Goal: Task Accomplishment & Management: Complete application form

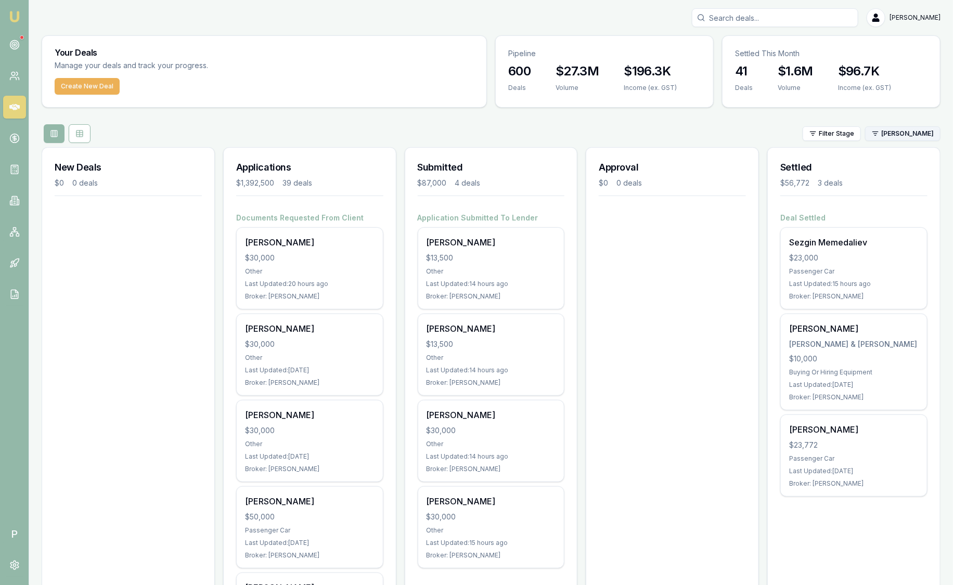
click at [891, 136] on html "Emu Broker P Sam Crouch Toggle Menu Your Deals Manage your deals and track your…" at bounding box center [476, 292] width 953 height 585
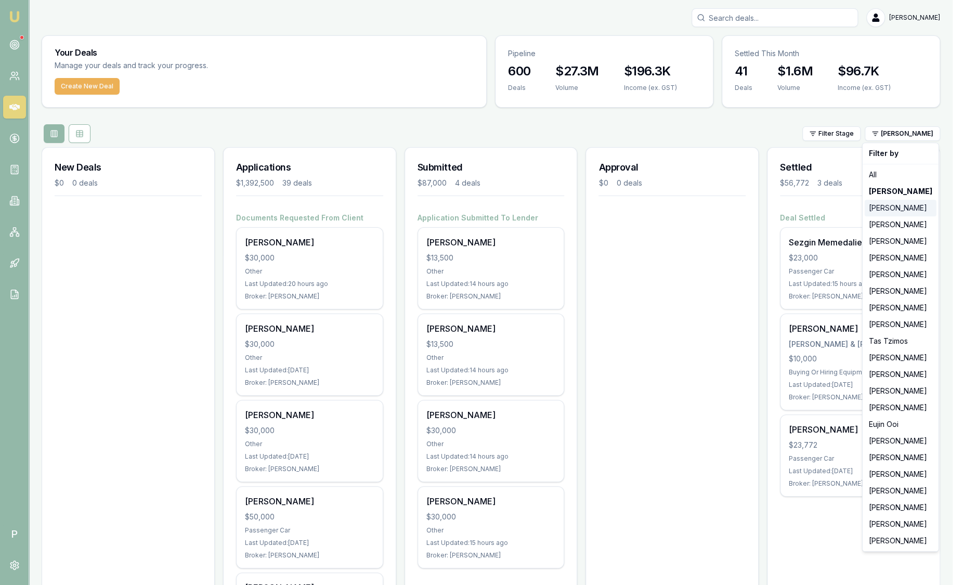
click at [888, 205] on div "[PERSON_NAME]" at bounding box center [901, 208] width 72 height 17
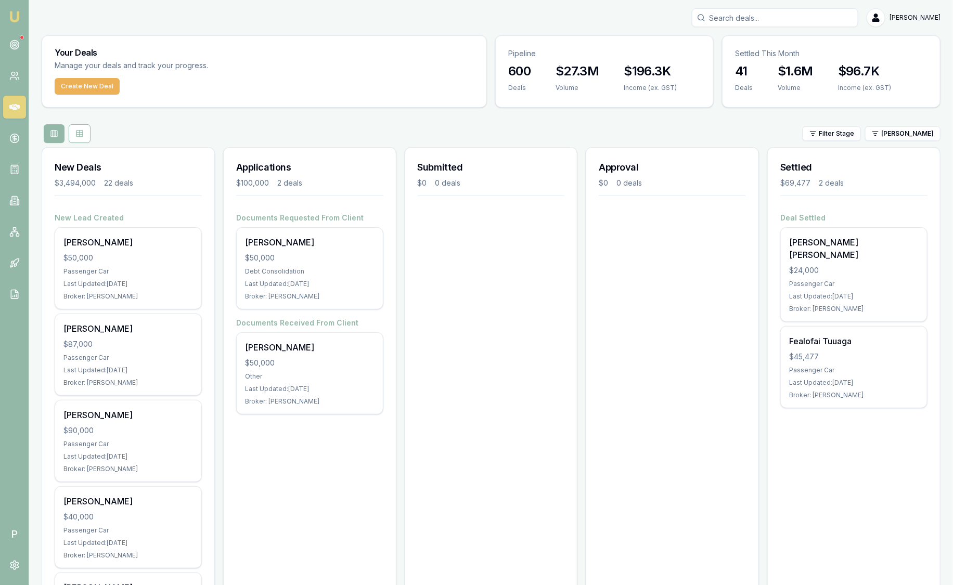
click at [899, 141] on div "Filter Stage Stevette Gelavis" at bounding box center [491, 133] width 899 height 19
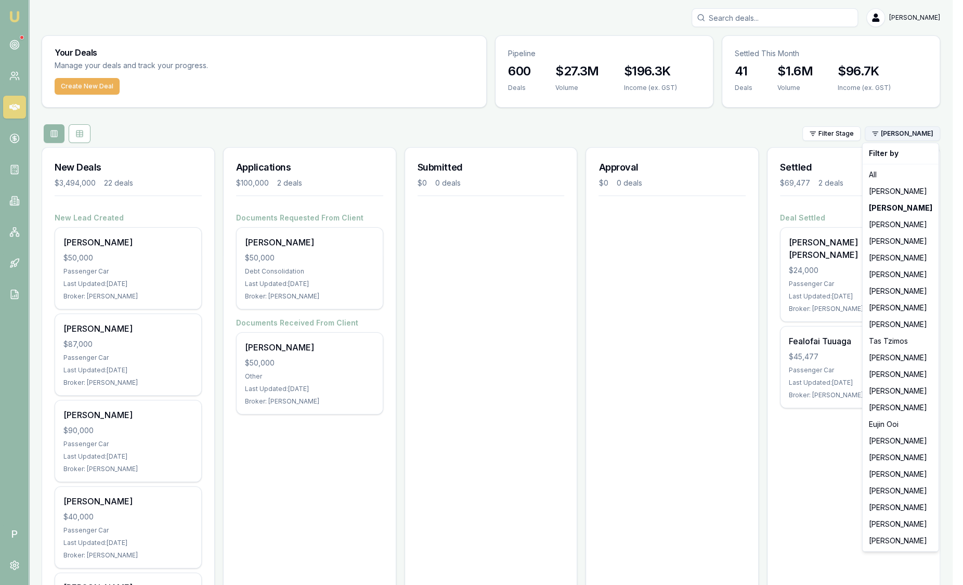
click at [899, 138] on html "Emu Broker P Sam Crouch Toggle Menu Your Deals Manage your deals and track your…" at bounding box center [481, 292] width 963 height 585
click at [892, 258] on div "[PERSON_NAME]" at bounding box center [901, 258] width 72 height 17
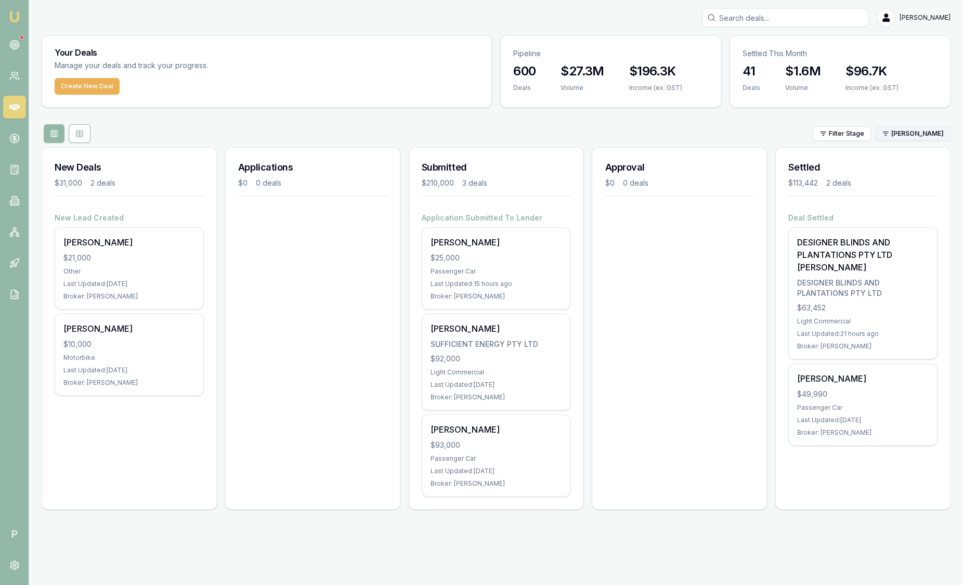
click at [945, 131] on html "Emu Broker P Sam Crouch Toggle Menu Your Deals Manage your deals and track your…" at bounding box center [481, 292] width 963 height 585
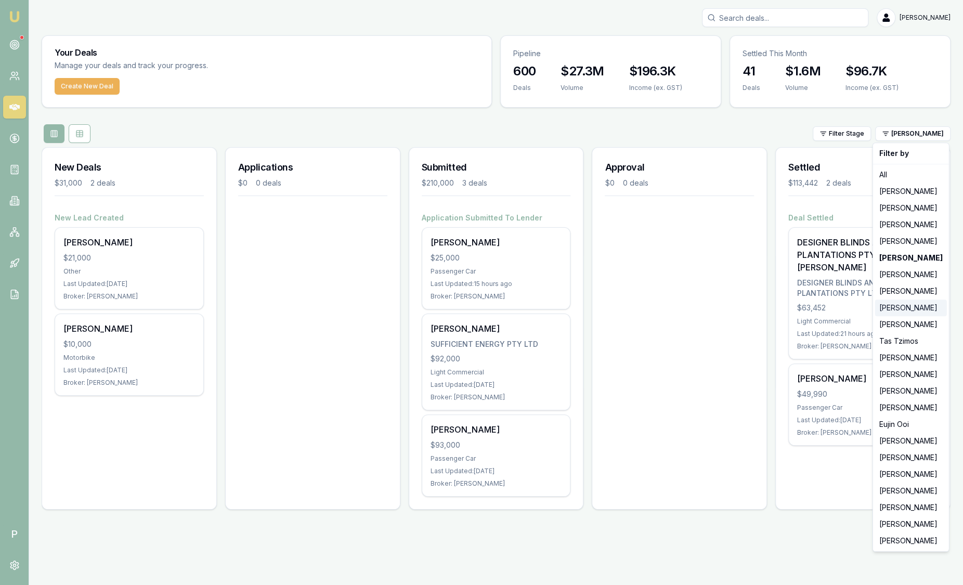
click at [909, 307] on div "[PERSON_NAME]" at bounding box center [911, 308] width 72 height 17
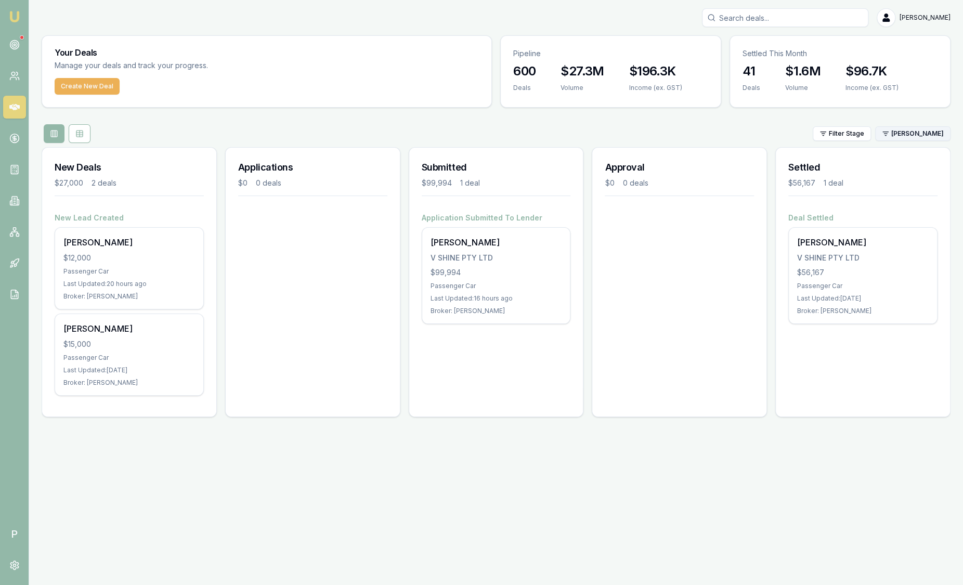
click at [892, 136] on html "Emu Broker P Sam Crouch Toggle Menu Your Deals Manage your deals and track your…" at bounding box center [481, 292] width 963 height 585
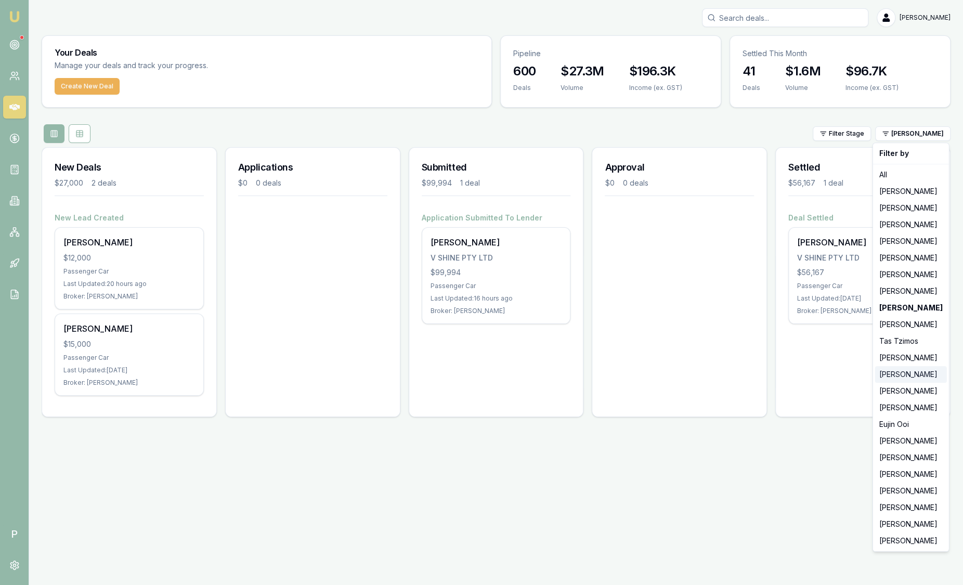
click at [898, 372] on div "[PERSON_NAME]" at bounding box center [911, 374] width 72 height 17
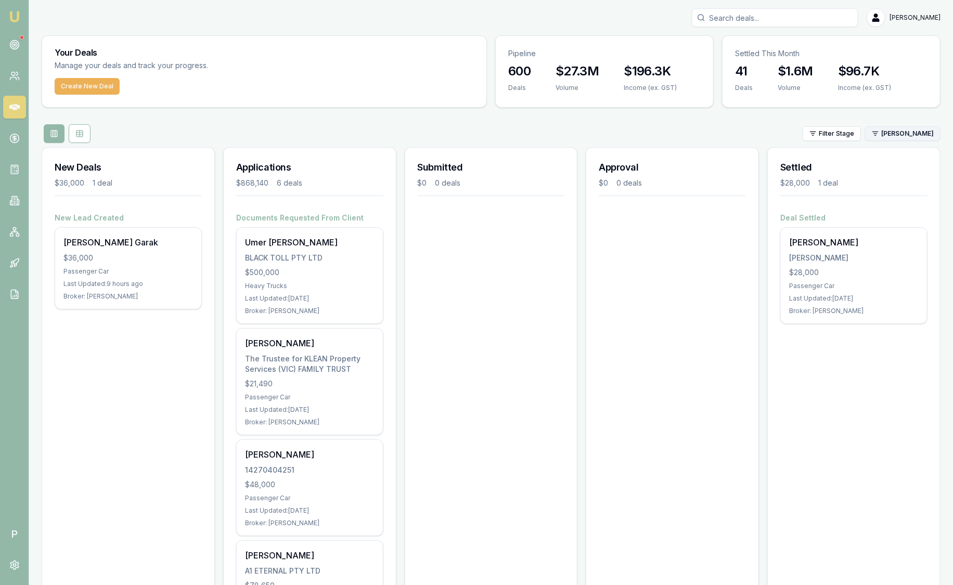
click at [930, 133] on html "Emu Broker P Sam Crouch Toggle Menu Your Deals Manage your deals and track your…" at bounding box center [476, 292] width 953 height 585
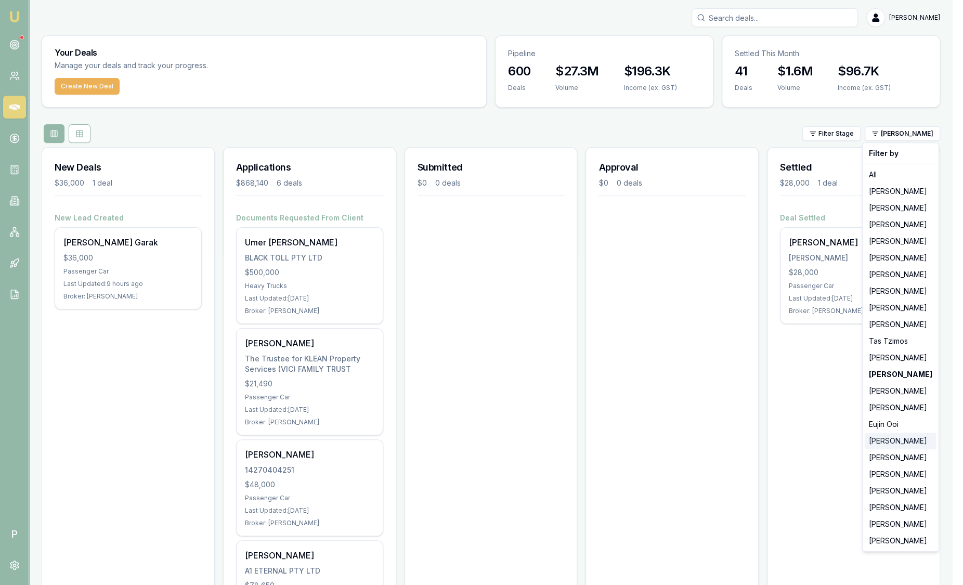
click at [904, 439] on div "[PERSON_NAME]" at bounding box center [901, 441] width 72 height 17
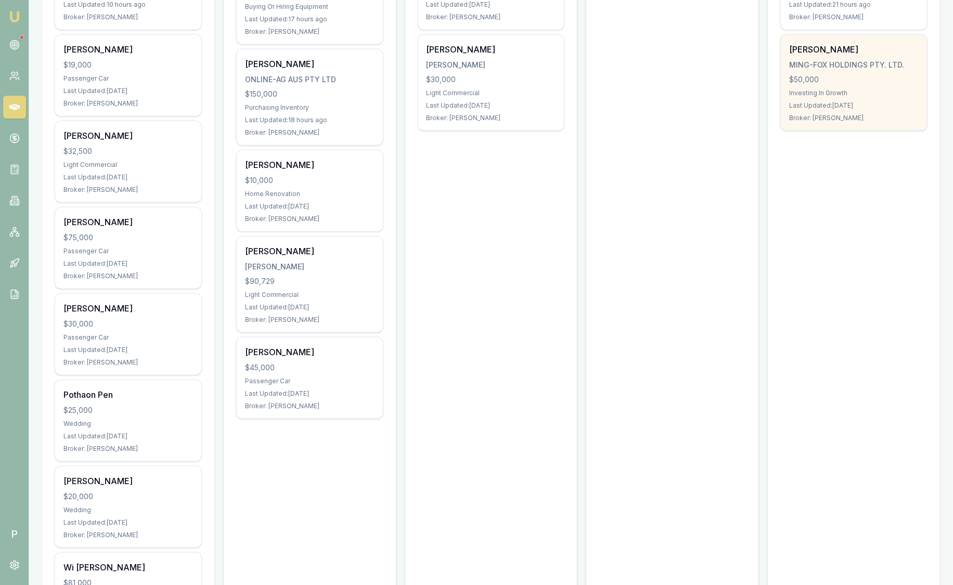
scroll to position [64, 0]
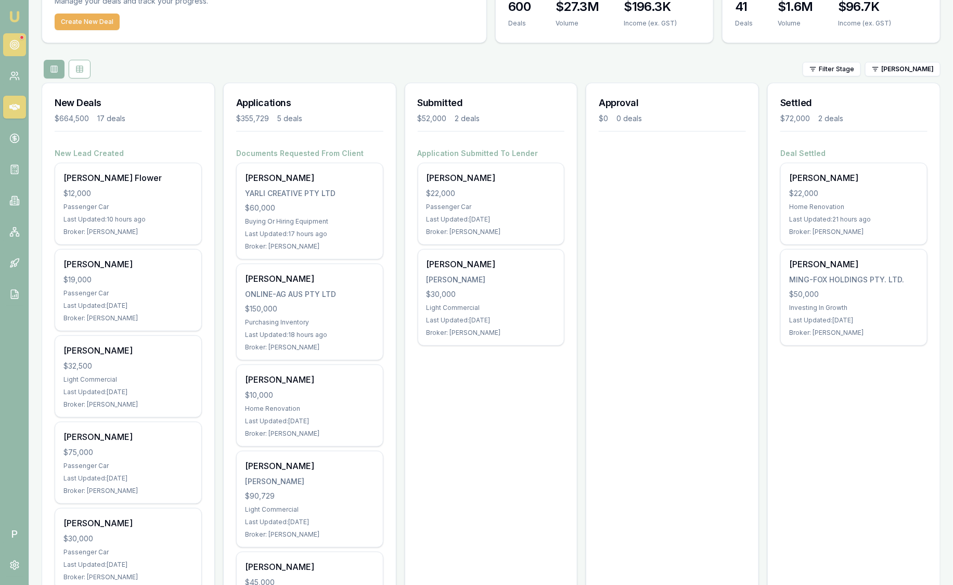
click at [16, 32] on nav "Emu Broker" at bounding box center [14, 157] width 29 height 314
click at [16, 39] on link at bounding box center [14, 44] width 23 height 23
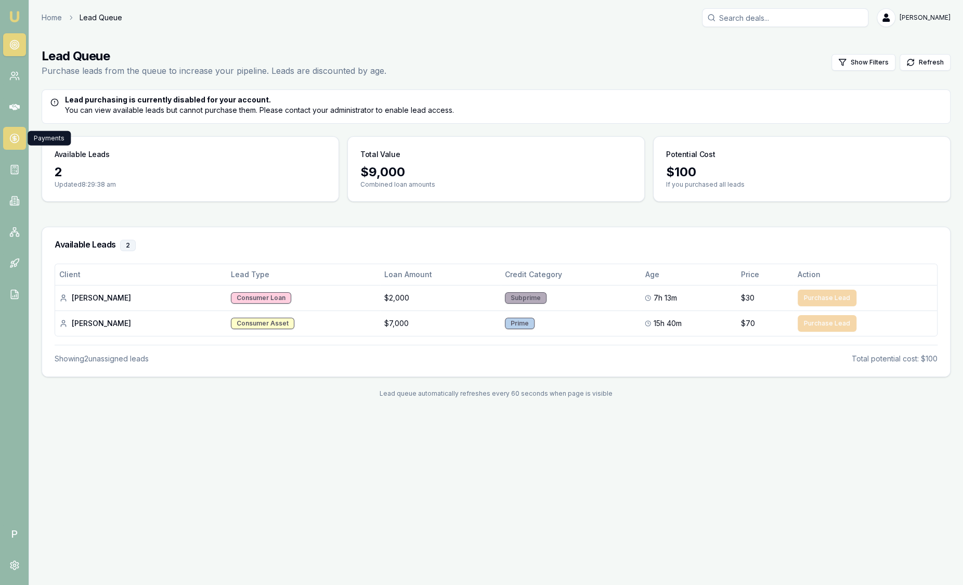
click at [17, 140] on icon at bounding box center [14, 138] width 10 height 10
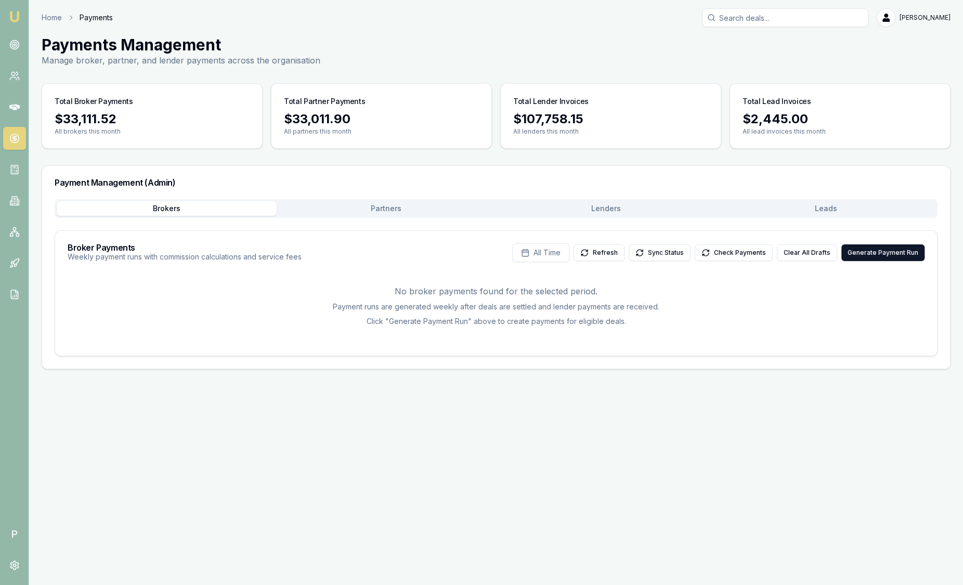
click at [846, 215] on button "Leads" at bounding box center [826, 208] width 220 height 15
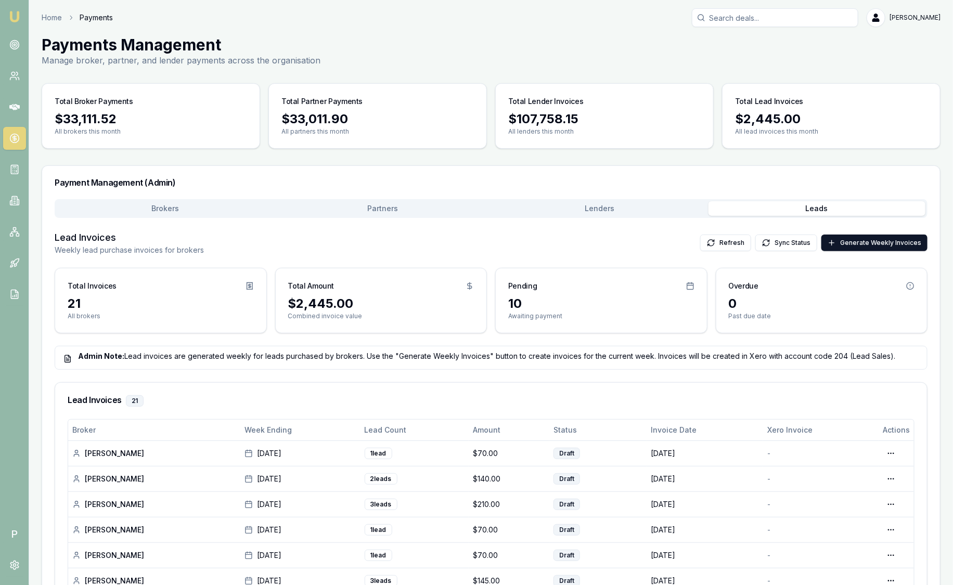
click at [17, 18] on img at bounding box center [14, 16] width 12 height 12
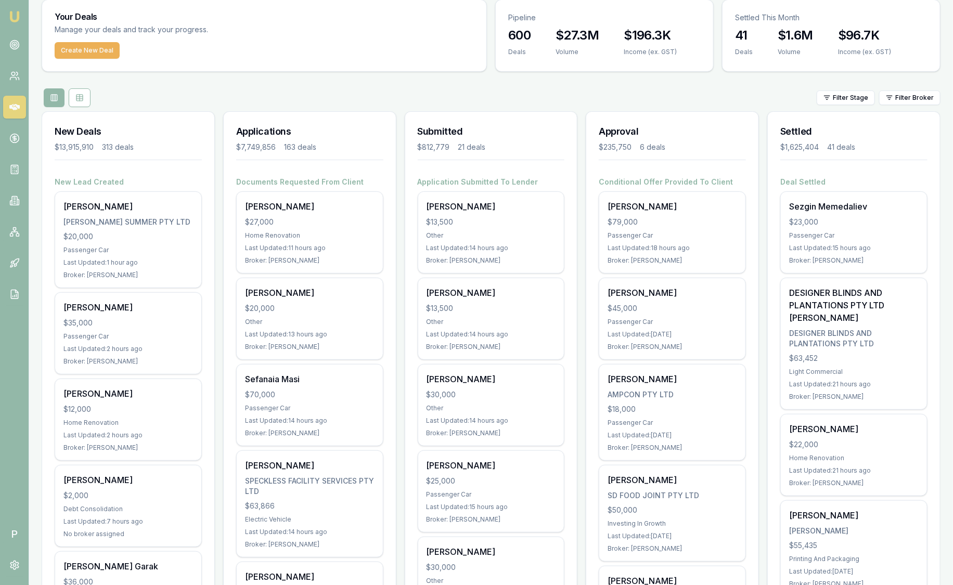
scroll to position [64, 0]
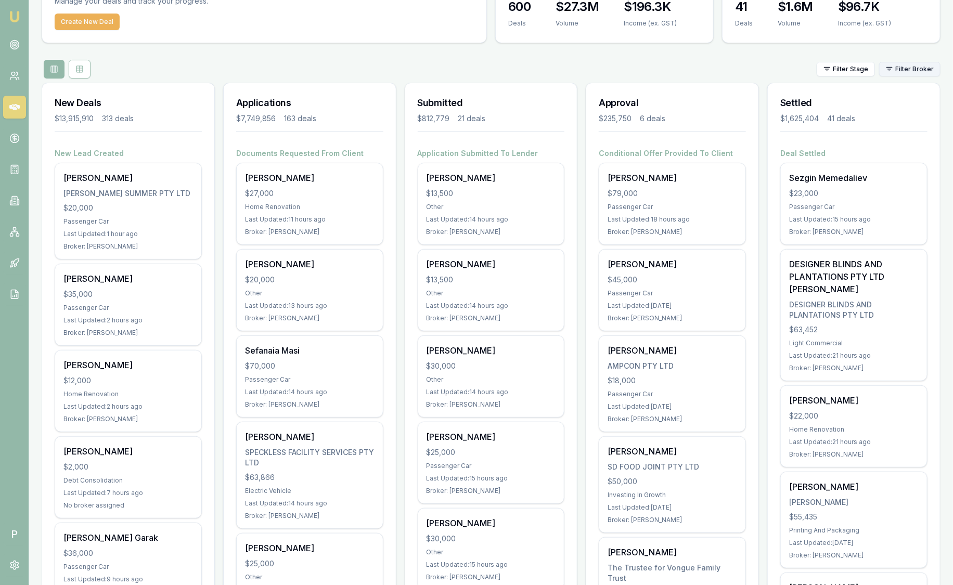
click at [893, 70] on html "Emu Broker P Sam Crouch Toggle Menu Your Deals Manage your deals and track your…" at bounding box center [476, 228] width 953 height 585
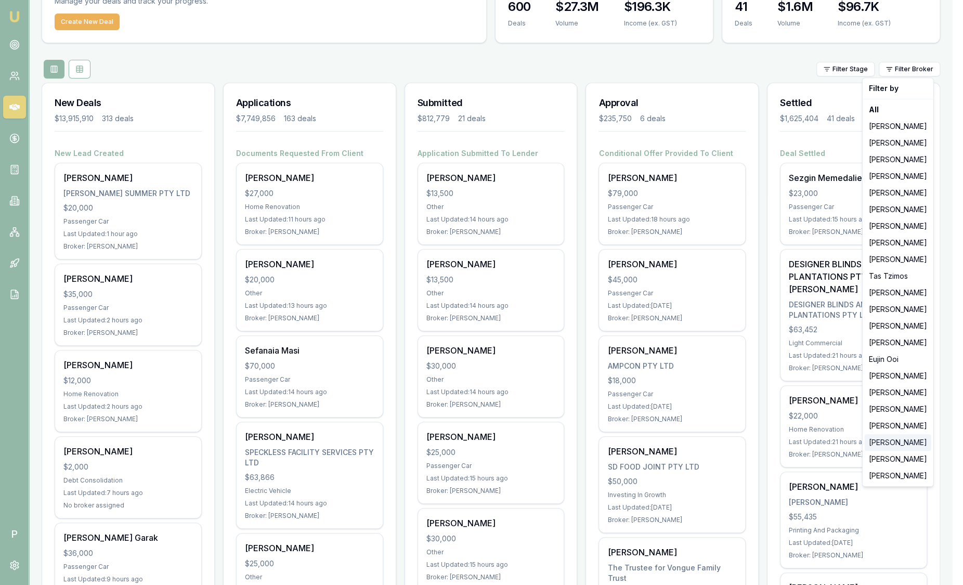
click at [882, 445] on div "[PERSON_NAME]" at bounding box center [898, 442] width 67 height 17
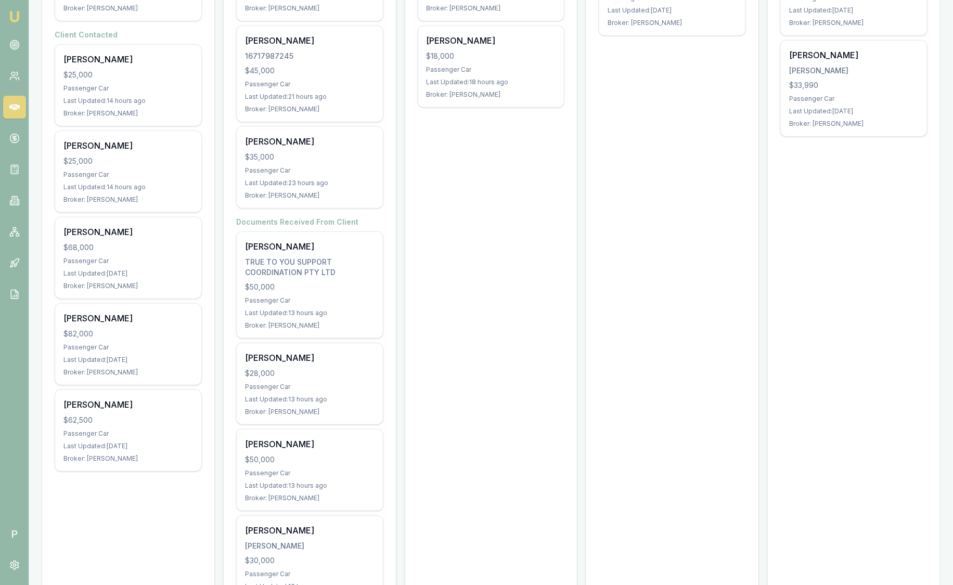
scroll to position [428, 0]
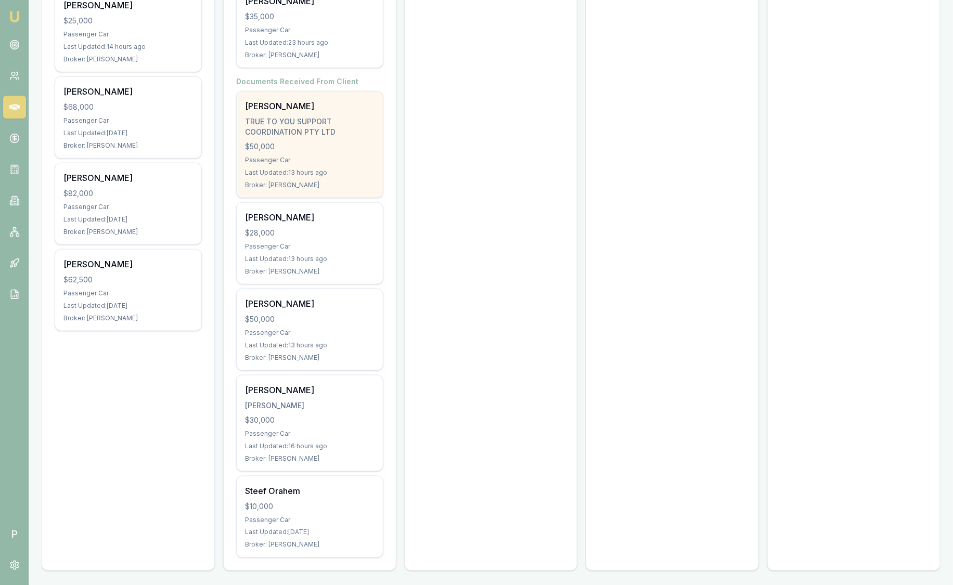
click at [347, 151] on div "Danni Bellamy TRUE TO YOU SUPPORT COORDINATION PTY LTD $50,000 Passenger Car La…" at bounding box center [310, 145] width 146 height 106
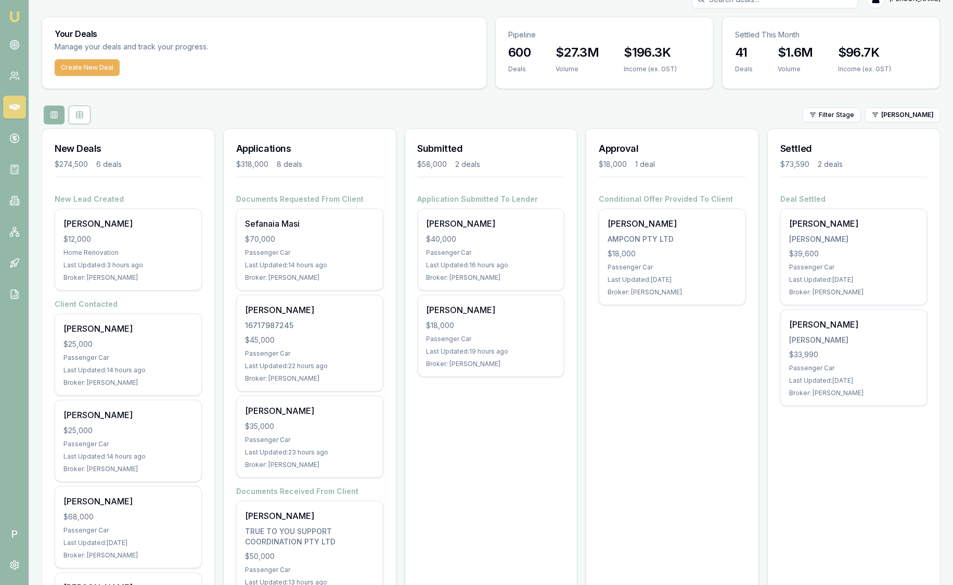
scroll to position [0, 0]
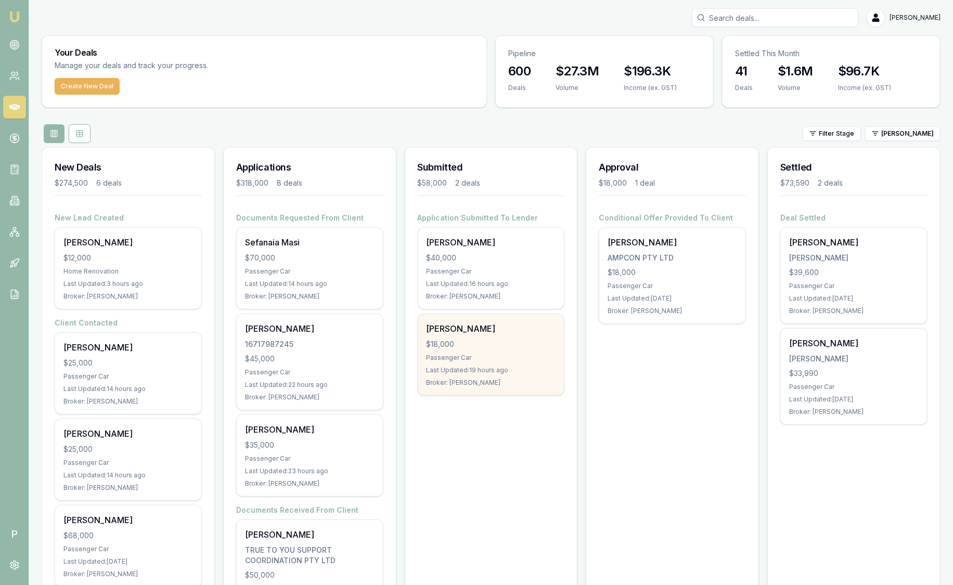
click at [547, 366] on div "Last Updated: 19 hours ago" at bounding box center [490, 370] width 129 height 8
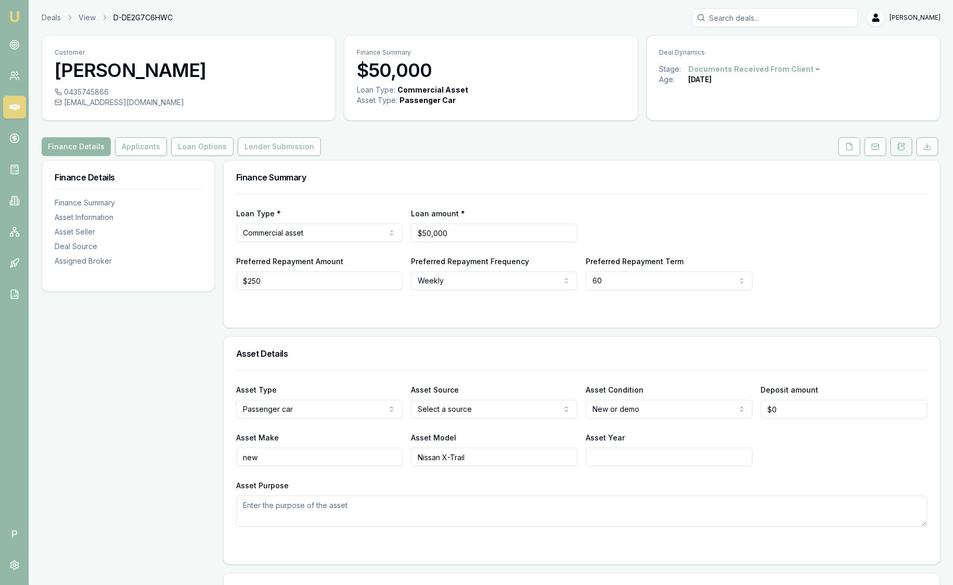
click at [902, 151] on button at bounding box center [901, 146] width 22 height 19
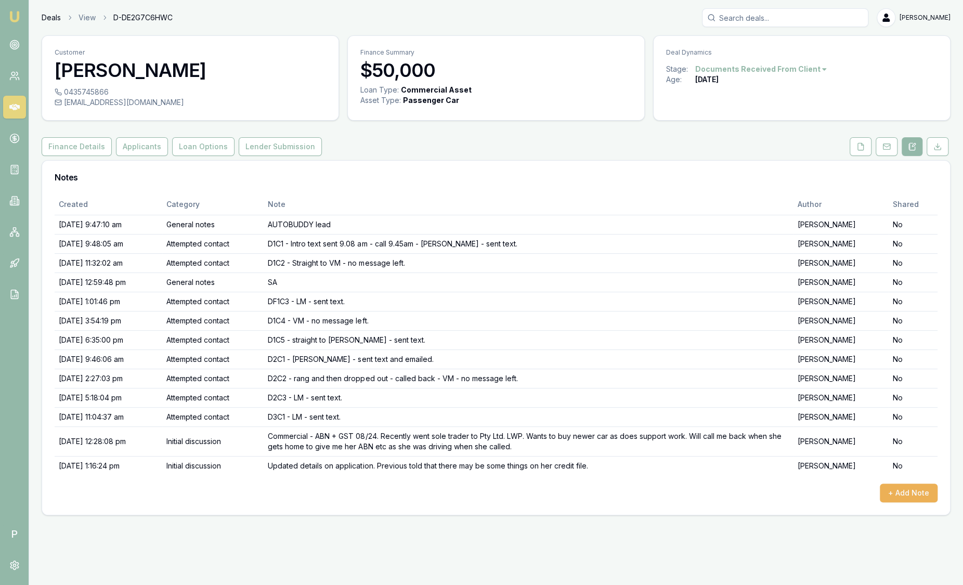
click at [46, 20] on link "Deals" at bounding box center [51, 17] width 19 height 10
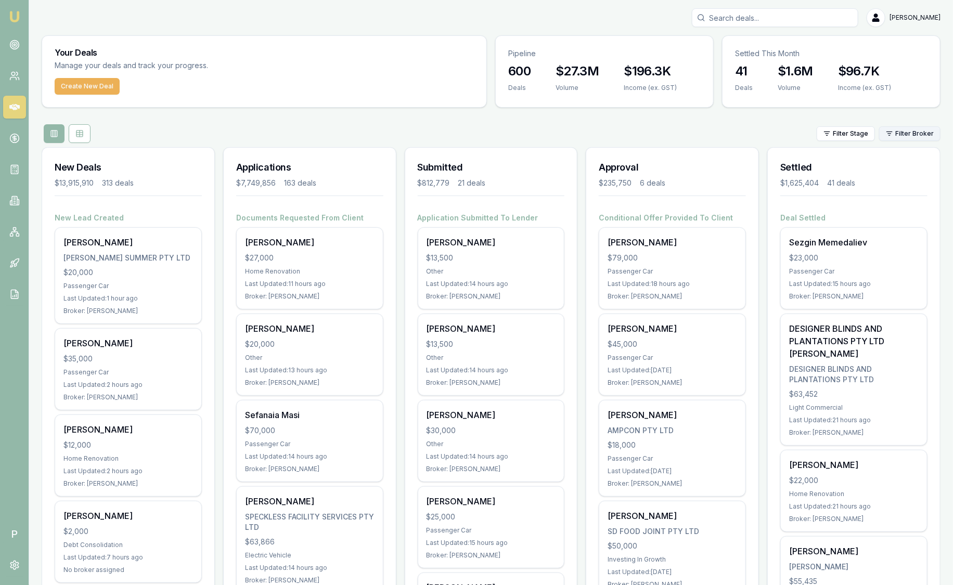
click at [908, 137] on html "Emu Broker P Sam Crouch Toggle Menu Your Deals Manage your deals and track your…" at bounding box center [476, 292] width 953 height 585
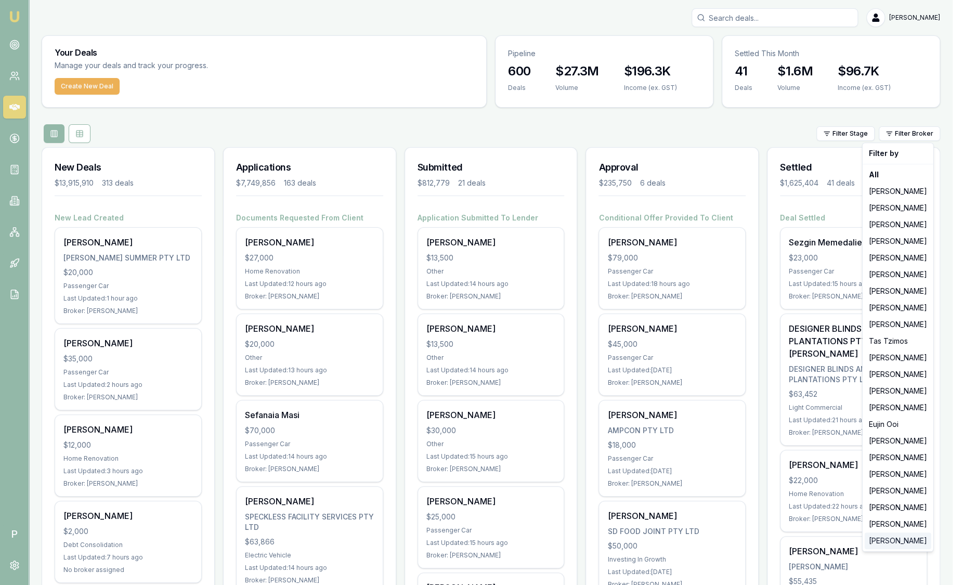
click at [885, 540] on div "[PERSON_NAME]" at bounding box center [898, 540] width 67 height 17
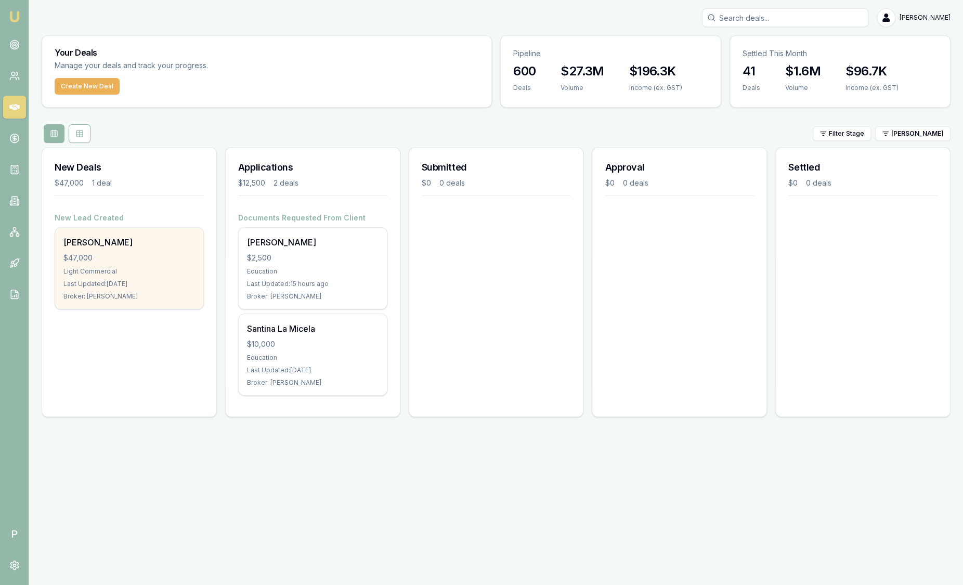
click at [164, 239] on div "[PERSON_NAME]" at bounding box center [129, 242] width 132 height 12
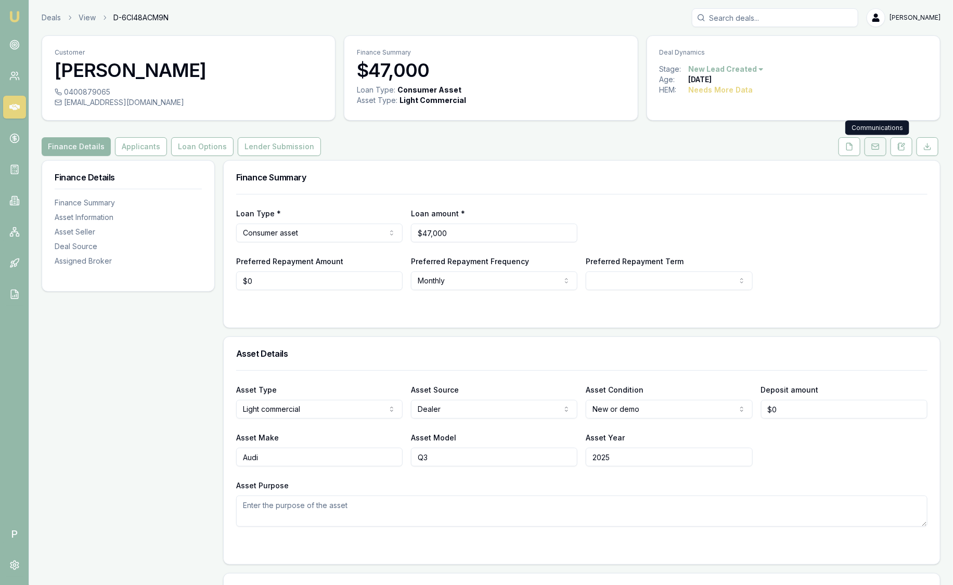
click at [875, 150] on icon at bounding box center [875, 146] width 8 height 8
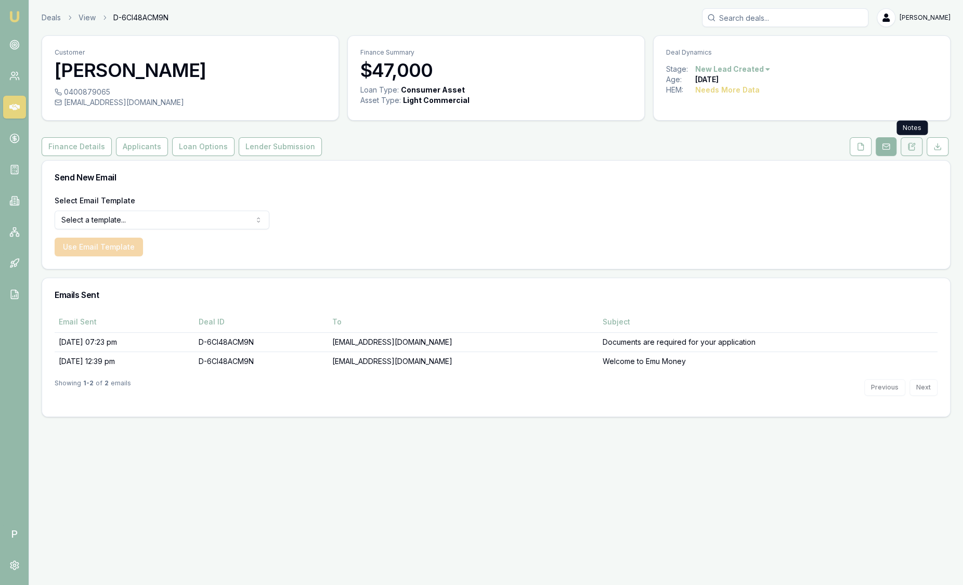
click at [909, 154] on button at bounding box center [912, 146] width 22 height 19
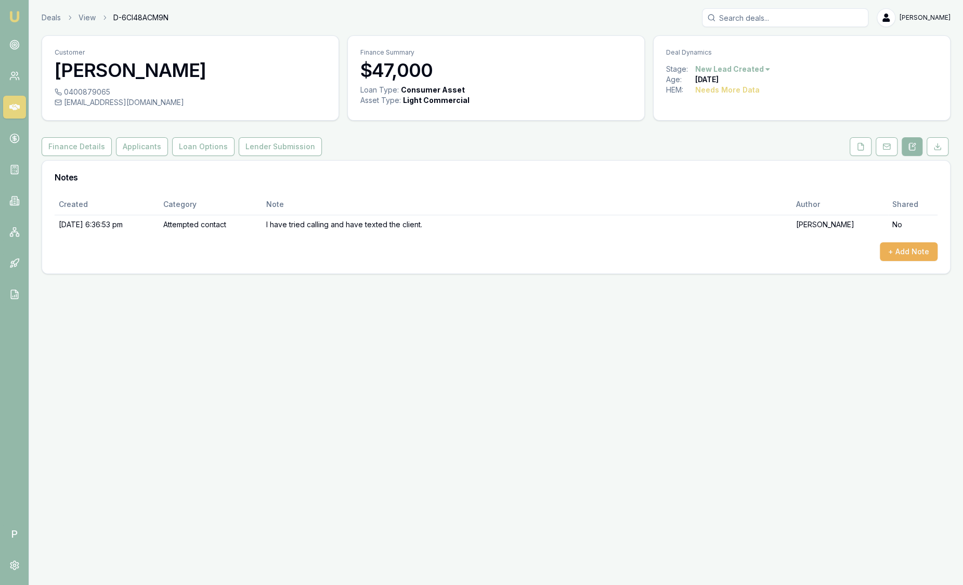
click at [16, 11] on img at bounding box center [14, 16] width 12 height 12
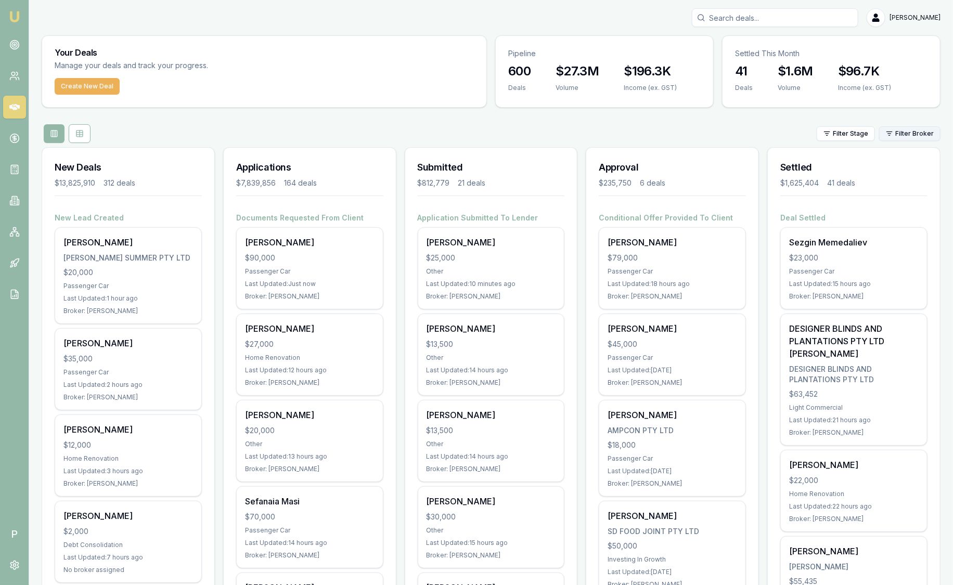
click at [910, 135] on html "Emu Broker P [PERSON_NAME] Toggle Menu Your Deals Manage your deals and track y…" at bounding box center [476, 292] width 953 height 585
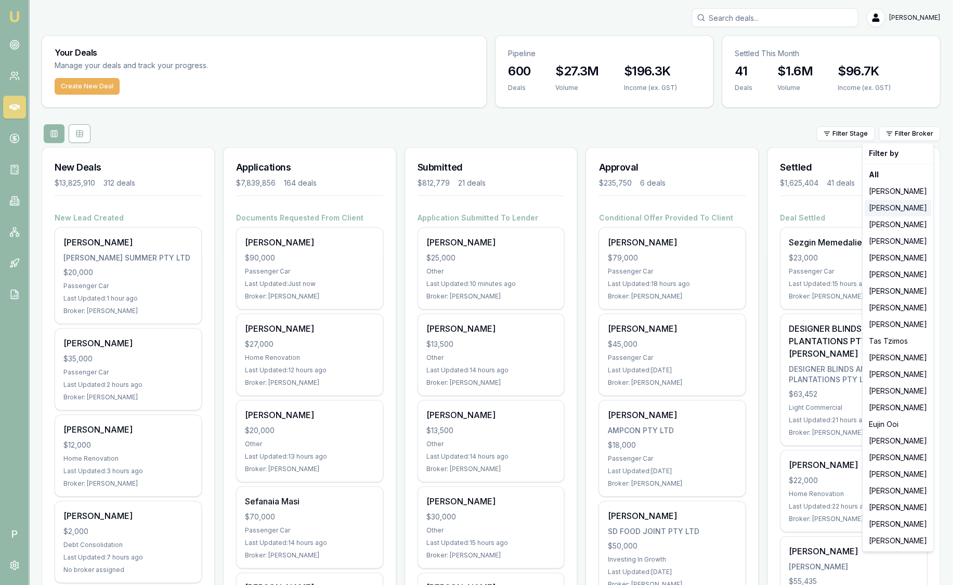
click at [903, 213] on div "[PERSON_NAME]" at bounding box center [898, 208] width 67 height 17
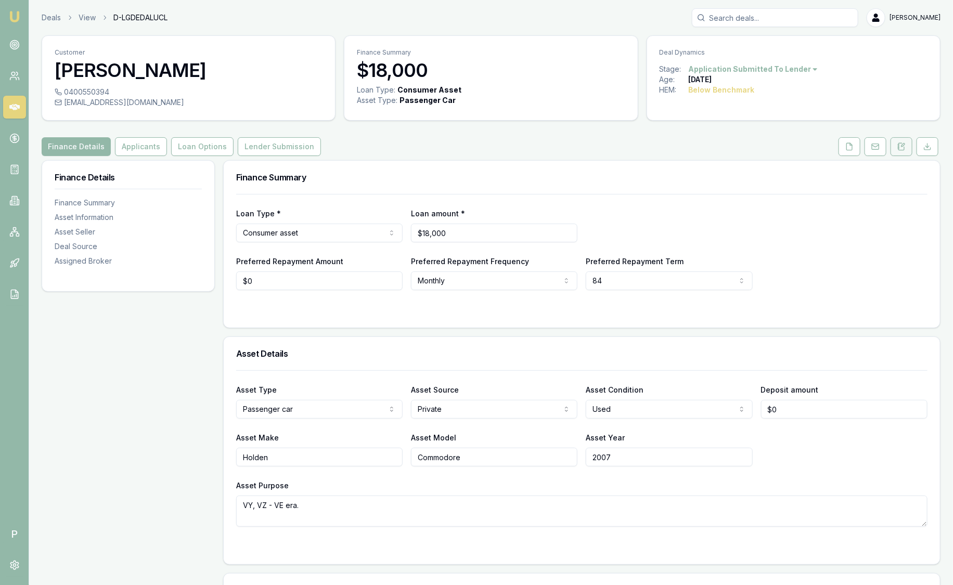
click at [907, 144] on button at bounding box center [901, 146] width 22 height 19
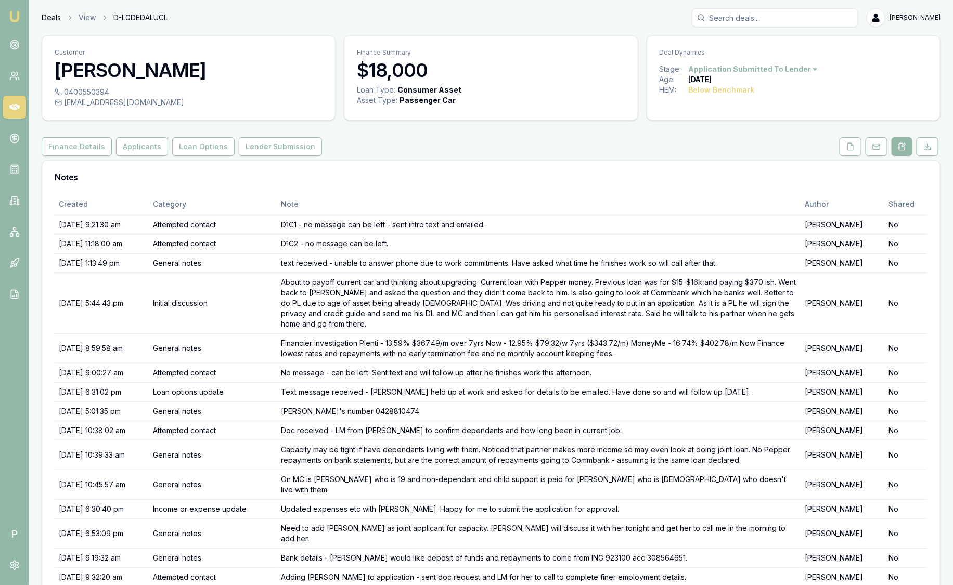
click at [55, 15] on link "Deals" at bounding box center [51, 17] width 19 height 10
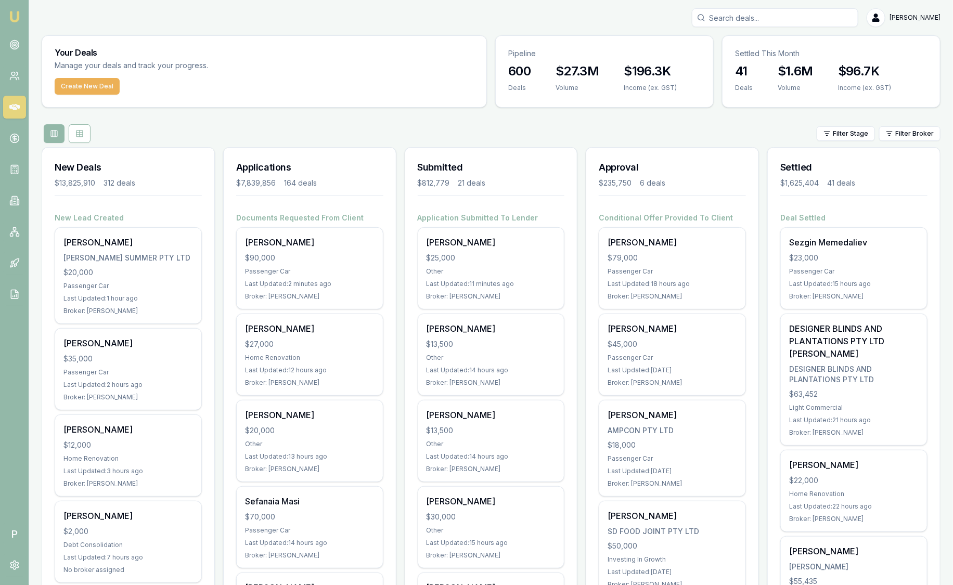
click at [899, 133] on html "Emu Broker P [PERSON_NAME] Toggle Menu Your Deals Manage your deals and track y…" at bounding box center [476, 292] width 953 height 585
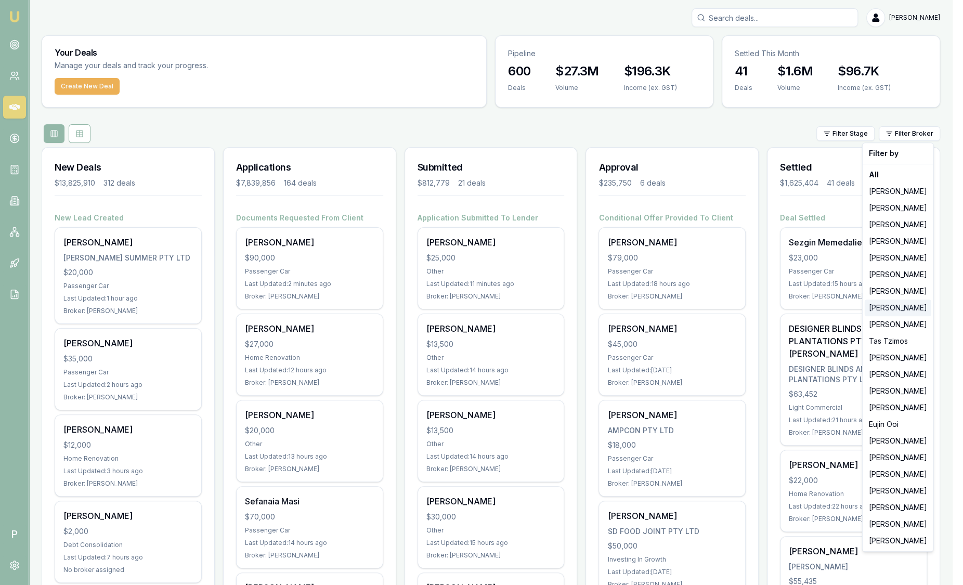
click at [891, 309] on div "[PERSON_NAME]" at bounding box center [898, 308] width 67 height 17
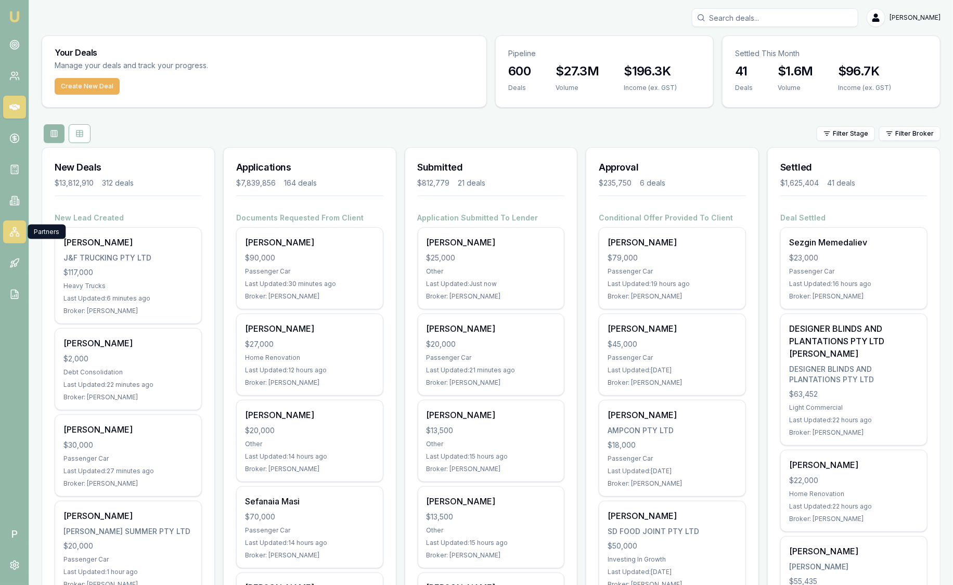
click at [9, 237] on icon at bounding box center [14, 232] width 10 height 10
click at [12, 237] on link at bounding box center [14, 231] width 23 height 23
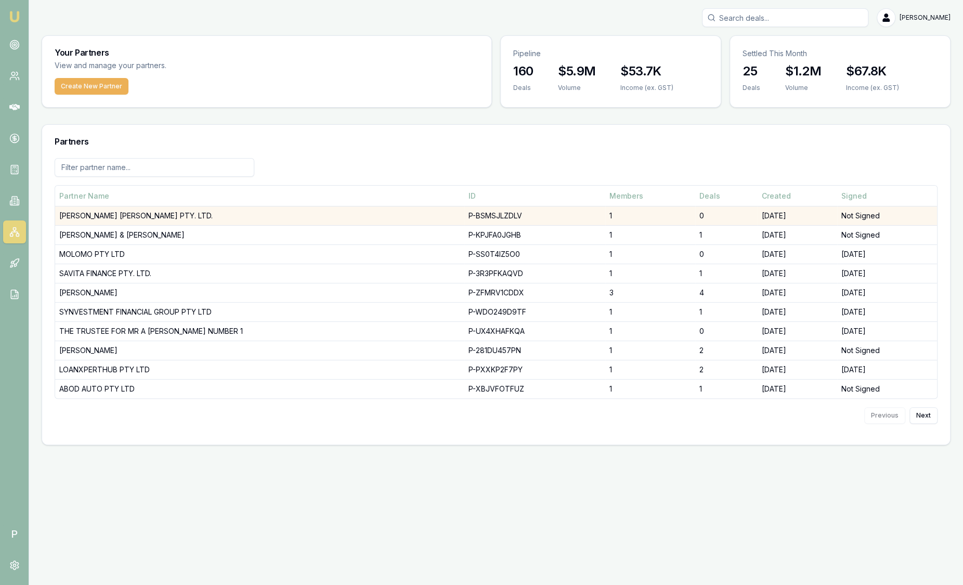
click at [100, 211] on td "PATTERSON CHENEY PTY. LTD." at bounding box center [259, 215] width 409 height 19
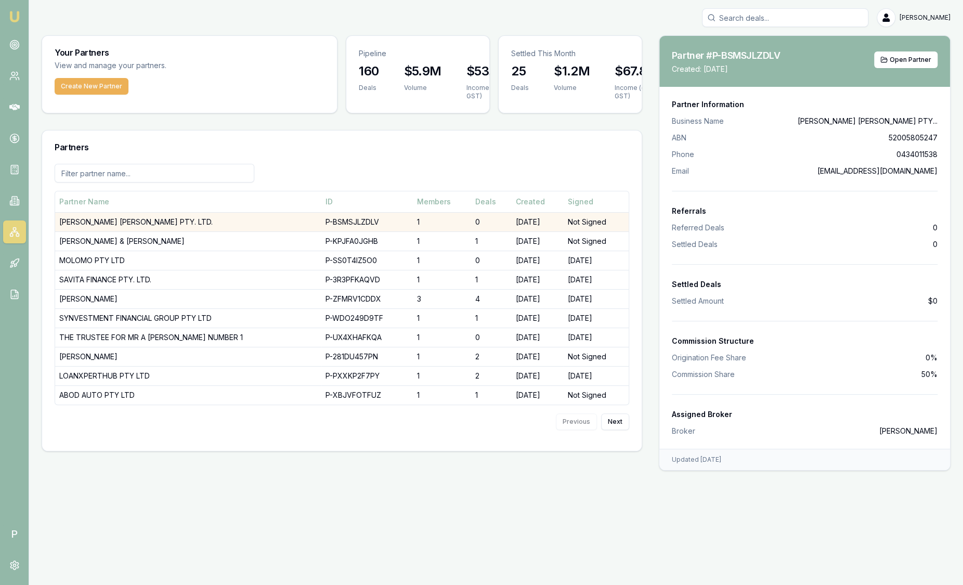
click at [542, 215] on td "27/08/25" at bounding box center [538, 221] width 52 height 19
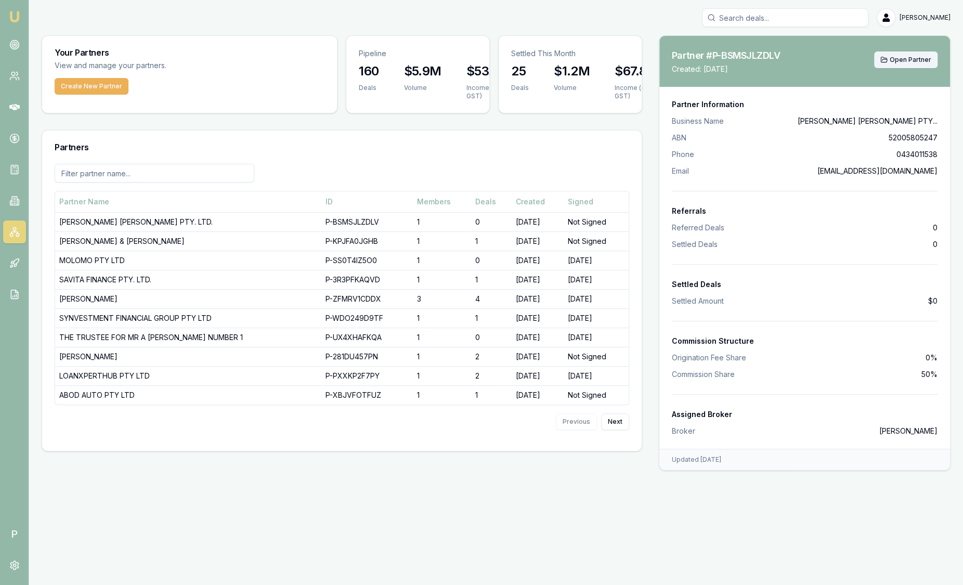
click at [891, 63] on span "Open Partner" at bounding box center [911, 60] width 42 height 8
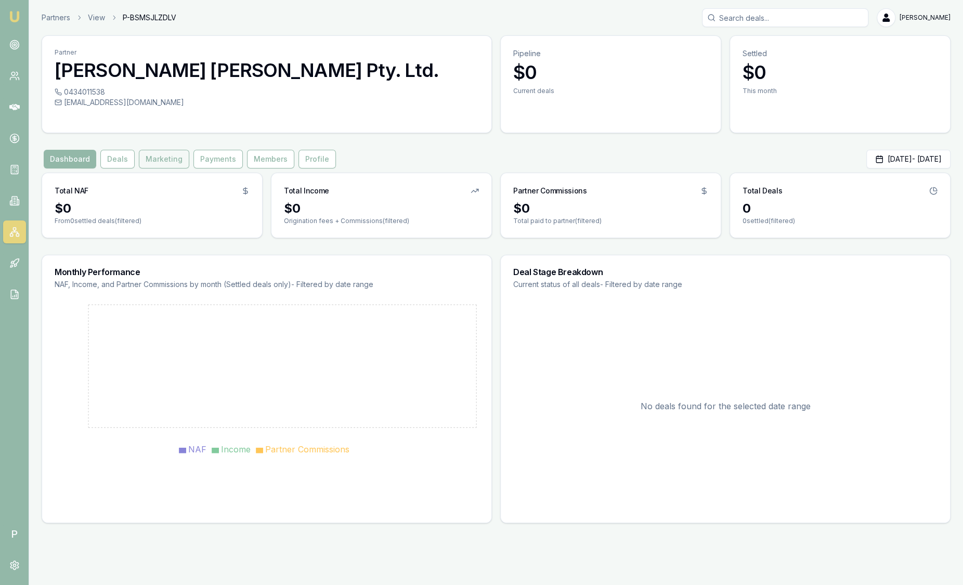
click at [166, 160] on button "Marketing" at bounding box center [164, 159] width 50 height 19
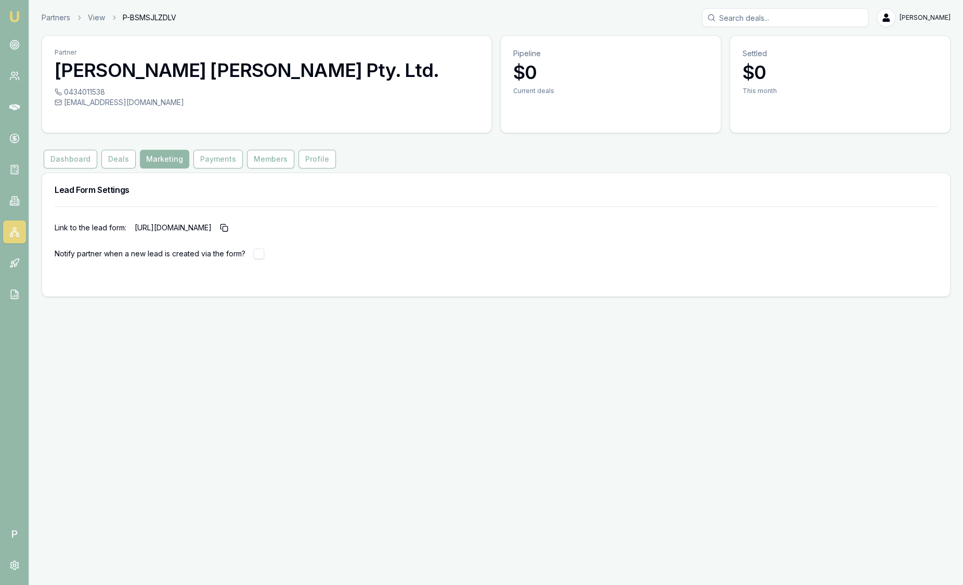
drag, startPoint x: 137, startPoint y: 229, endPoint x: 421, endPoint y: 221, distance: 284.1
click at [232, 221] on p "[URL][DOMAIN_NAME]" at bounding box center [184, 227] width 98 height 17
copy p "[URL][DOMAIN_NAME]"
click at [10, 14] on img at bounding box center [14, 16] width 12 height 12
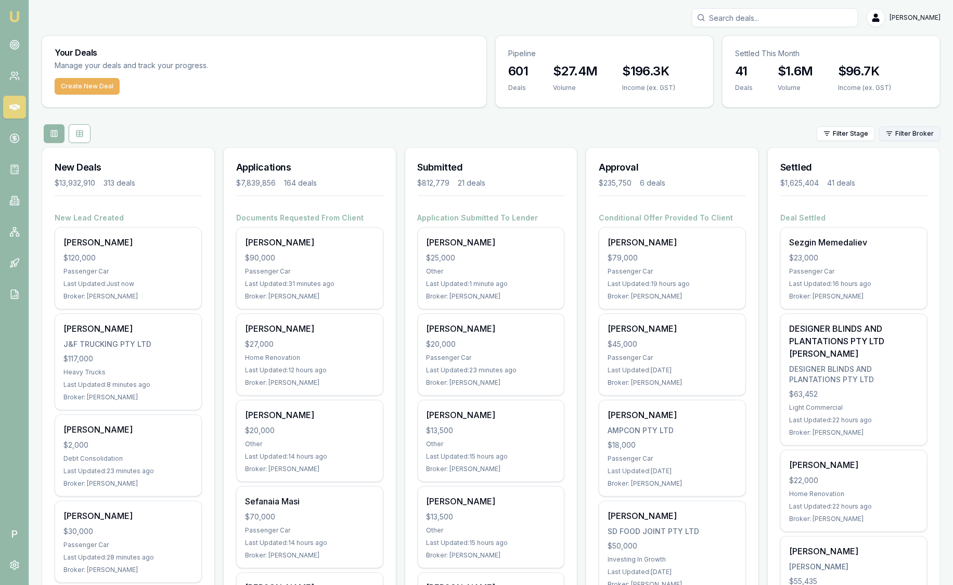
click at [912, 130] on html "Emu Broker P Sam Crouch Toggle Menu Your Deals Manage your deals and track your…" at bounding box center [476, 292] width 953 height 585
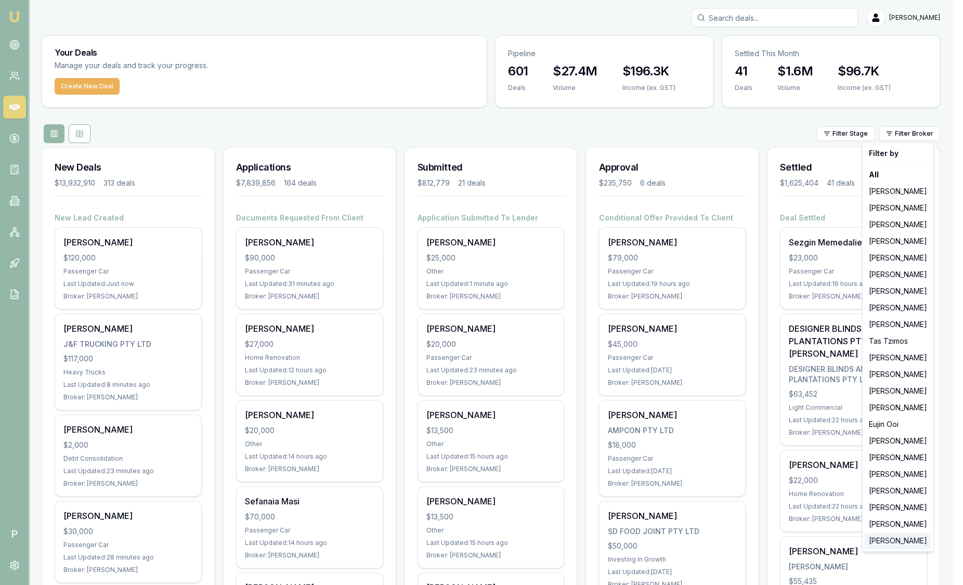
click at [880, 545] on div "[PERSON_NAME]" at bounding box center [898, 540] width 67 height 17
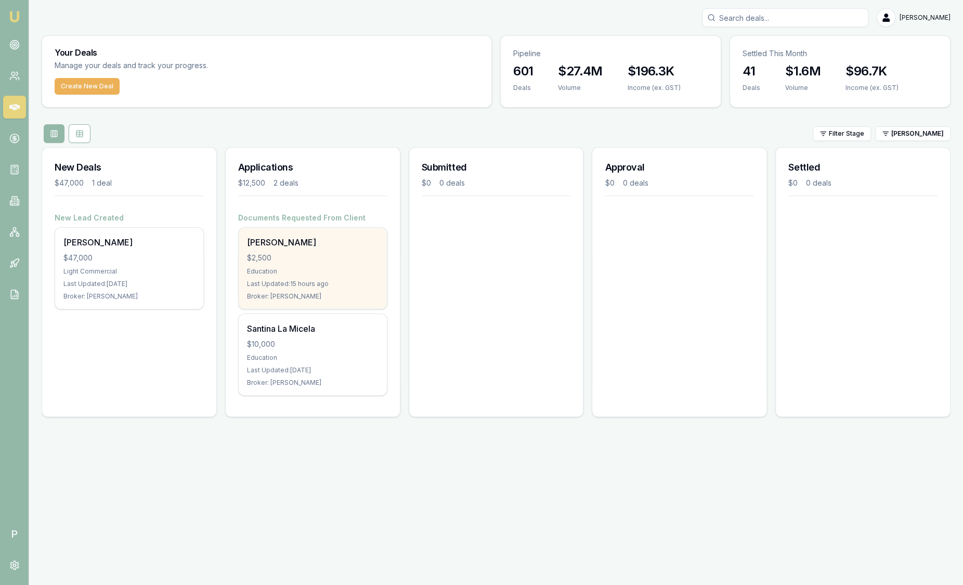
click at [343, 270] on div "Education" at bounding box center [313, 271] width 132 height 8
click at [295, 256] on div "$2,500" at bounding box center [313, 258] width 132 height 10
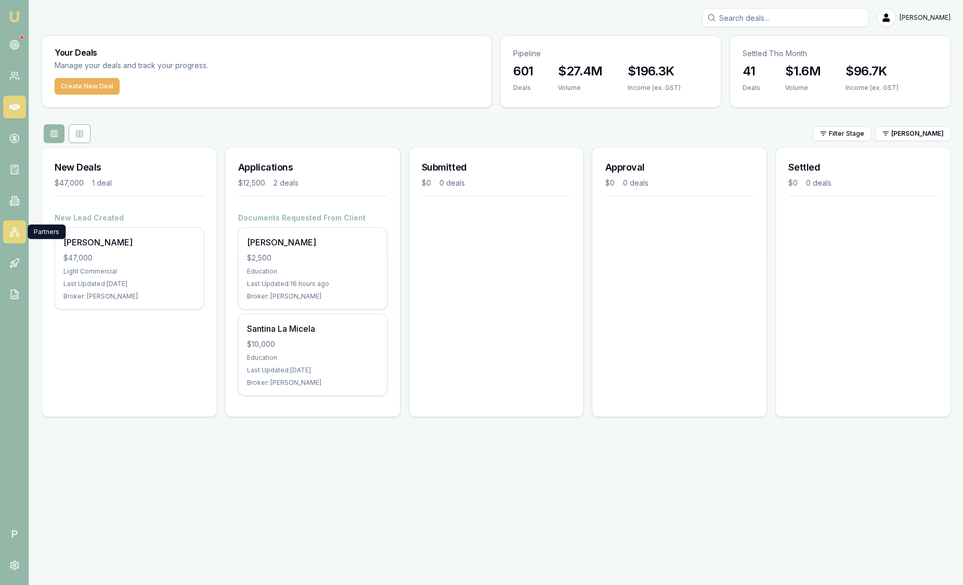
click at [15, 236] on icon at bounding box center [14, 232] width 10 height 10
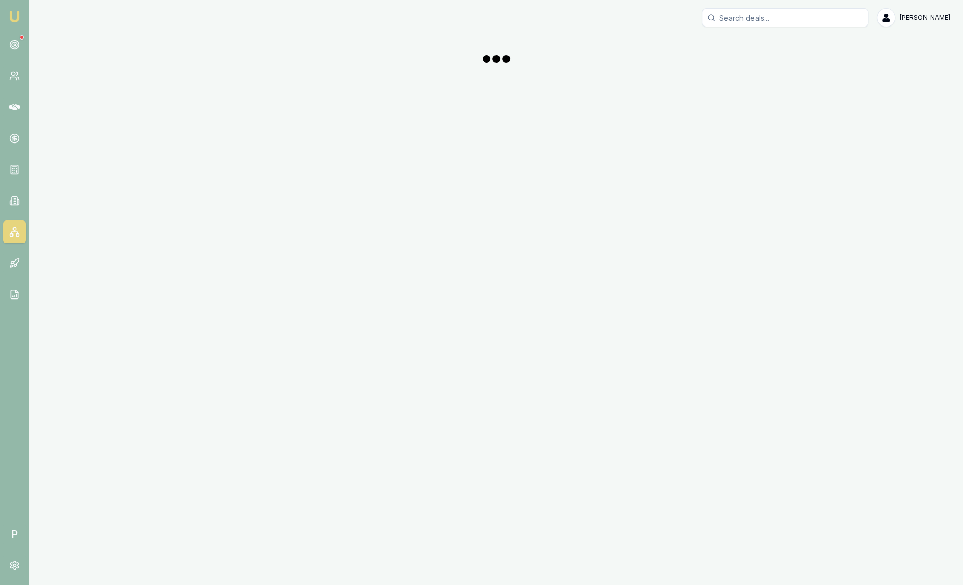
click at [15, 236] on icon at bounding box center [14, 232] width 10 height 10
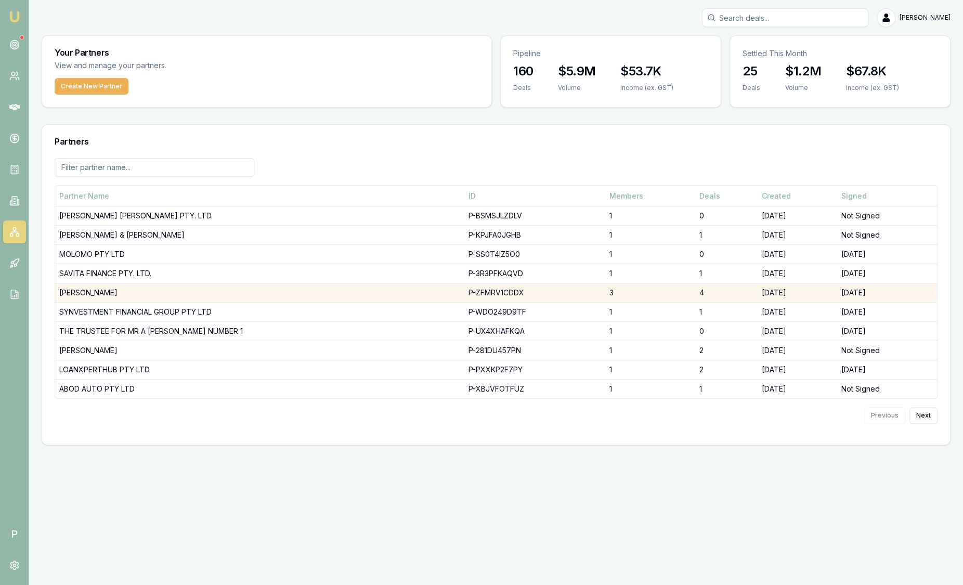
click at [172, 296] on td "DHANKHAR, SANJEEV" at bounding box center [259, 292] width 409 height 19
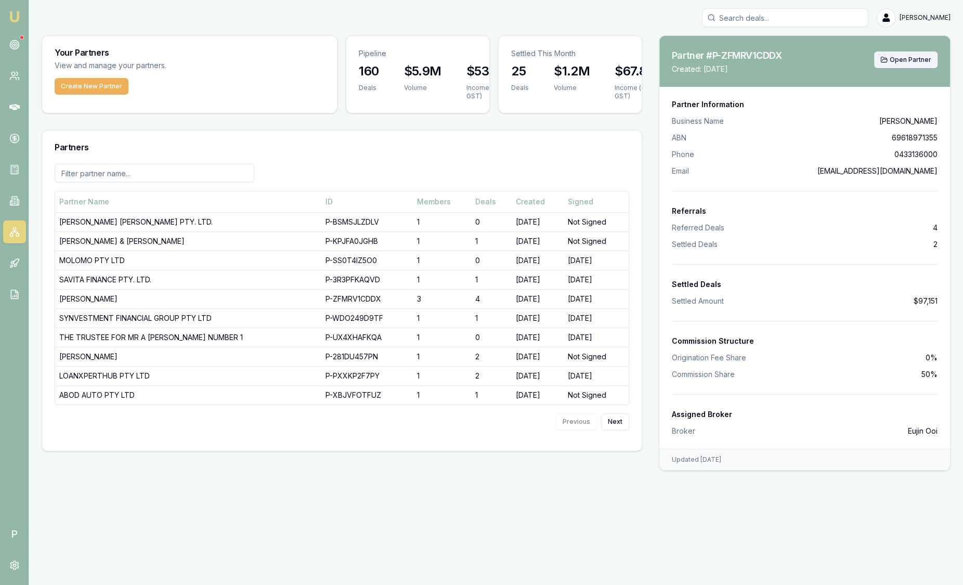
click at [907, 58] on span "Open Partner" at bounding box center [911, 60] width 42 height 8
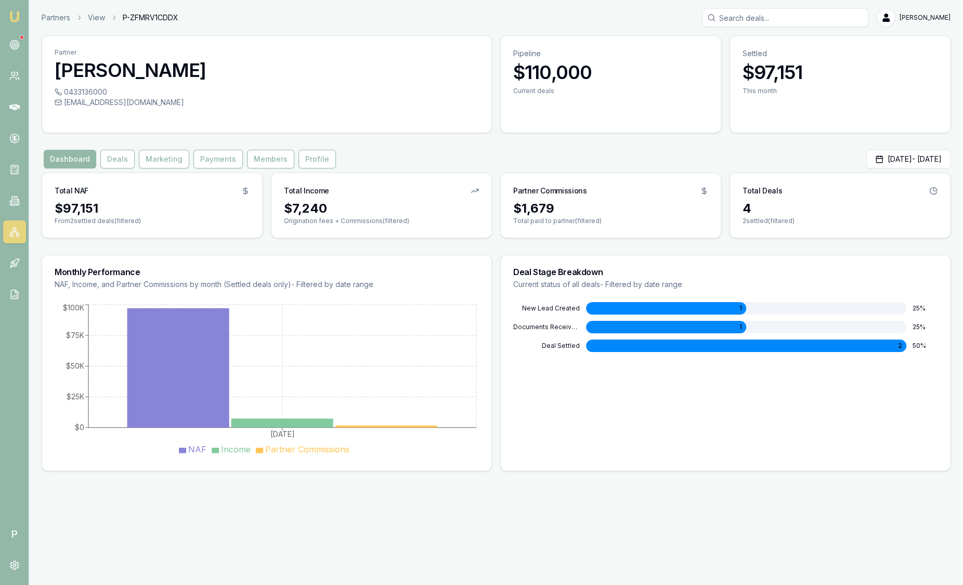
click at [282, 108] on div "0433136000 sanjeev@sdaccountants.com.au" at bounding box center [266, 103] width 449 height 33
click at [18, 14] on img at bounding box center [14, 16] width 12 height 12
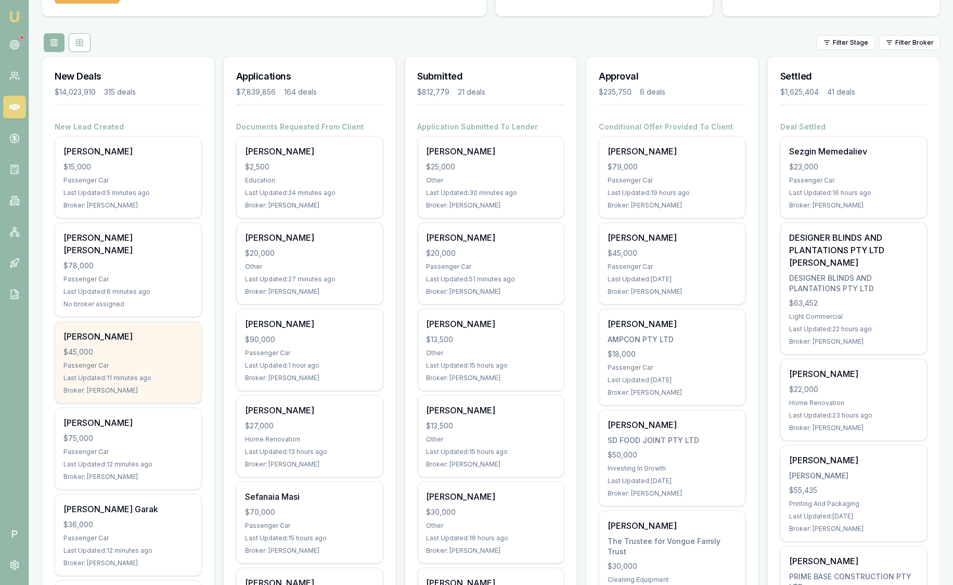
scroll to position [96, 0]
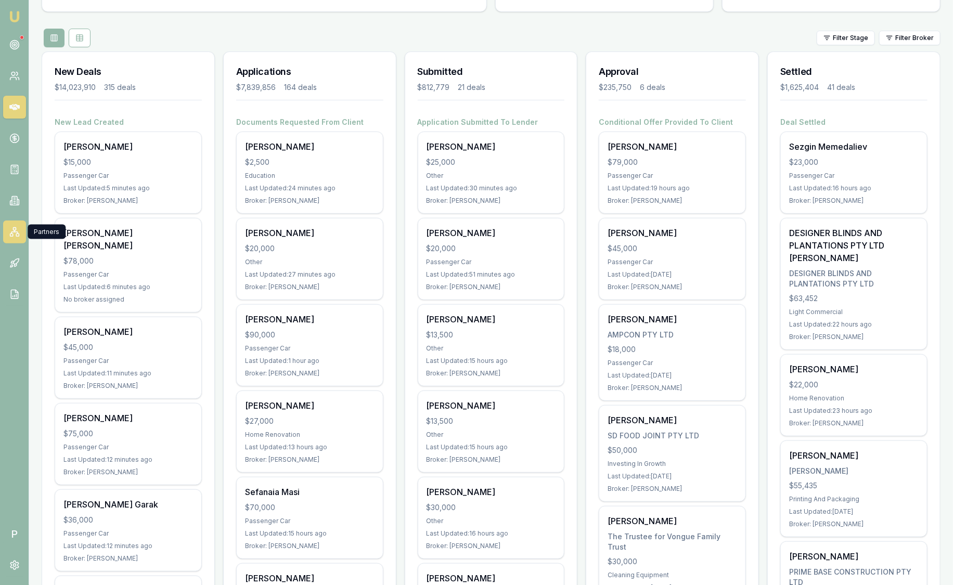
click at [12, 236] on rect at bounding box center [11, 234] width 3 height 3
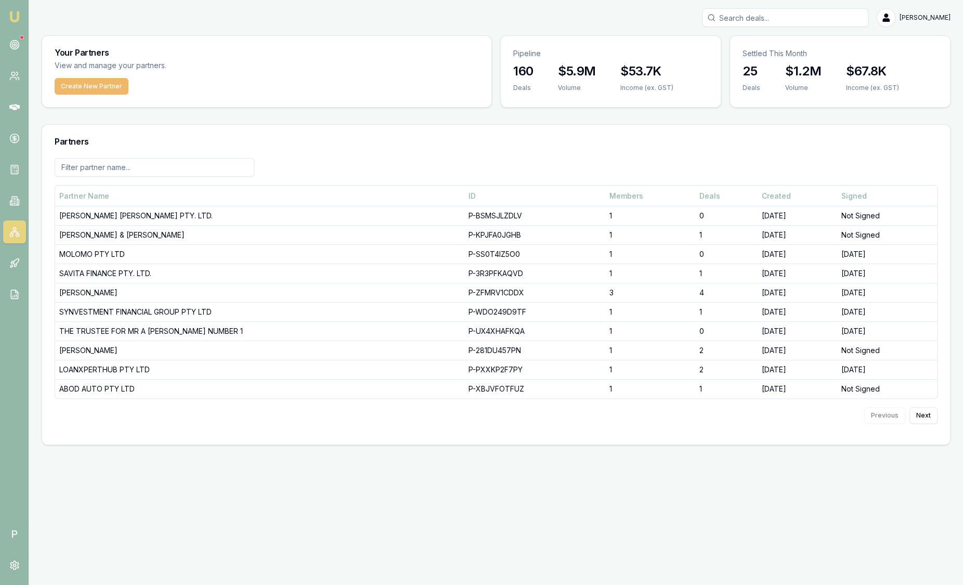
click at [91, 89] on button "Create New Partner" at bounding box center [92, 86] width 74 height 17
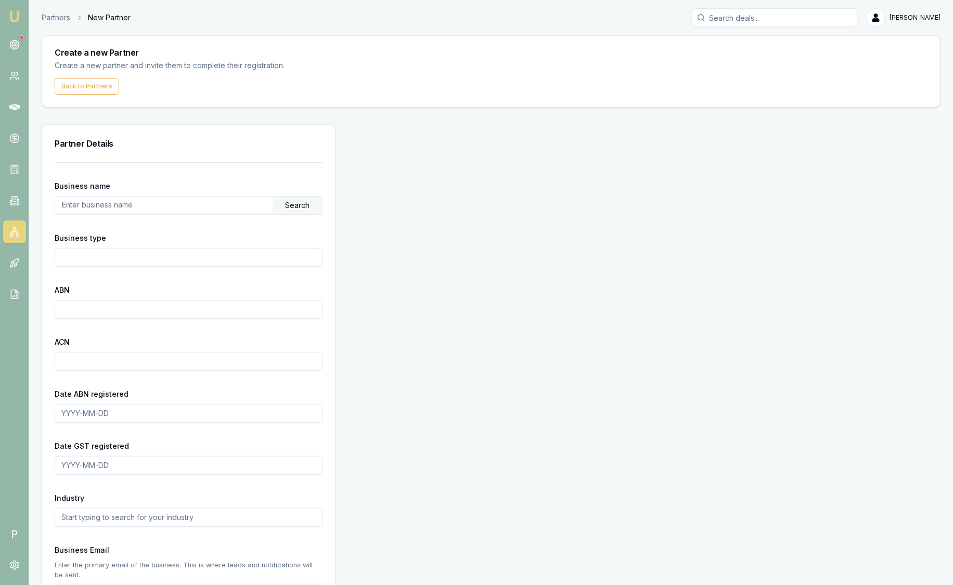
click at [100, 200] on input "text" at bounding box center [163, 205] width 217 height 17
click at [298, 205] on div "Search" at bounding box center [296, 206] width 49 height 18
click at [298, 205] on span at bounding box center [296, 205] width 8 height 8
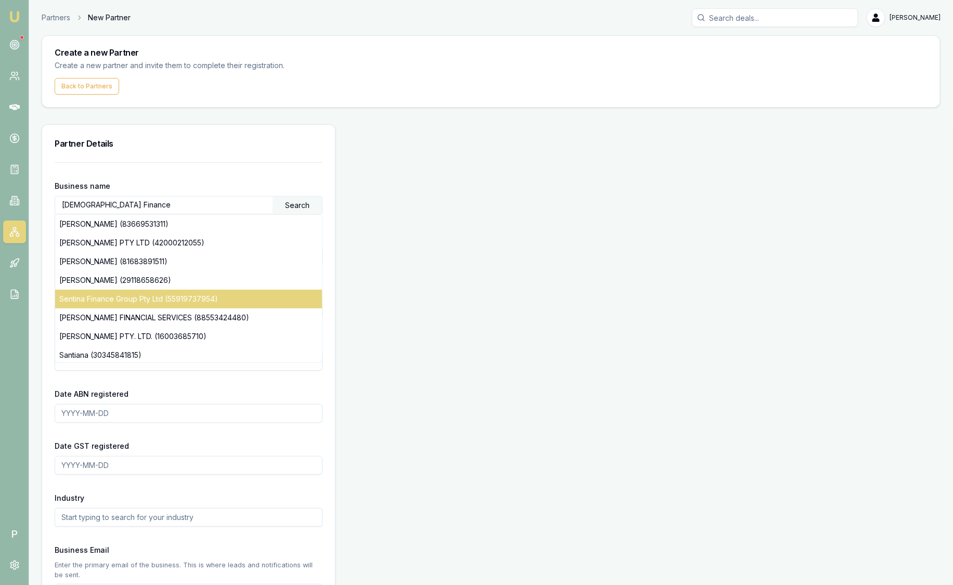
click at [102, 301] on div "Sentina Finance Group Pty Ltd (55919737954)" at bounding box center [188, 299] width 267 height 19
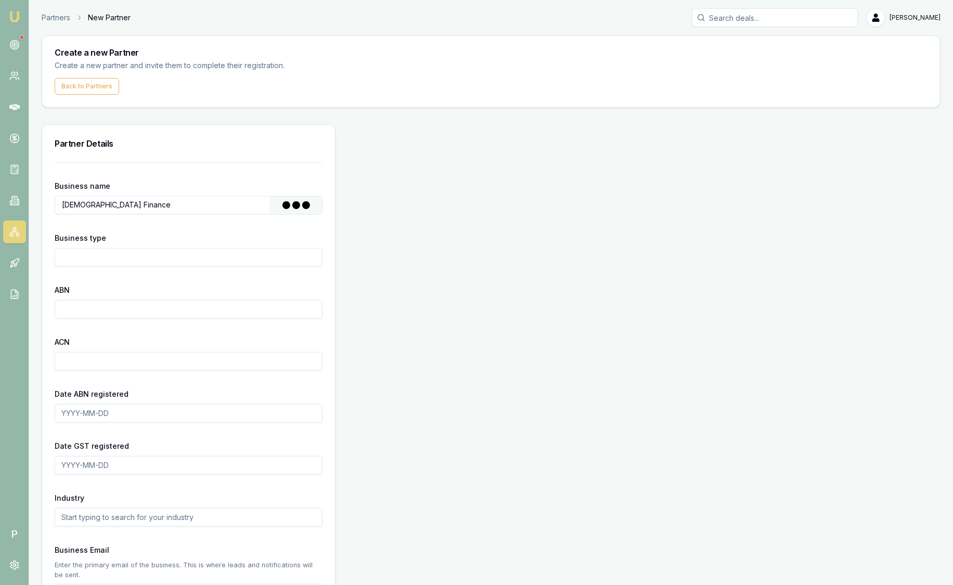
type input "The Trustee for Gaffney Discretionary Trust & The Trustee for Stumer Discretion…"
type input "Other Partnership"
type input "55919737954"
type input "2024-10-15"
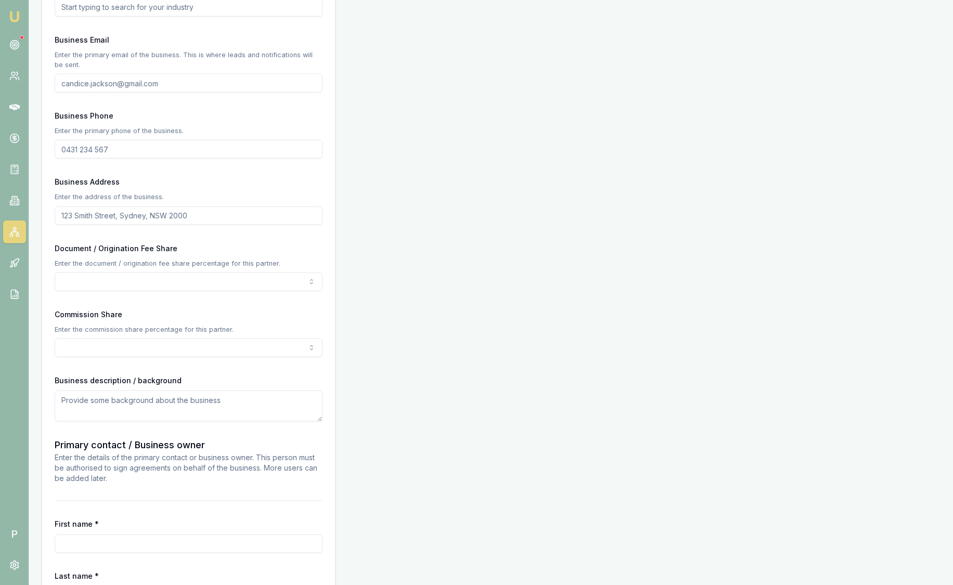
scroll to position [518, 0]
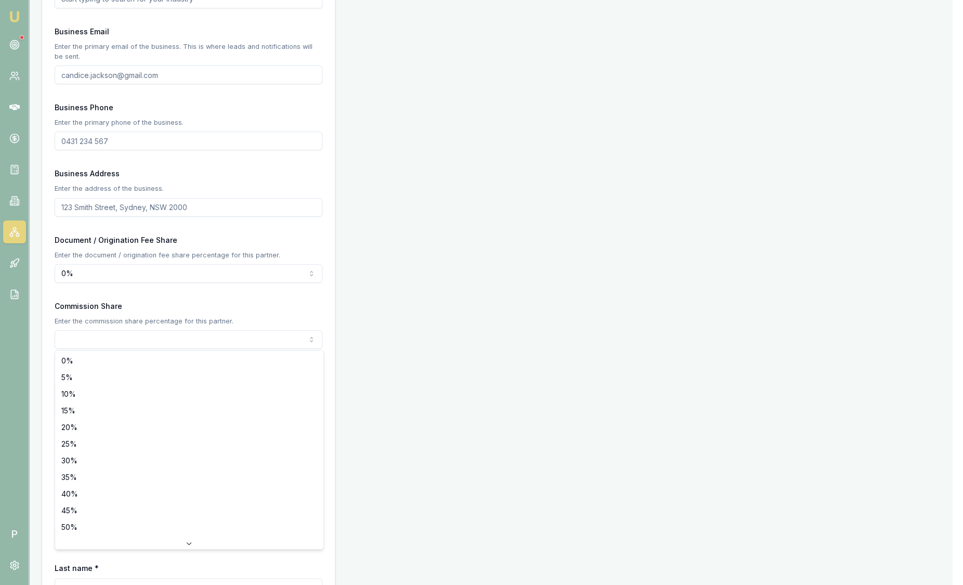
select select "30"
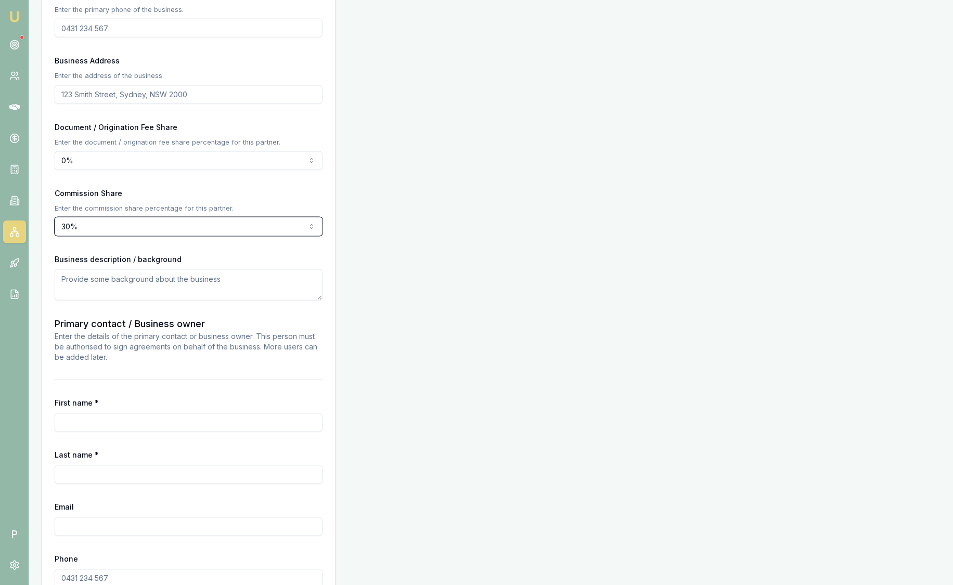
scroll to position [629, 0]
click at [435, 290] on div "Partner Details Business name The Trustee for Gaffney Discretionary Trust & The…" at bounding box center [491, 67] width 899 height 1144
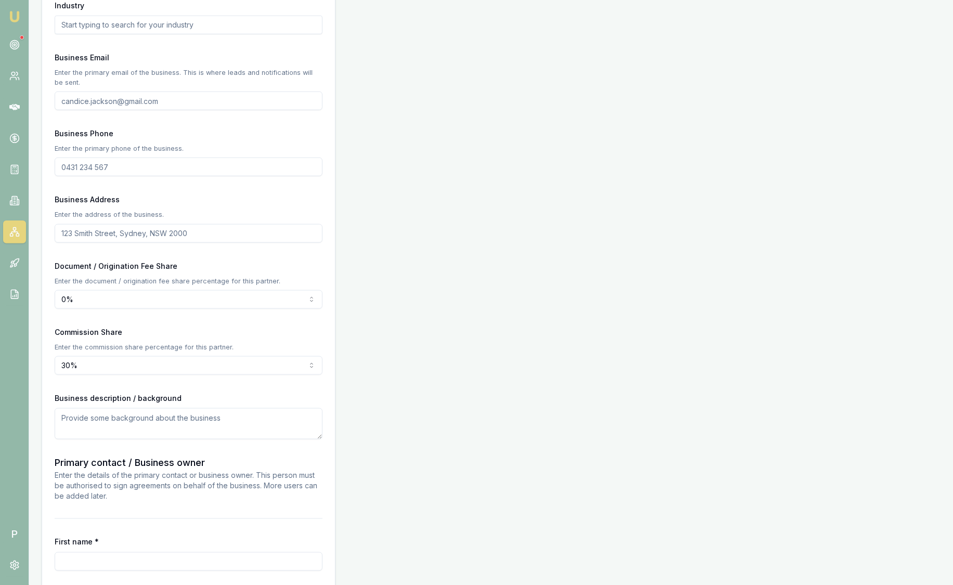
scroll to position [496, 0]
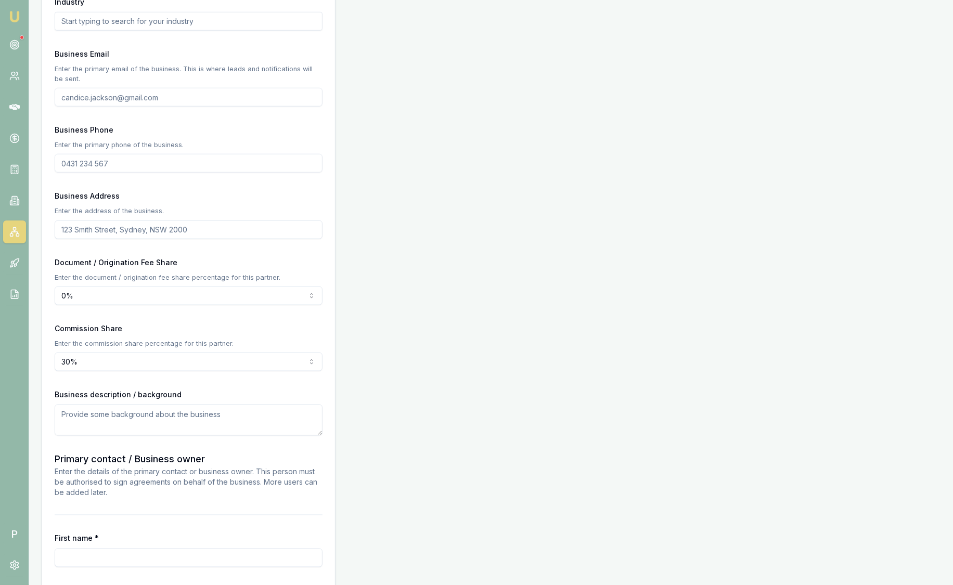
click at [430, 287] on div "Partner Details Business name The Trustee for Gaffney Discretionary Trust & The…" at bounding box center [491, 200] width 899 height 1144
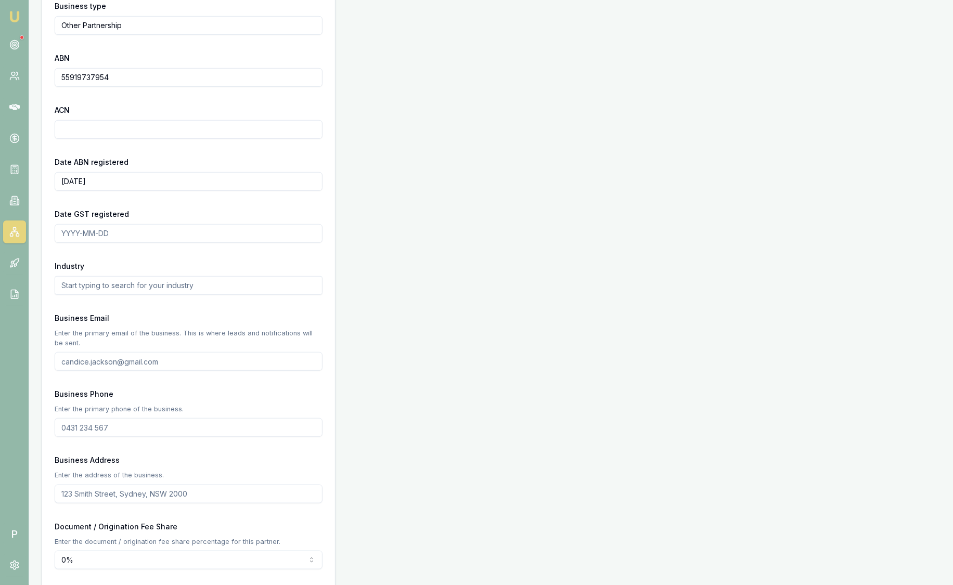
scroll to position [232, 0]
click at [523, 395] on div "Partner Details Business name The Trustee for Gaffney Discretionary Trust & The…" at bounding box center [491, 464] width 899 height 1144
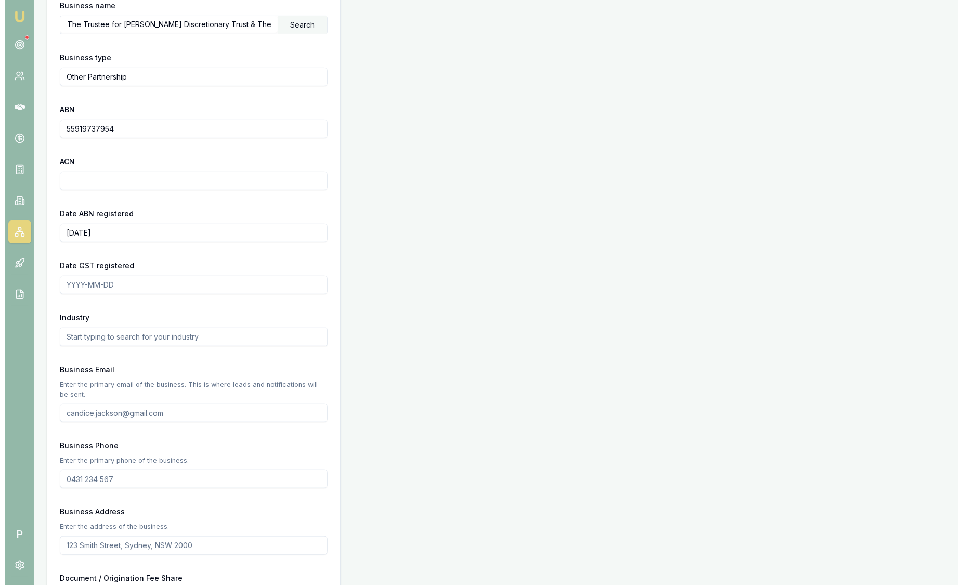
scroll to position [0, 0]
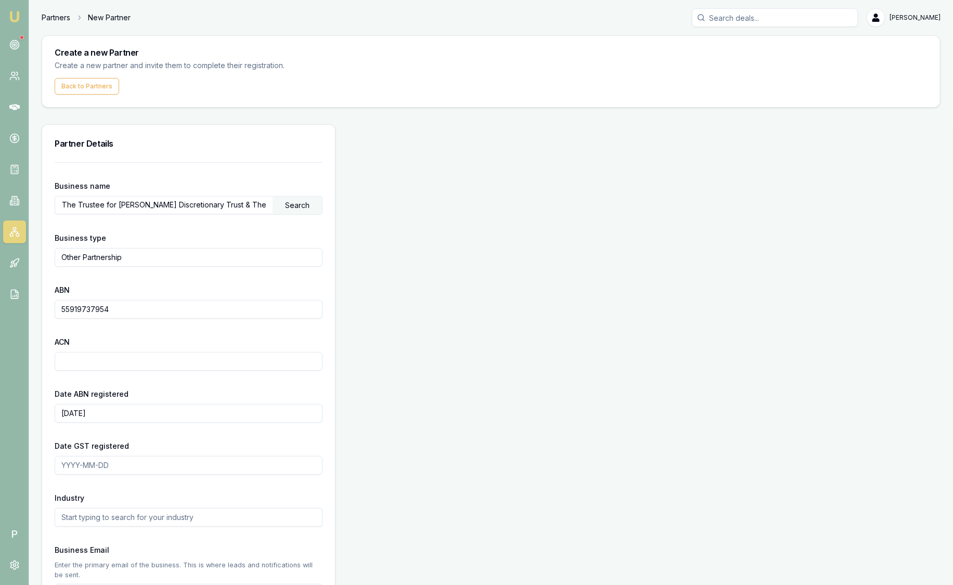
click at [59, 18] on link "Partners" at bounding box center [56, 17] width 29 height 10
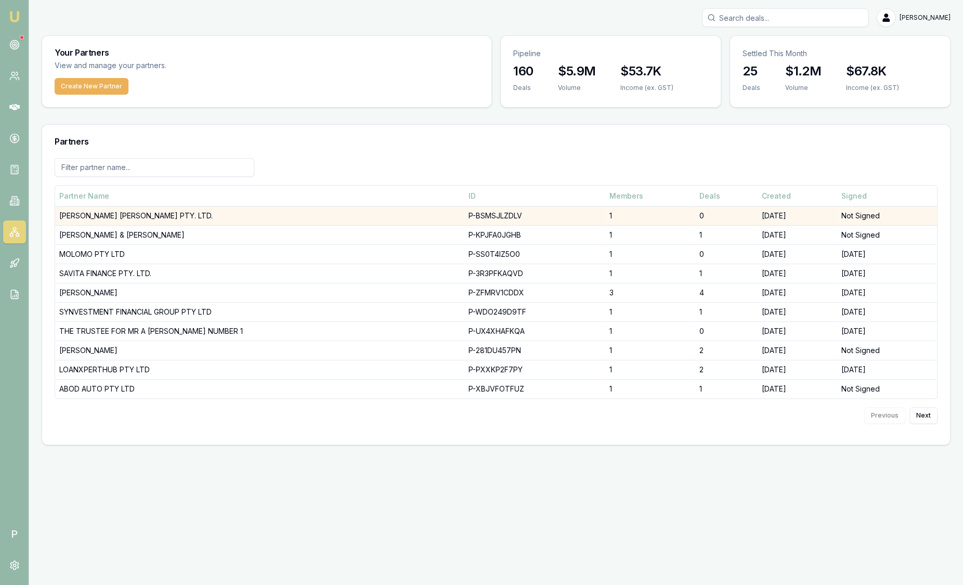
click at [139, 219] on td "PATTERSON CHENEY PTY. LTD." at bounding box center [259, 215] width 409 height 19
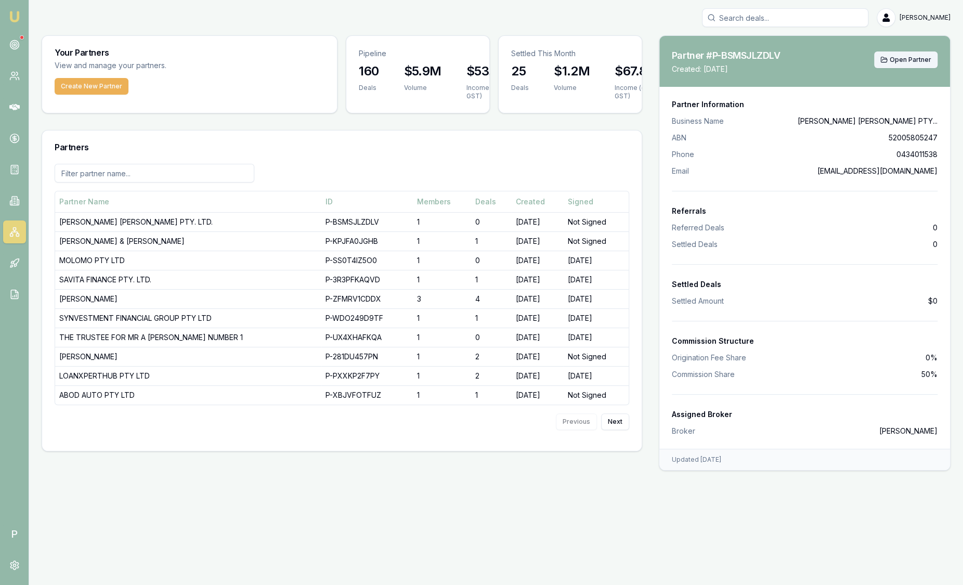
click at [898, 61] on span "Open Partner" at bounding box center [911, 60] width 42 height 8
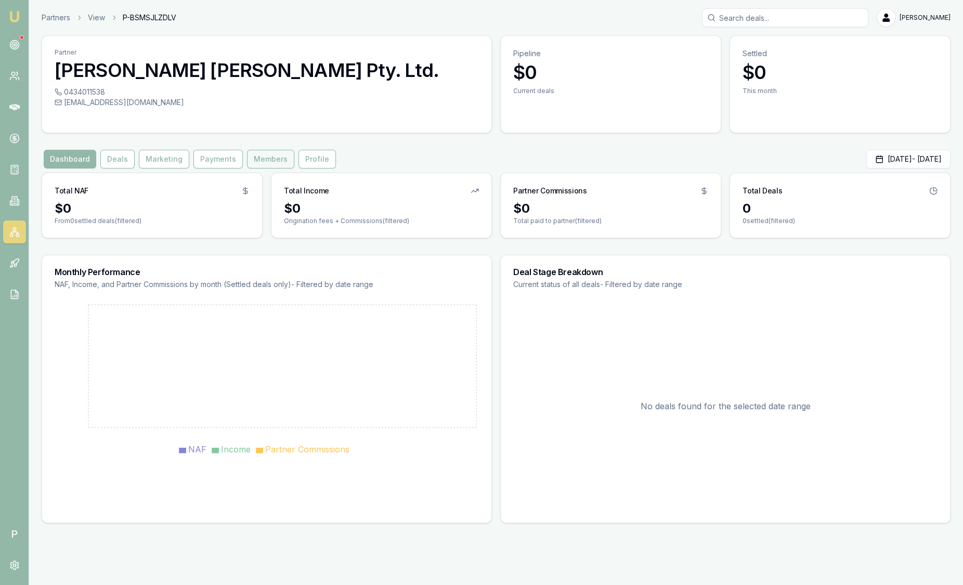
click at [261, 162] on button "Members" at bounding box center [270, 159] width 47 height 19
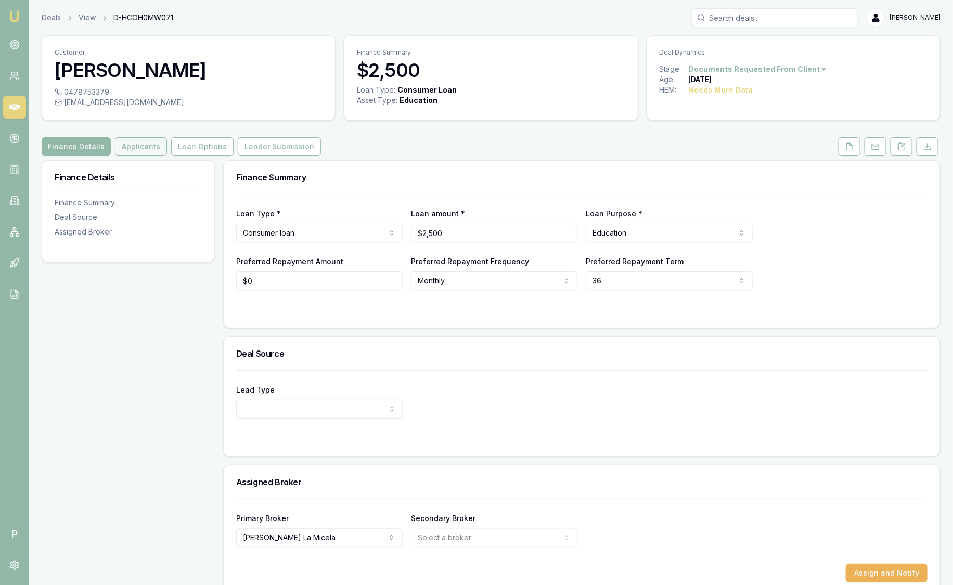
click at [139, 147] on button "Applicants" at bounding box center [141, 146] width 52 height 19
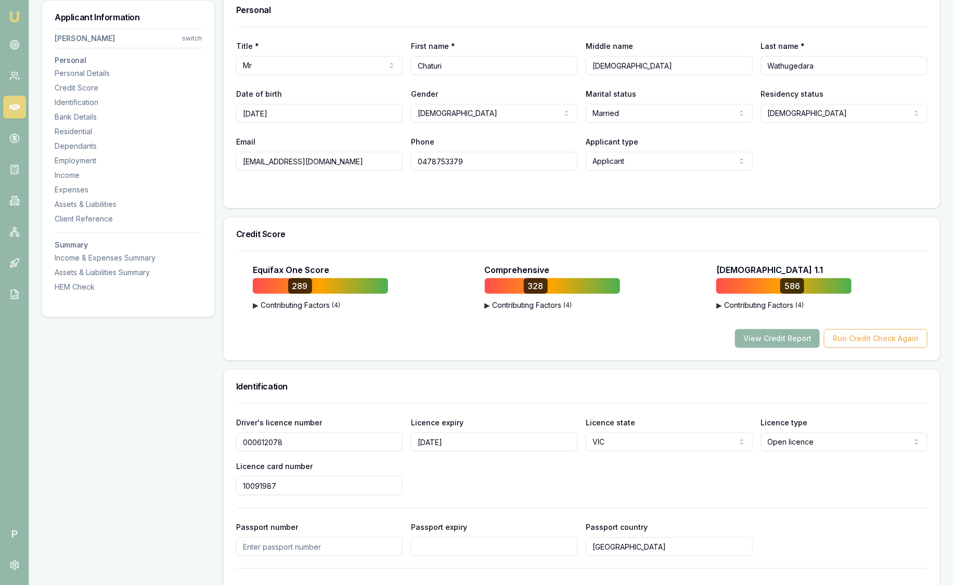
scroll to position [170, 0]
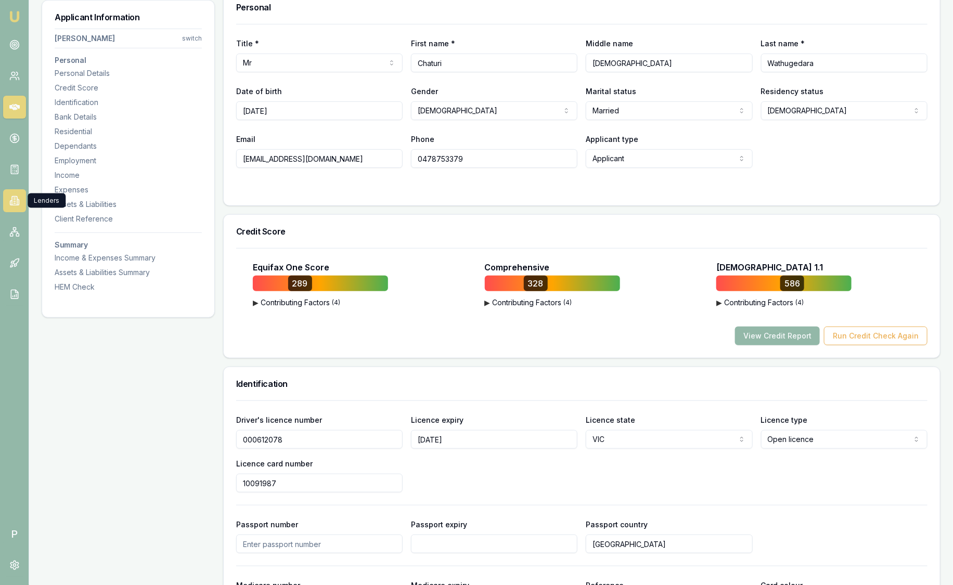
click at [19, 199] on link at bounding box center [14, 200] width 23 height 23
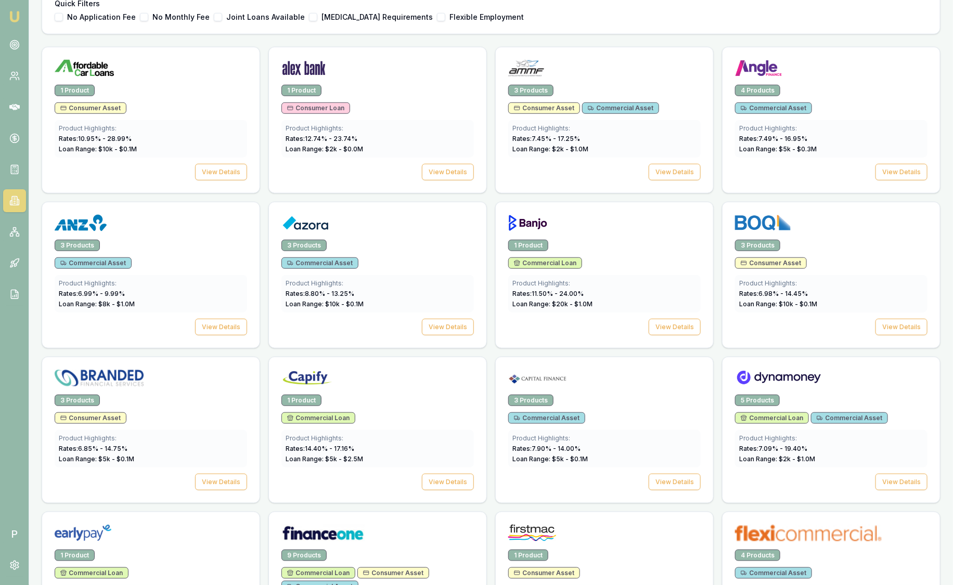
scroll to position [322, 0]
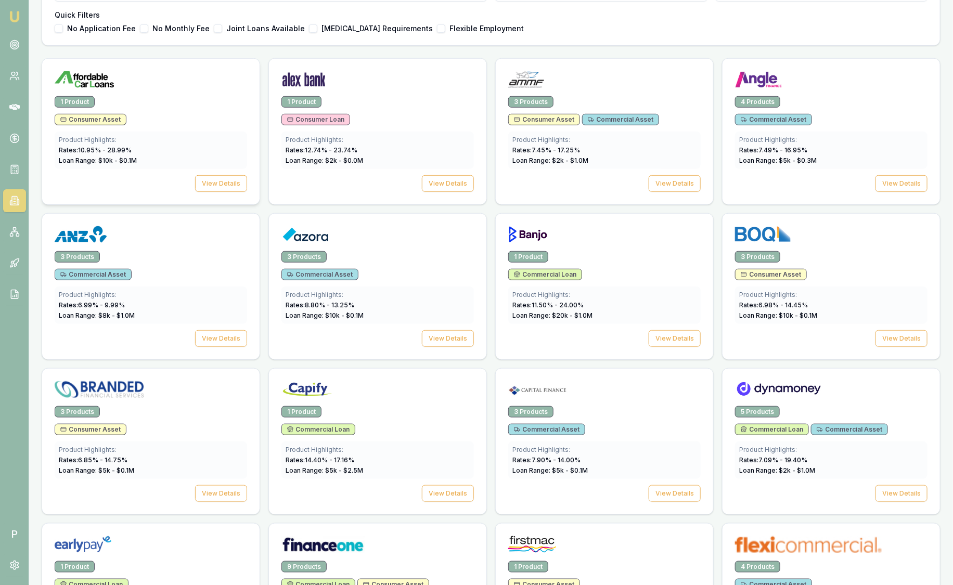
click at [201, 116] on div "Consumer Asset" at bounding box center [151, 119] width 192 height 11
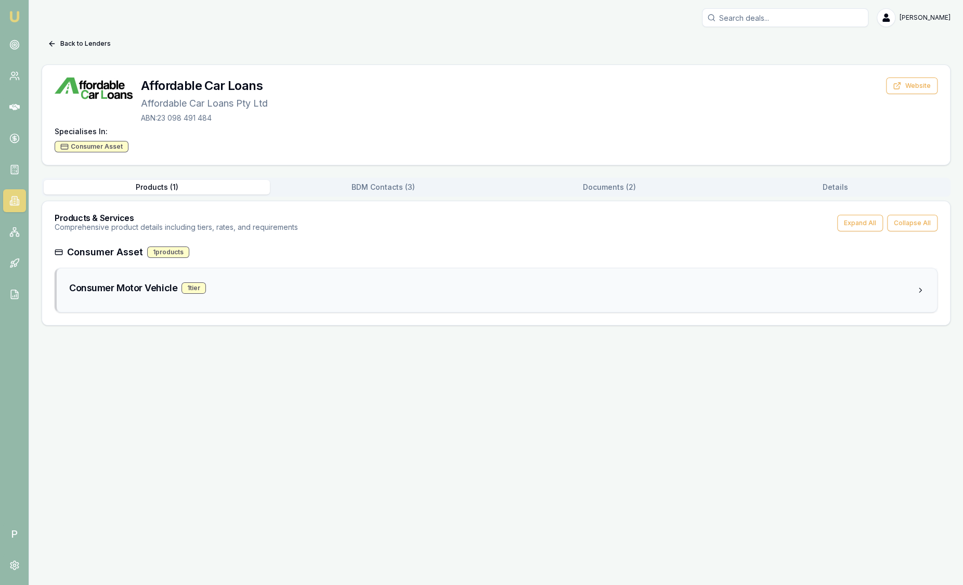
click at [267, 286] on div "Consumer Motor Vehicle 1 tier" at bounding box center [492, 288] width 847 height 15
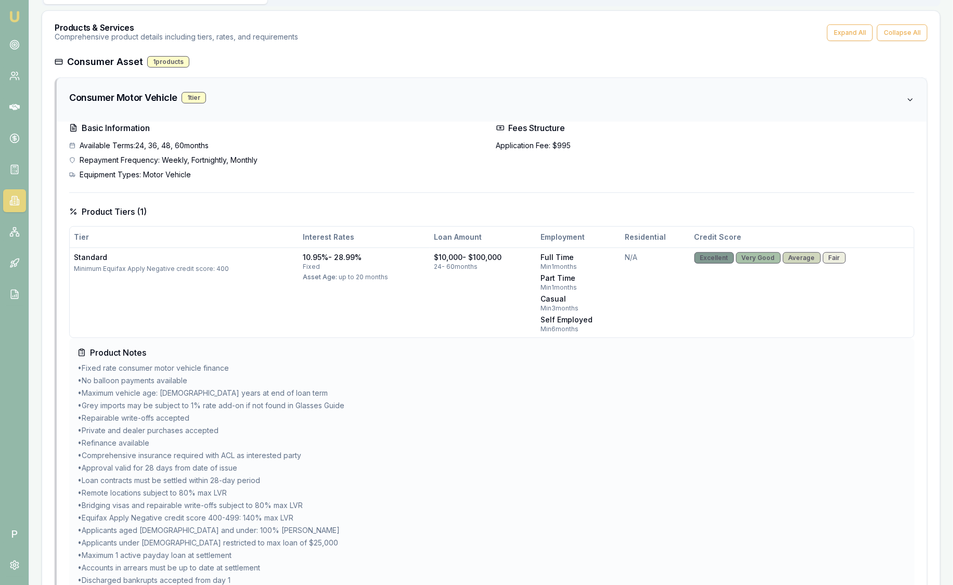
scroll to position [282, 0]
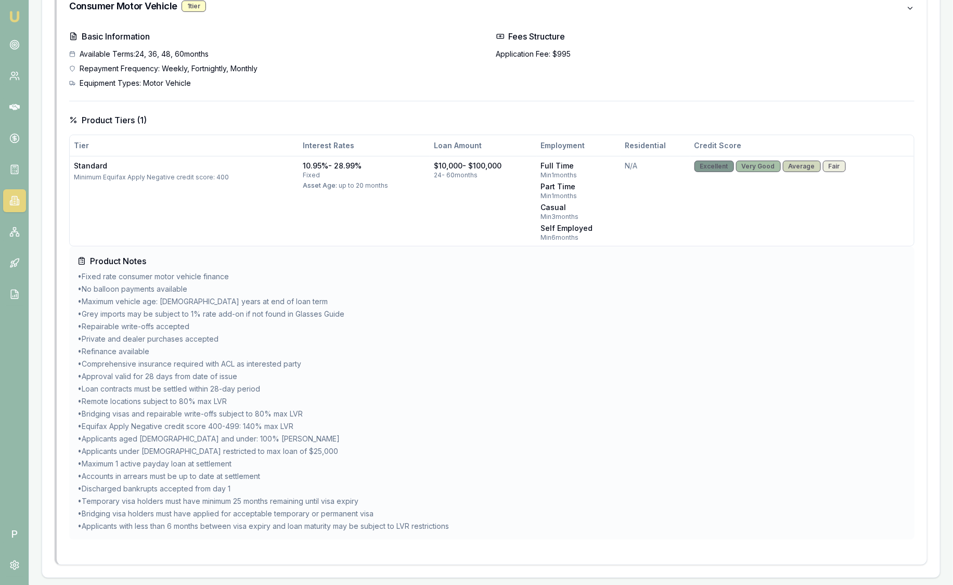
click at [231, 388] on li "• Loan contracts must be settled within 28-day period" at bounding box center [491, 389] width 828 height 10
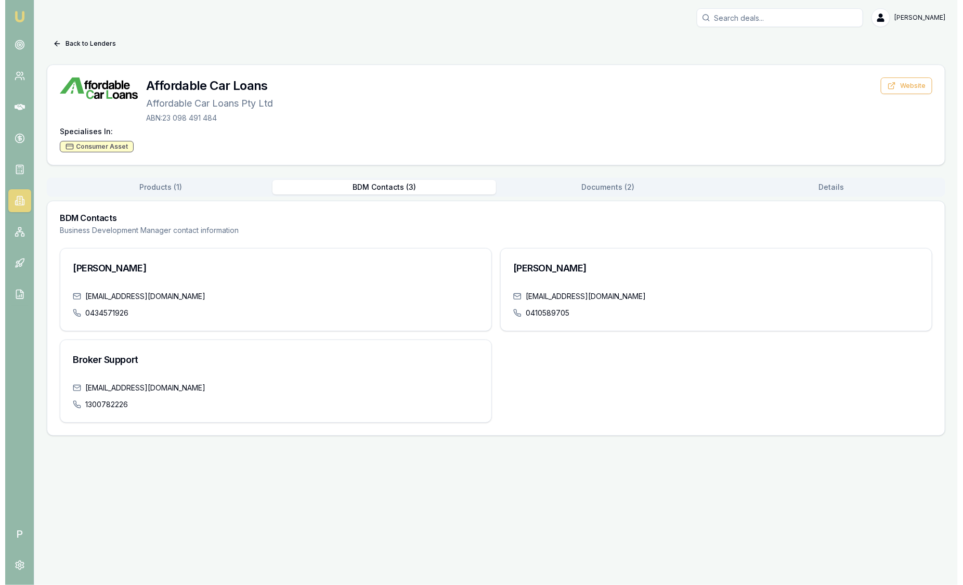
scroll to position [0, 0]
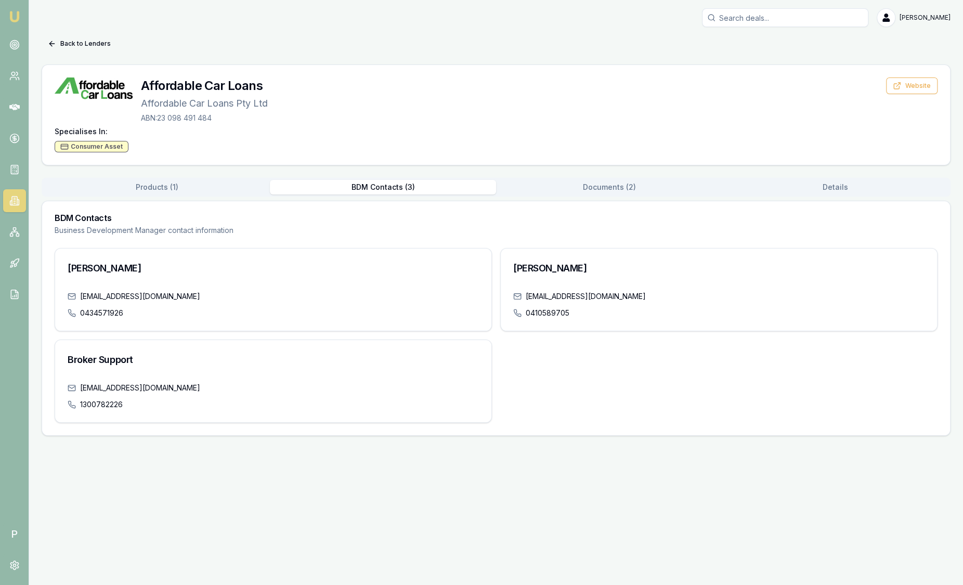
click at [378, 157] on div "Back to Lenders Affordable Car Loans Affordable Car Loans Pty Ltd ABN: 23 098 4…" at bounding box center [496, 235] width 909 height 400
click at [599, 175] on div "Back to Lenders Affordable Car Loans Affordable Car Loans Pty Ltd ABN: 23 098 4…" at bounding box center [496, 235] width 909 height 400
click at [598, 181] on button "Documents ( 2 )" at bounding box center [609, 187] width 226 height 15
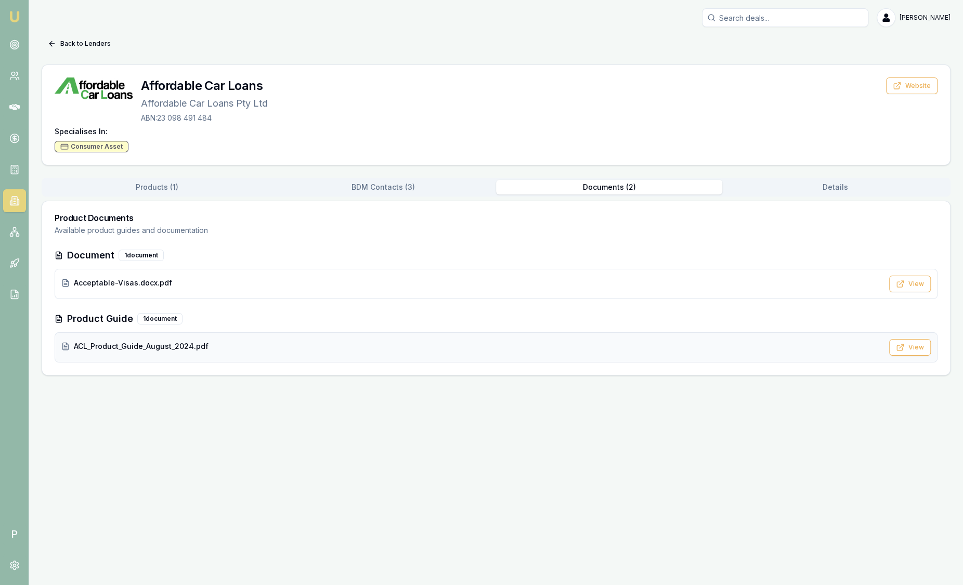
click at [242, 348] on div "ACL_Product_Guide_August_2024.pdf" at bounding box center [472, 346] width 822 height 10
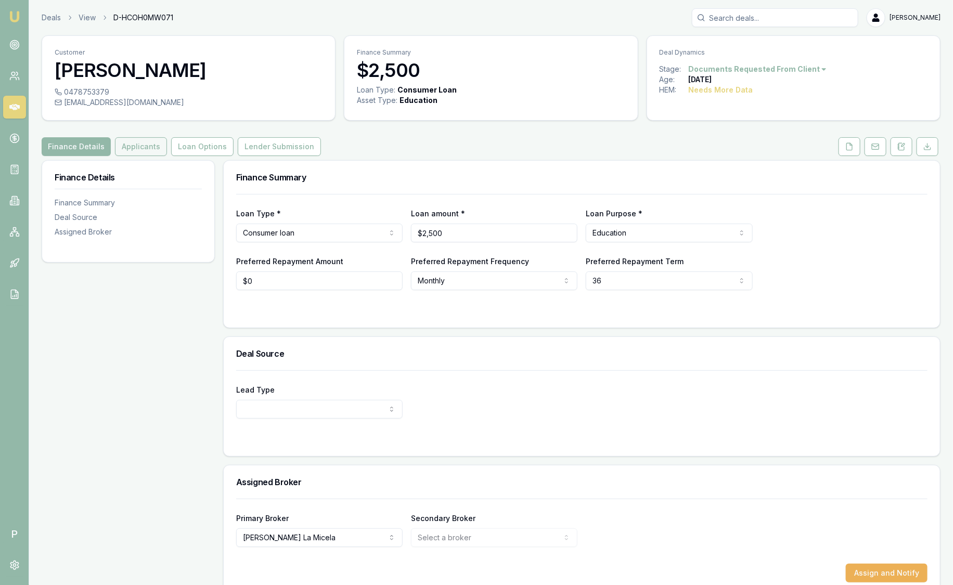
click at [143, 152] on button "Applicants" at bounding box center [141, 146] width 52 height 19
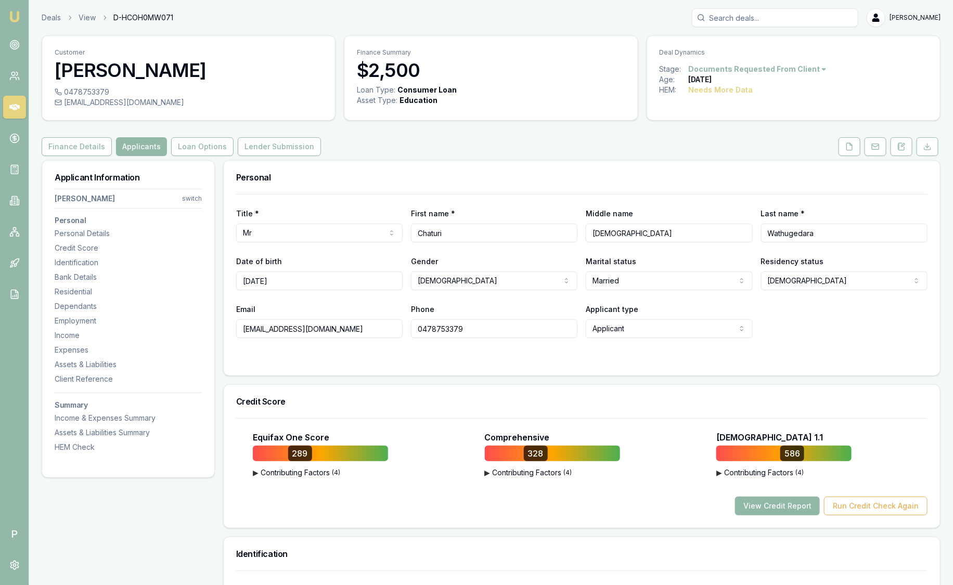
click at [771, 501] on button "View Credit Report" at bounding box center [777, 506] width 85 height 19
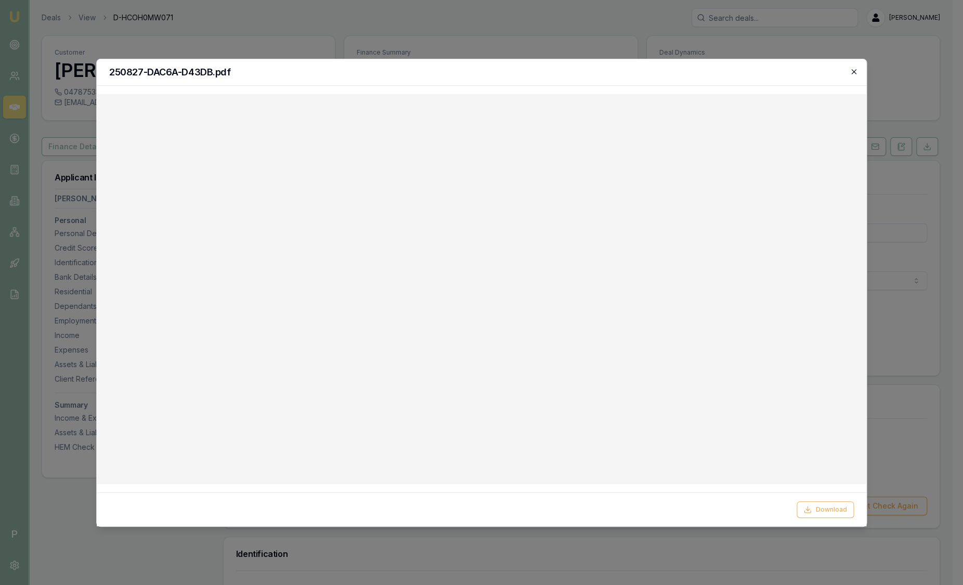
click at [850, 69] on icon "button" at bounding box center [854, 72] width 8 height 8
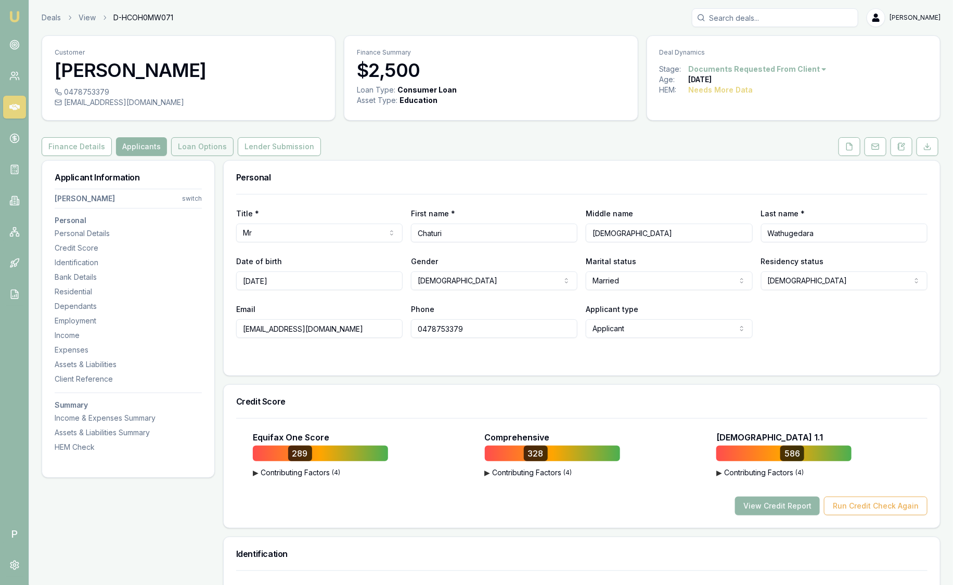
click at [206, 153] on button "Loan Options" at bounding box center [202, 146] width 62 height 19
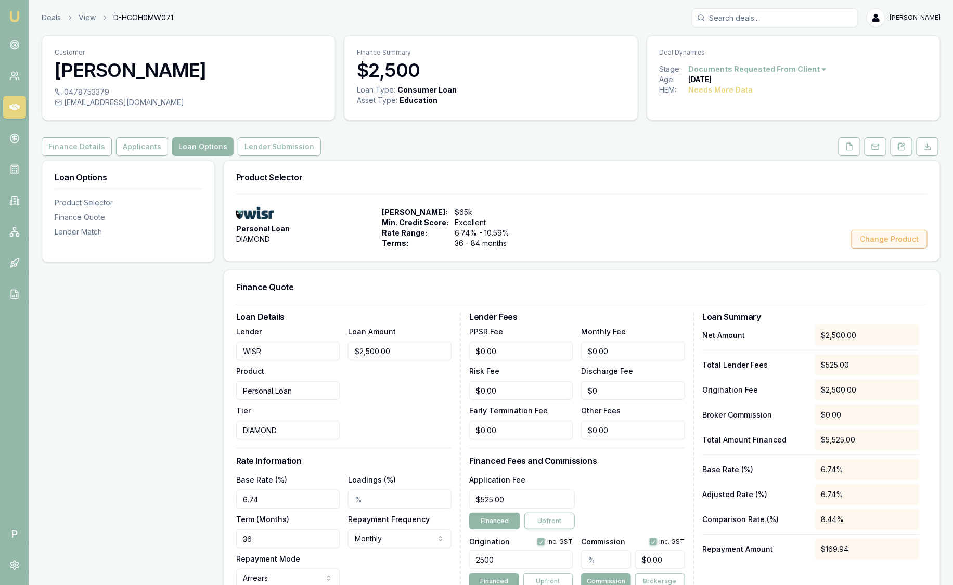
click at [908, 242] on button "Change Product" at bounding box center [889, 239] width 76 height 19
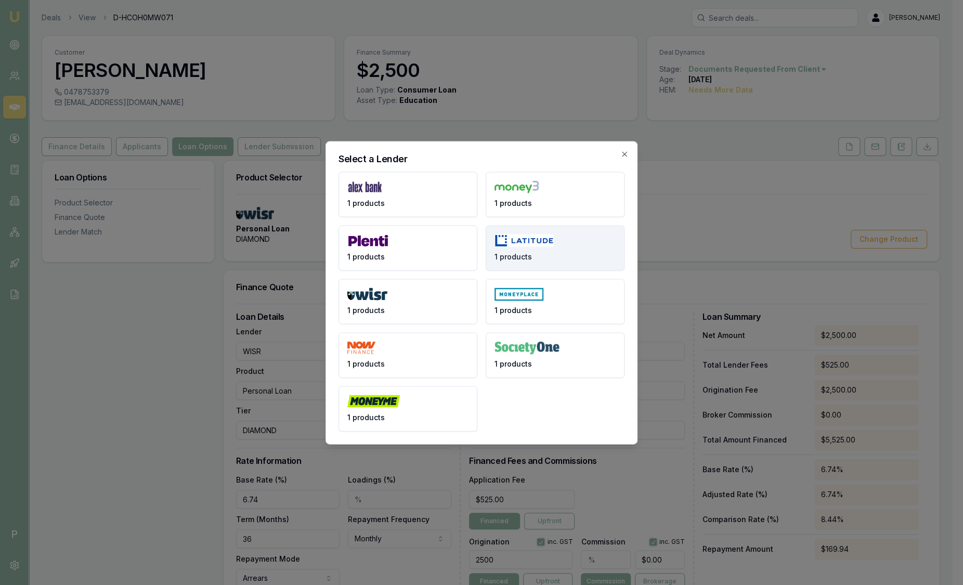
click at [535, 241] on img at bounding box center [524, 240] width 59 height 13
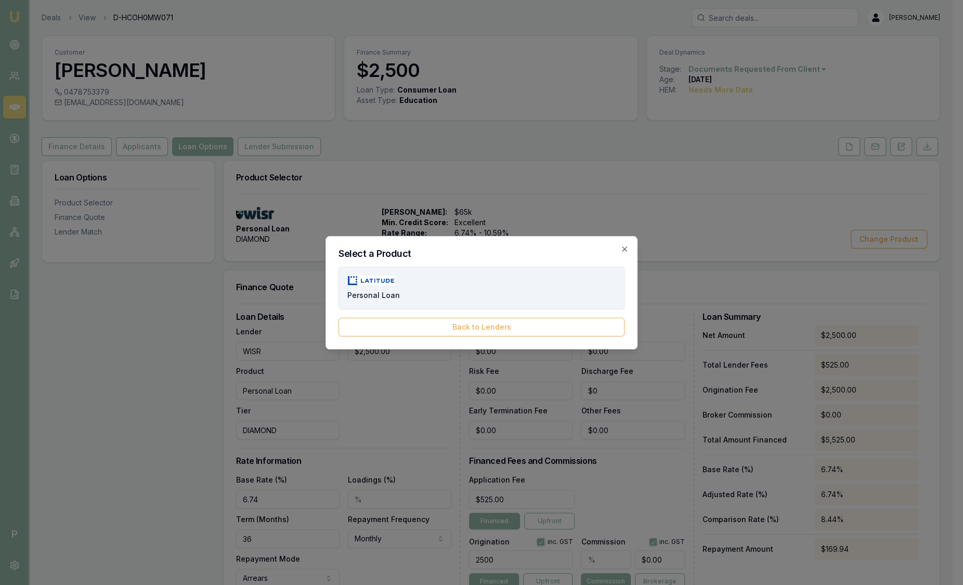
click at [446, 271] on button "Personal Loan" at bounding box center [482, 288] width 286 height 43
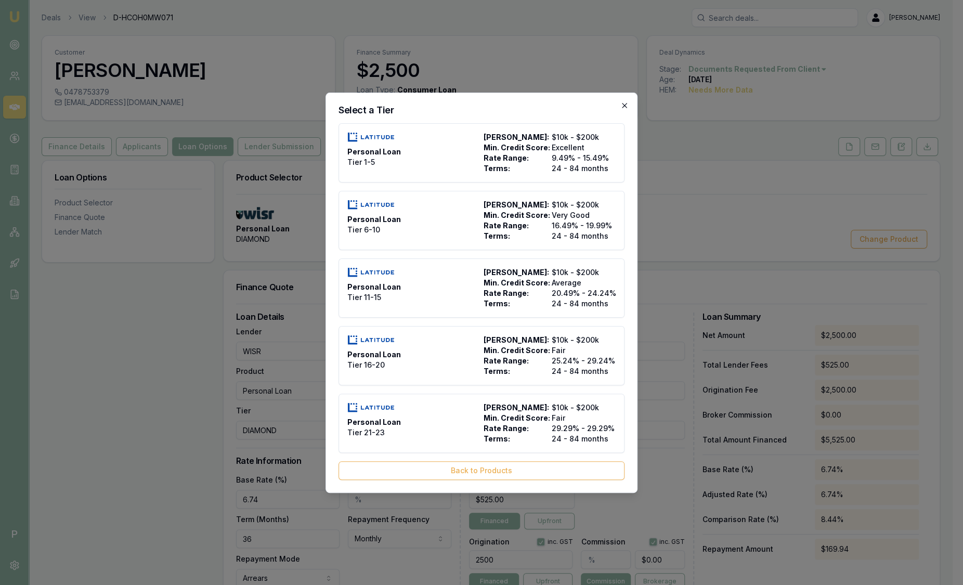
click at [622, 107] on icon "button" at bounding box center [624, 105] width 8 height 8
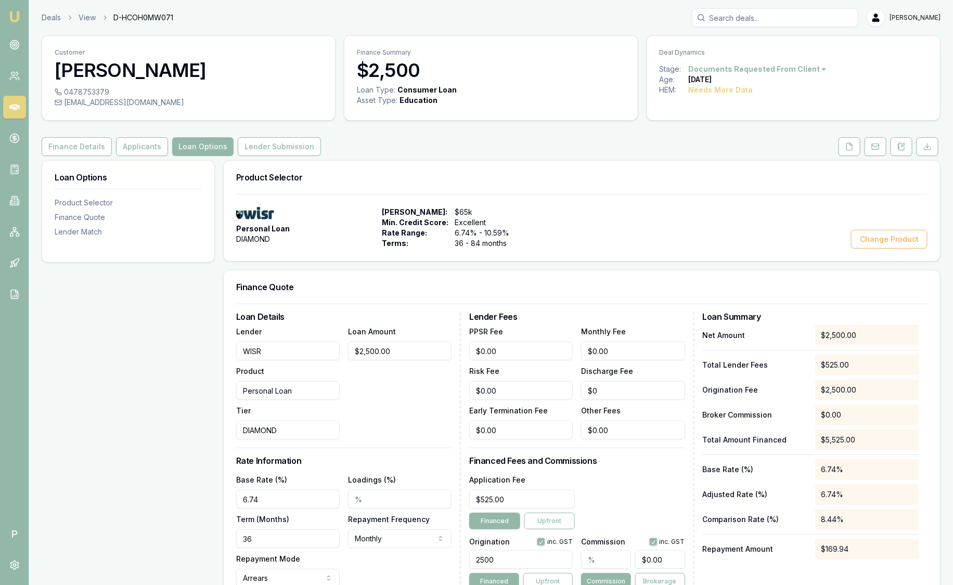
click at [515, 86] on div "Loan Type: Consumer Loan" at bounding box center [491, 90] width 268 height 10
click at [901, 242] on button "Change Product" at bounding box center [889, 239] width 76 height 19
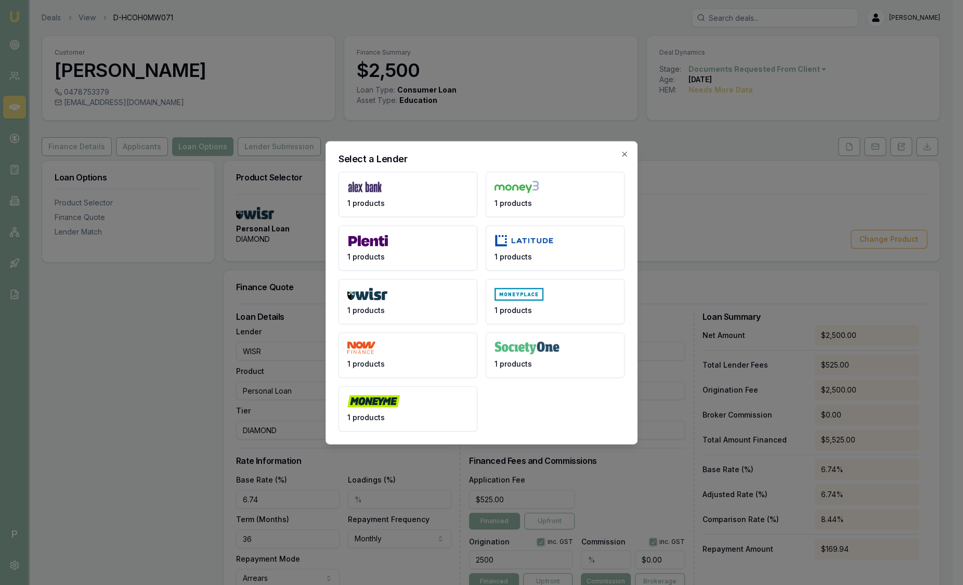
click at [623, 149] on div "Select a Lender 1 products 1 products 1 products 1 products 1 products 1 produc…" at bounding box center [482, 292] width 312 height 303
click at [623, 151] on icon "button" at bounding box center [624, 154] width 8 height 8
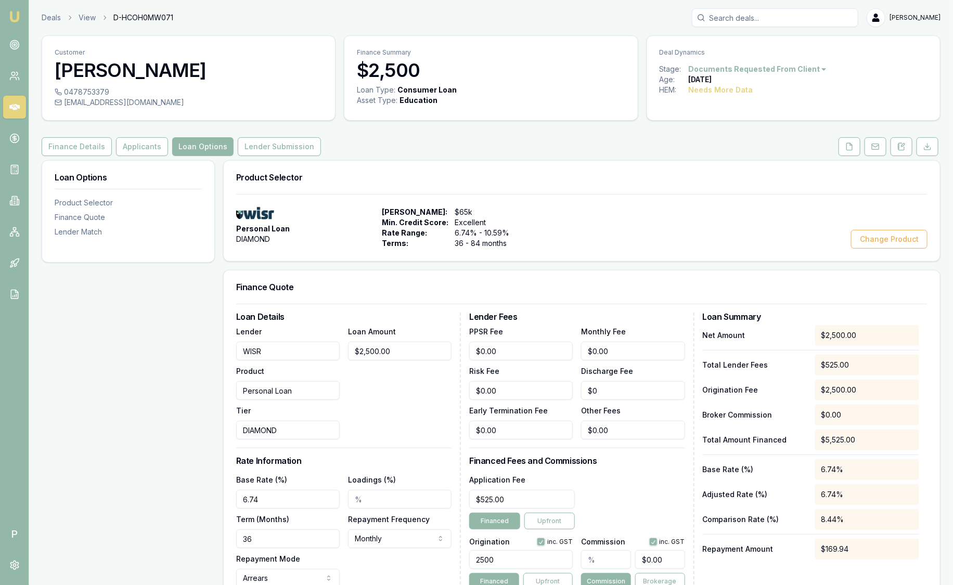
scroll to position [129, 0]
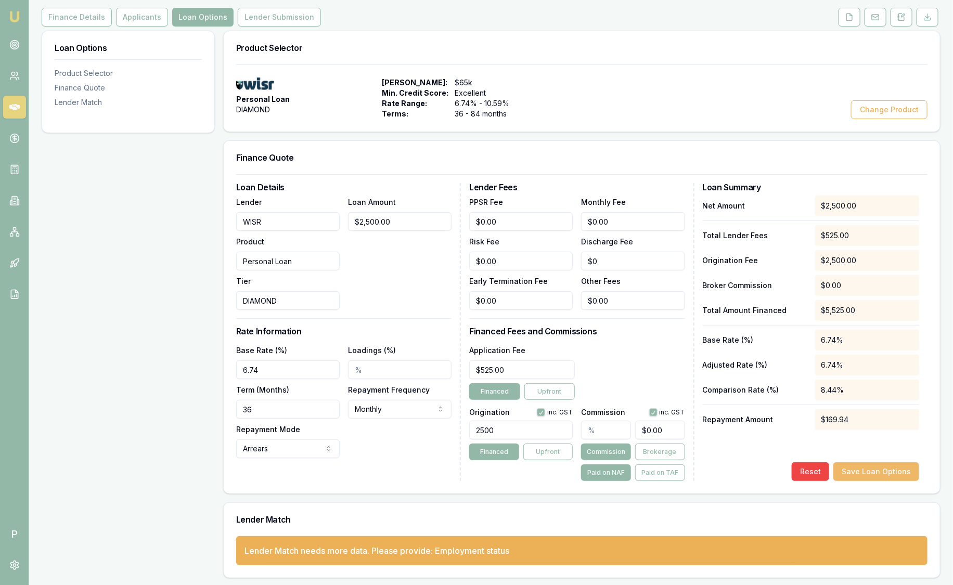
click at [900, 469] on button "Save Loan Options" at bounding box center [876, 471] width 86 height 19
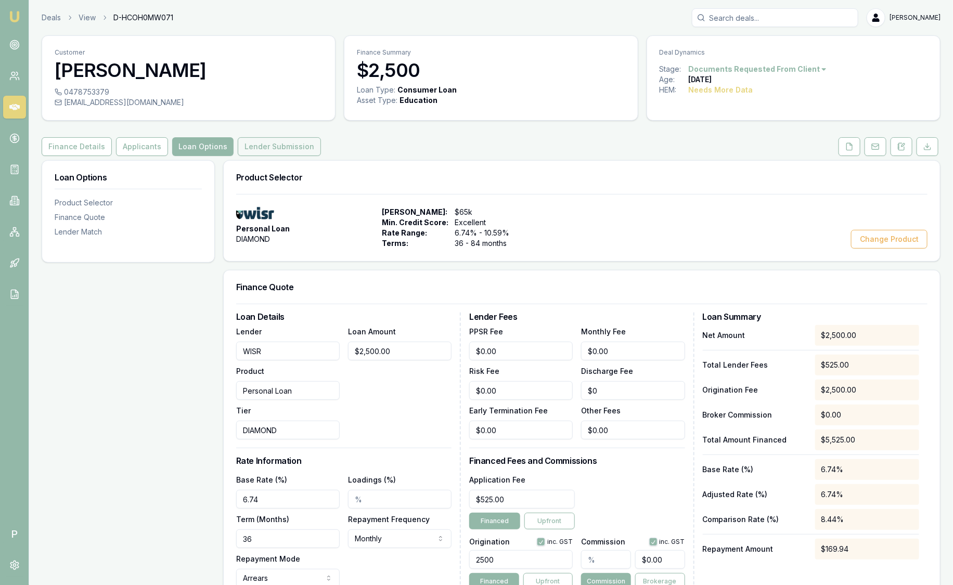
click at [287, 146] on button "Lender Submission" at bounding box center [279, 146] width 83 height 19
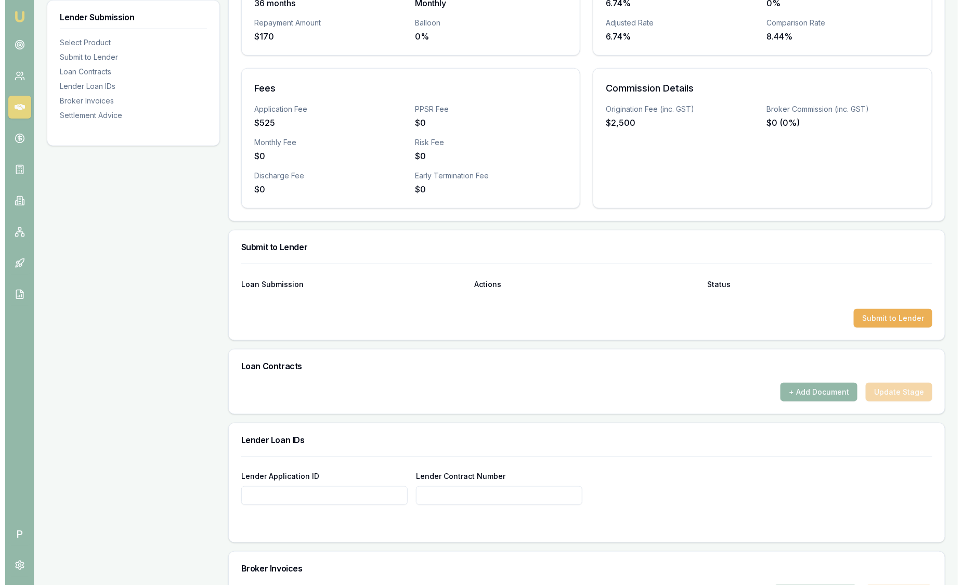
scroll to position [299, 0]
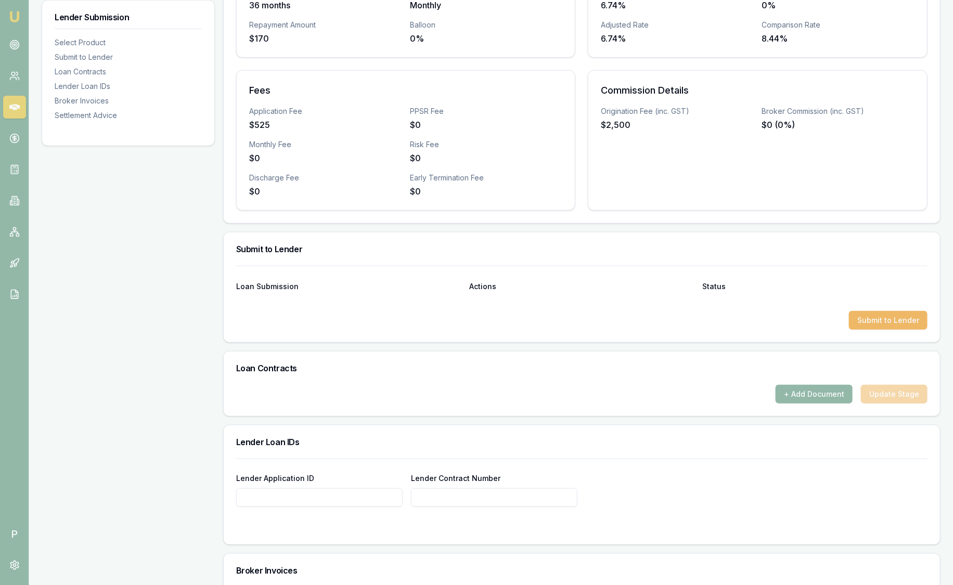
click at [909, 319] on button "Submit to Lender" at bounding box center [888, 320] width 79 height 19
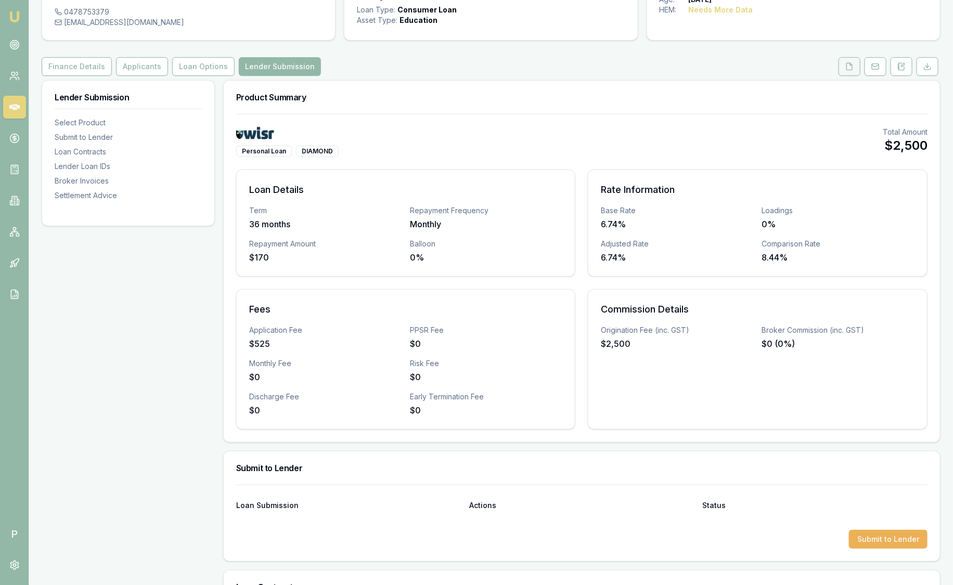
scroll to position [0, 0]
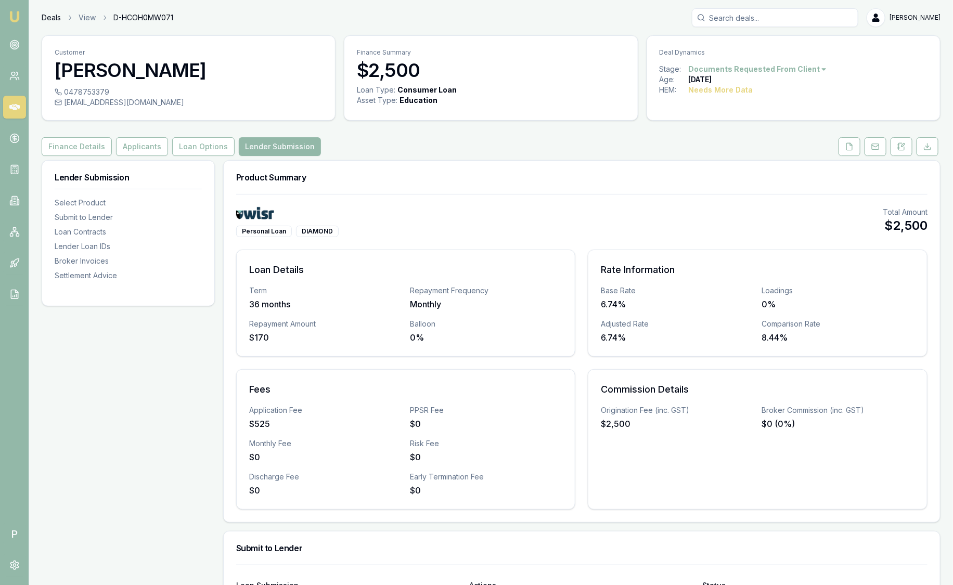
click at [50, 21] on link "Deals" at bounding box center [51, 17] width 19 height 10
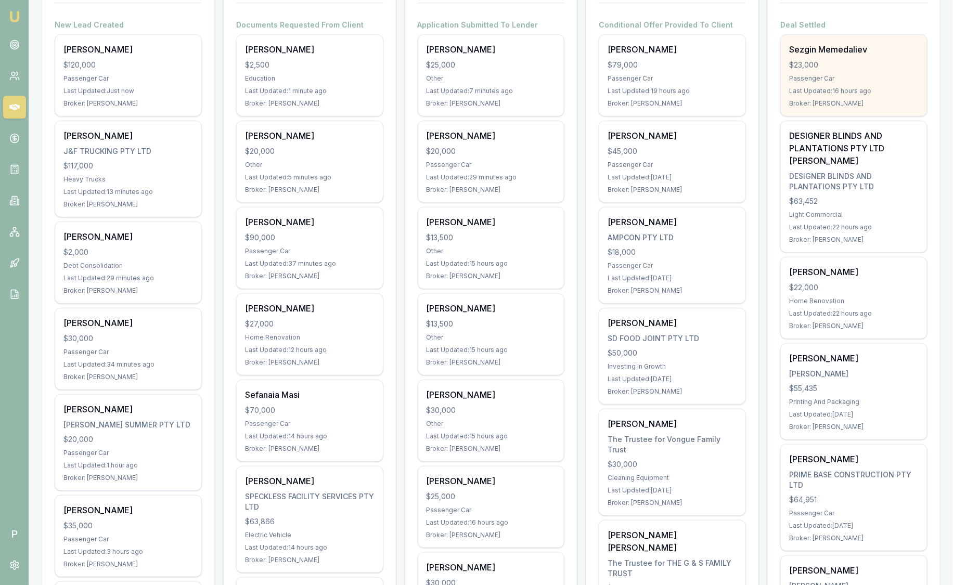
scroll to position [193, 0]
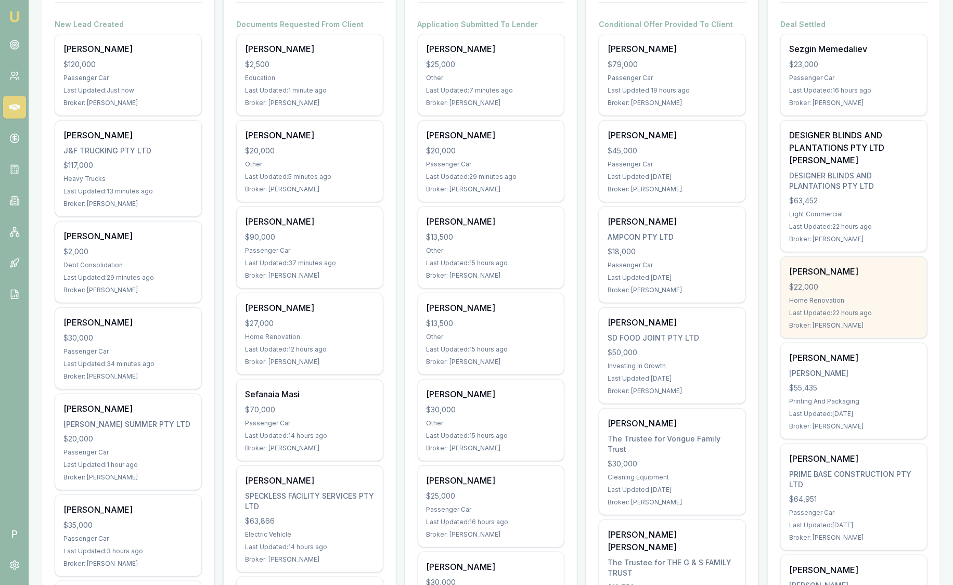
click at [828, 296] on div "Home Renovation" at bounding box center [853, 300] width 129 height 8
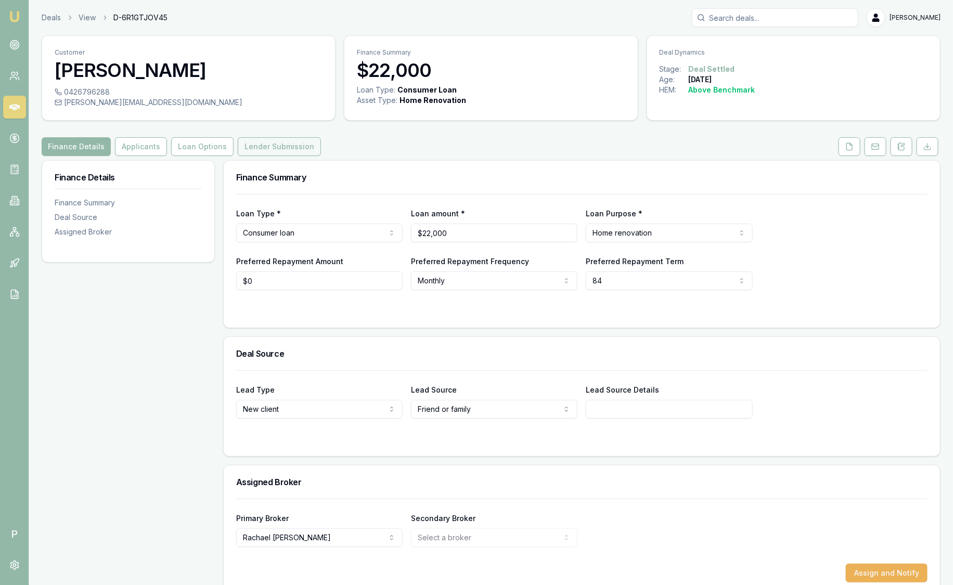
click at [302, 143] on button "Lender Submission" at bounding box center [279, 146] width 83 height 19
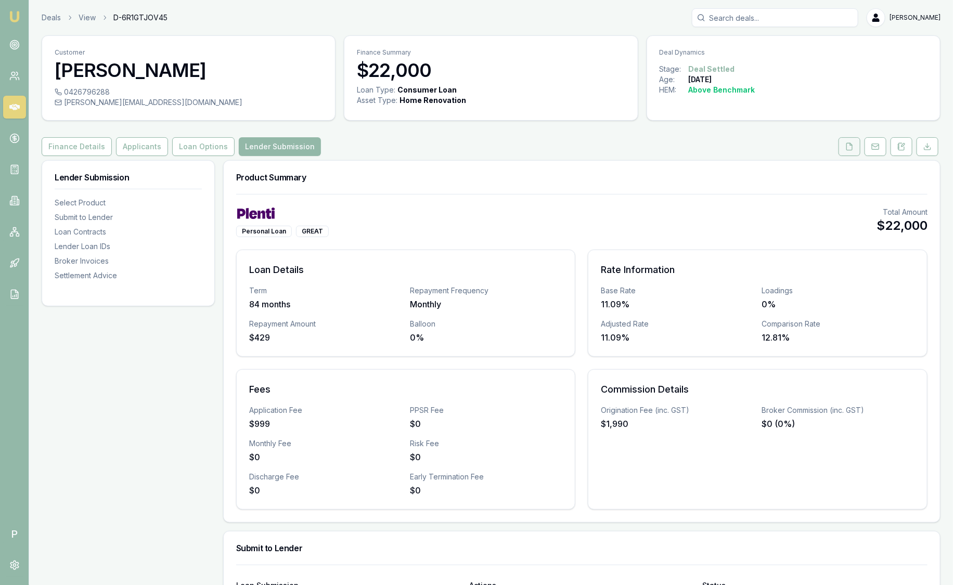
click at [845, 149] on button at bounding box center [849, 146] width 22 height 19
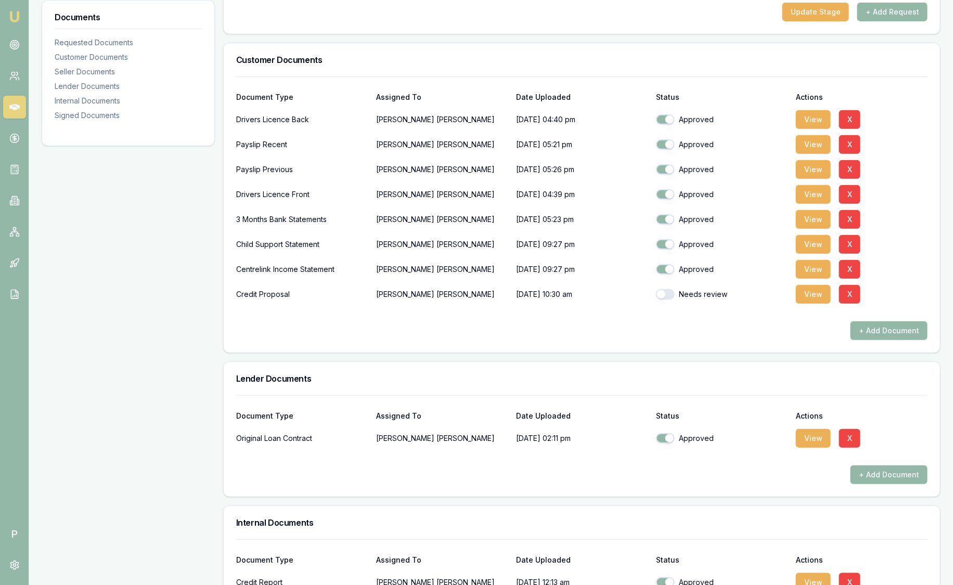
scroll to position [209, 0]
click at [819, 301] on button "View" at bounding box center [813, 293] width 35 height 19
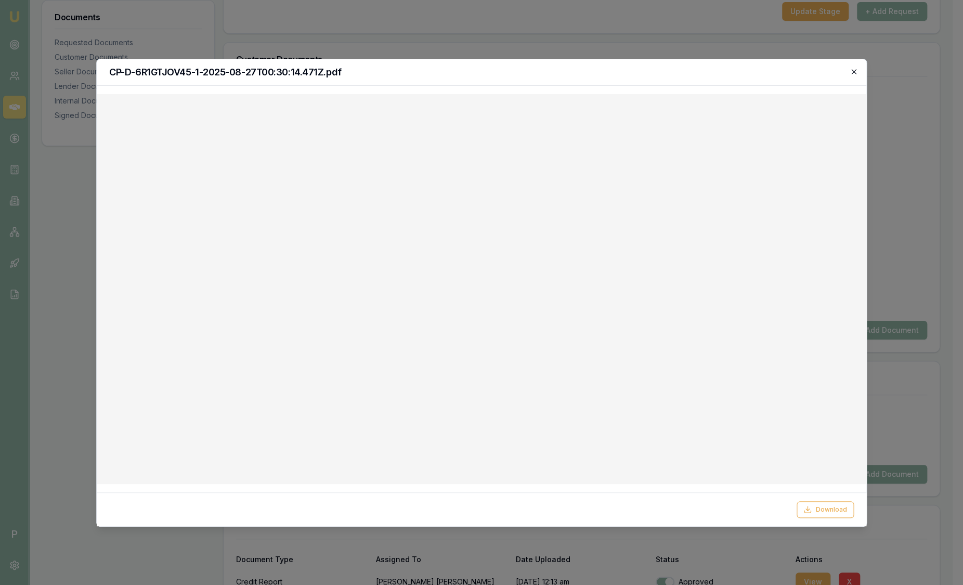
click at [855, 73] on icon "button" at bounding box center [853, 71] width 5 height 5
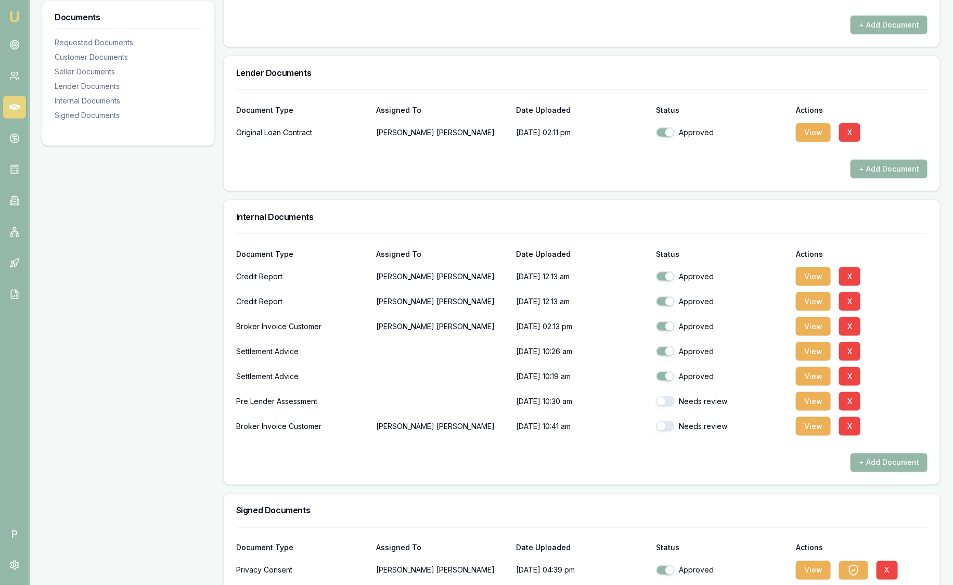
scroll to position [515, 0]
click at [451, 353] on p at bounding box center [442, 350] width 132 height 21
click at [816, 396] on button "View" at bounding box center [813, 400] width 35 height 19
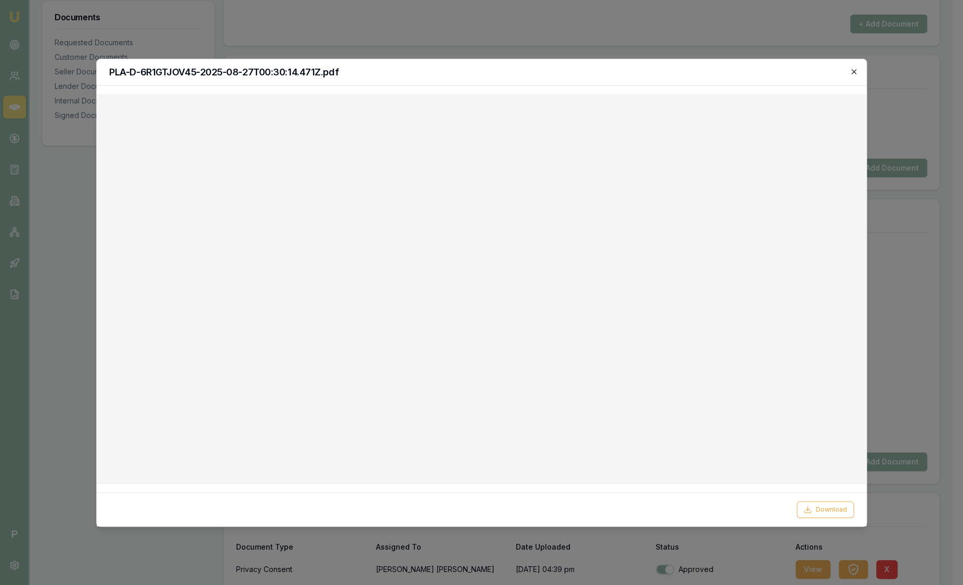
click at [854, 73] on icon "button" at bounding box center [853, 71] width 5 height 5
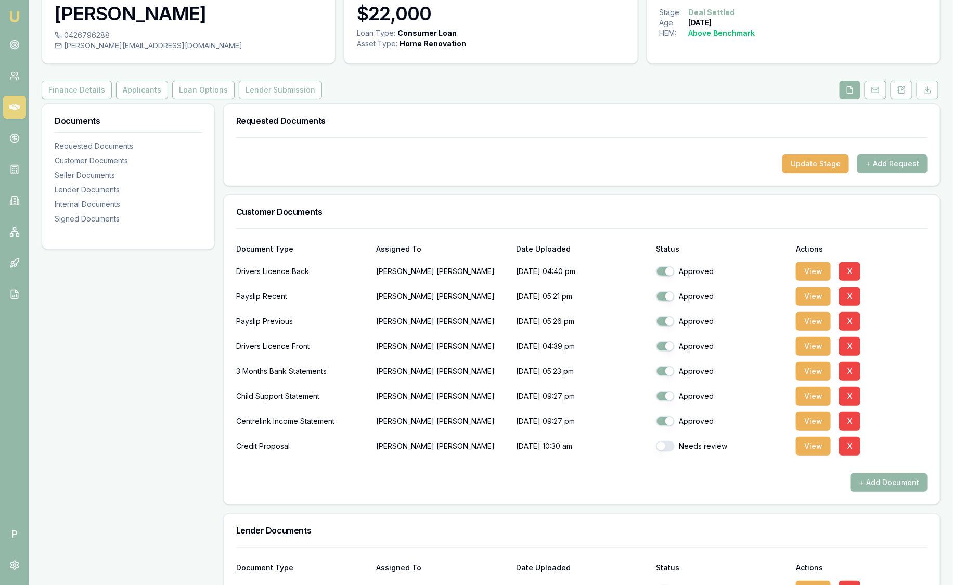
scroll to position [0, 0]
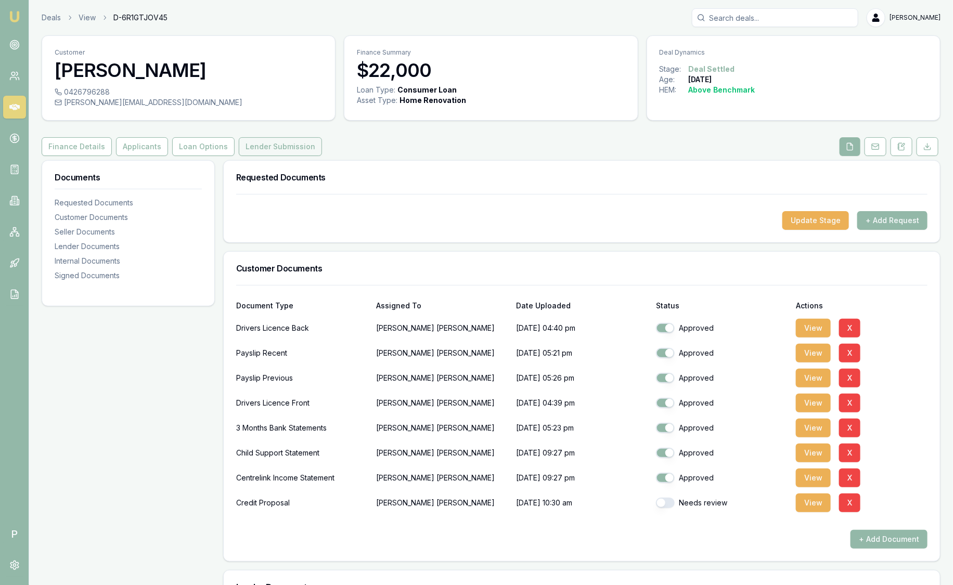
click at [280, 146] on button "Lender Submission" at bounding box center [280, 146] width 83 height 19
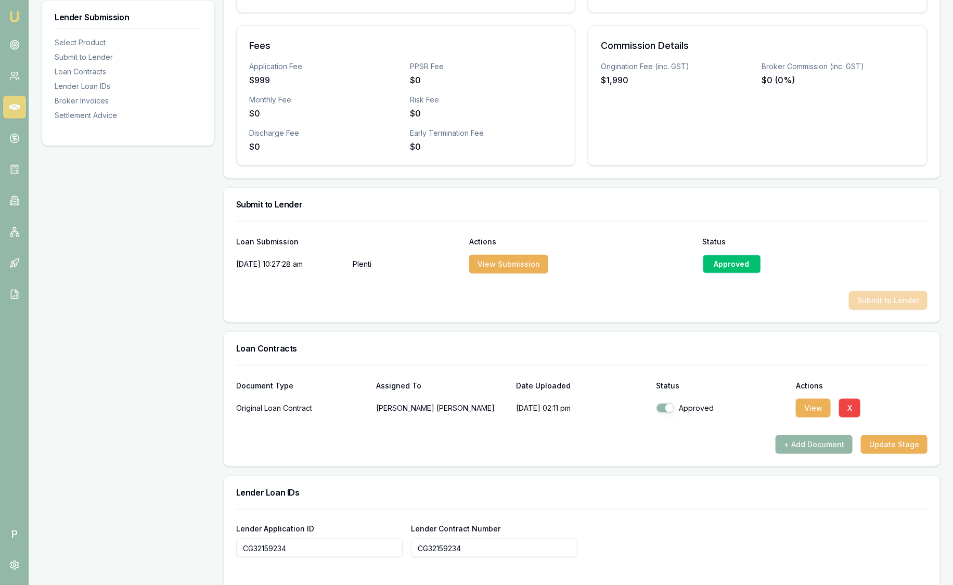
scroll to position [345, 0]
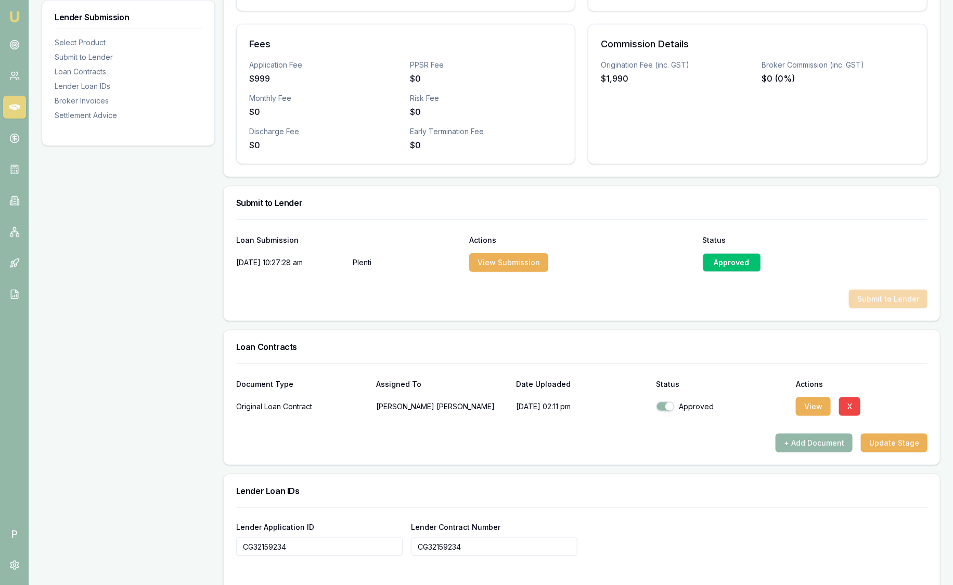
click at [729, 262] on div "Approved" at bounding box center [732, 262] width 58 height 19
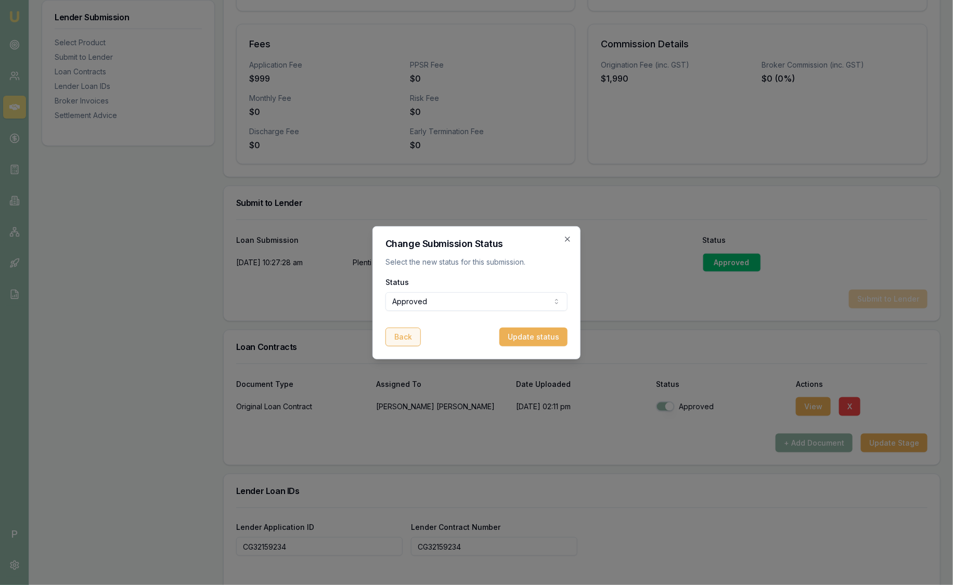
click at [402, 337] on button "Back" at bounding box center [402, 337] width 35 height 19
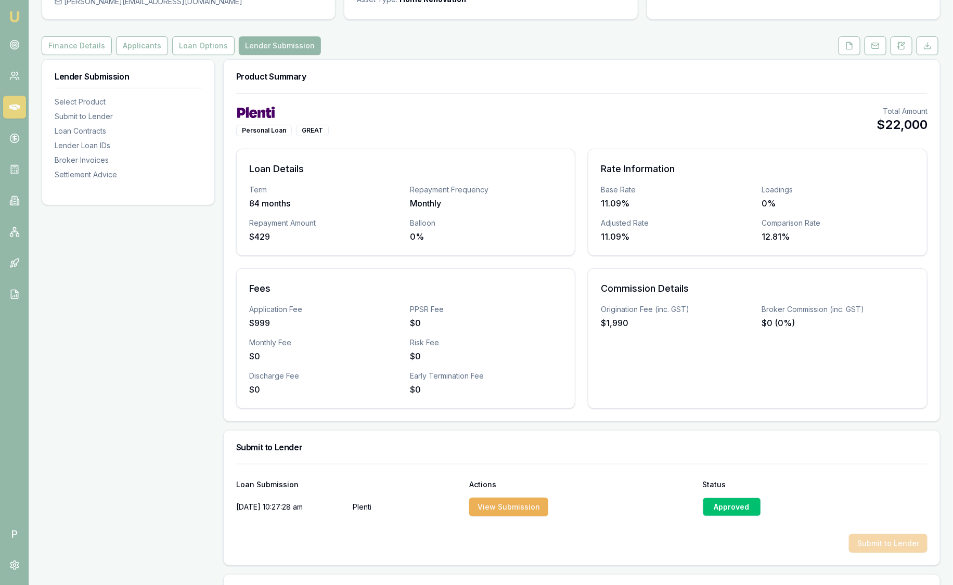
scroll to position [0, 0]
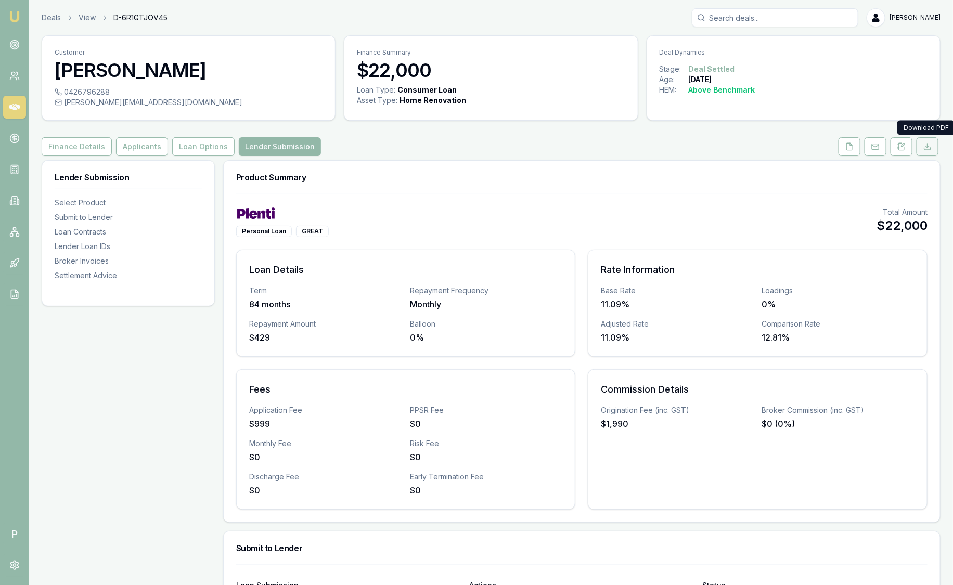
click at [928, 150] on icon at bounding box center [927, 146] width 8 height 8
click at [520, 148] on div "Finance Details Applicants Loan Options Lender Submission" at bounding box center [491, 146] width 899 height 19
click at [853, 146] on icon at bounding box center [849, 146] width 8 height 8
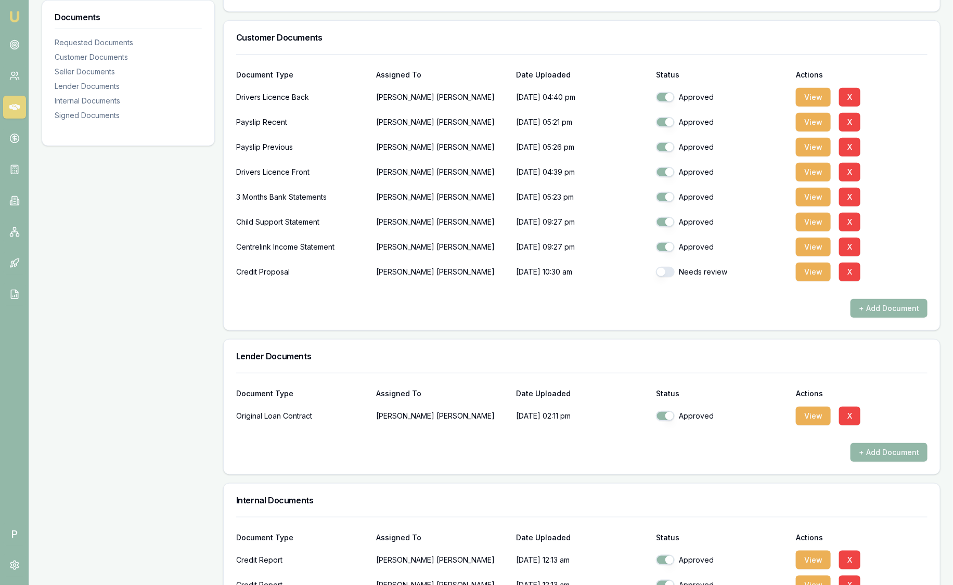
scroll to position [231, 0]
click at [320, 196] on div "3 Months Bank Statements" at bounding box center [302, 197] width 132 height 21
drag, startPoint x: 320, startPoint y: 196, endPoint x: 355, endPoint y: 294, distance: 104.1
click at [355, 294] on div at bounding box center [581, 290] width 691 height 17
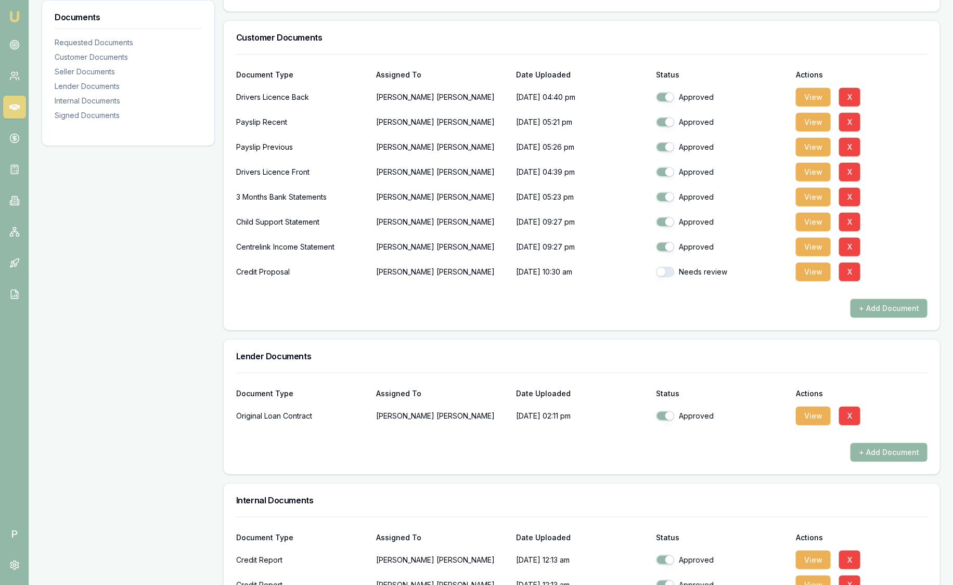
click at [889, 311] on button "+ Add Document" at bounding box center [888, 308] width 77 height 19
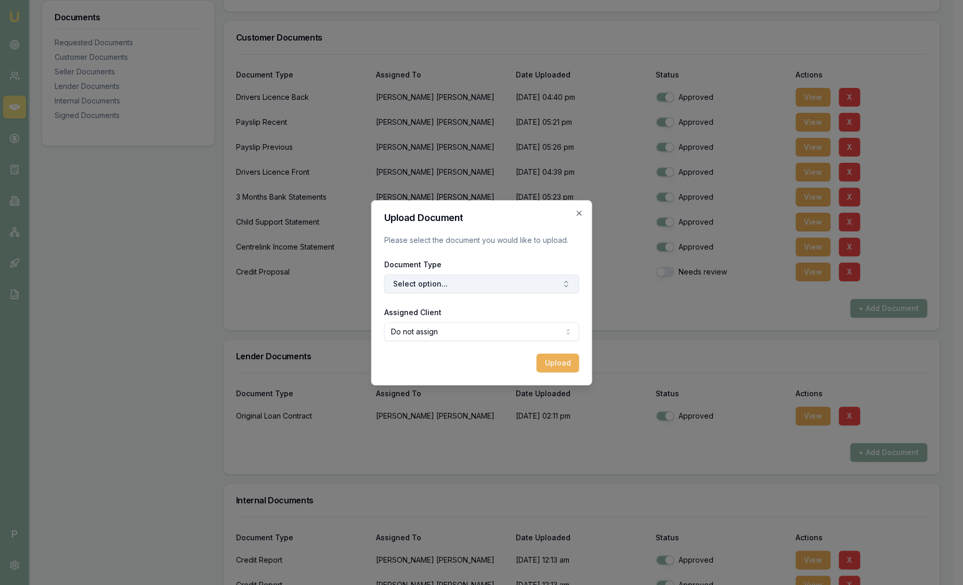
click at [510, 283] on button "Select option..." at bounding box center [481, 284] width 195 height 19
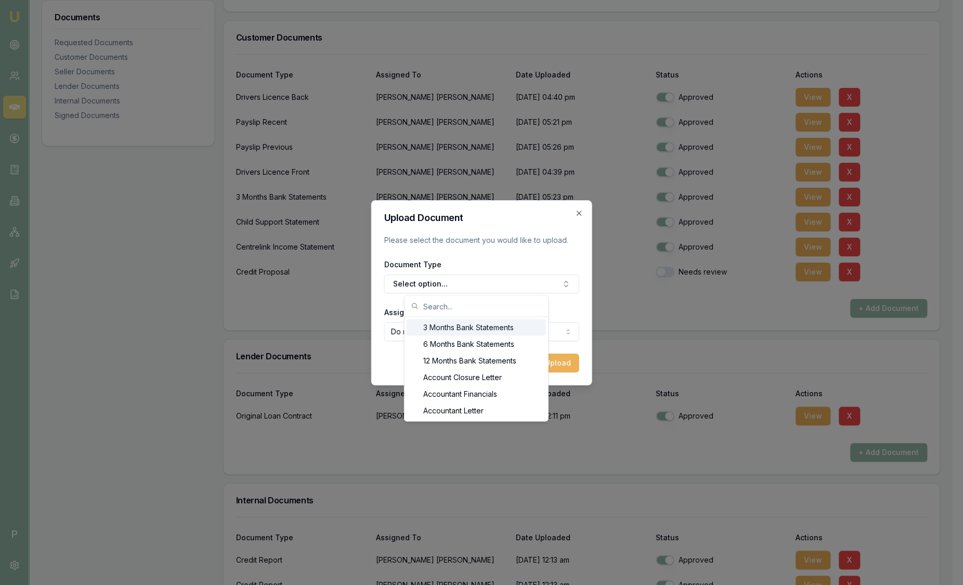
click at [460, 330] on div "3 Months Bank Statements" at bounding box center [476, 327] width 139 height 17
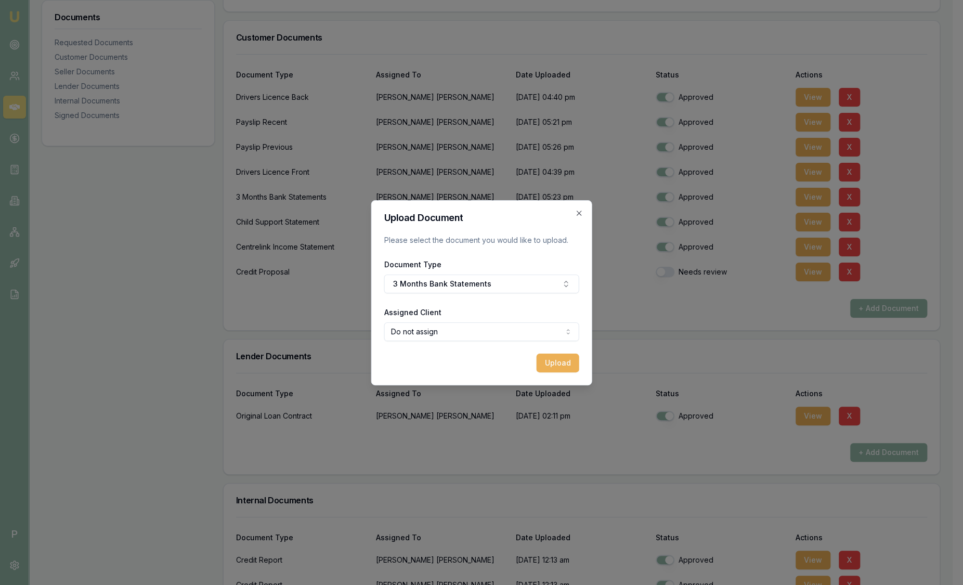
click at [459, 330] on body "Emu Broker P Deals View D-6R1GTJOV45 Sam Crouch Toggle Menu Customer Caroline G…" at bounding box center [476, 61] width 953 height 585
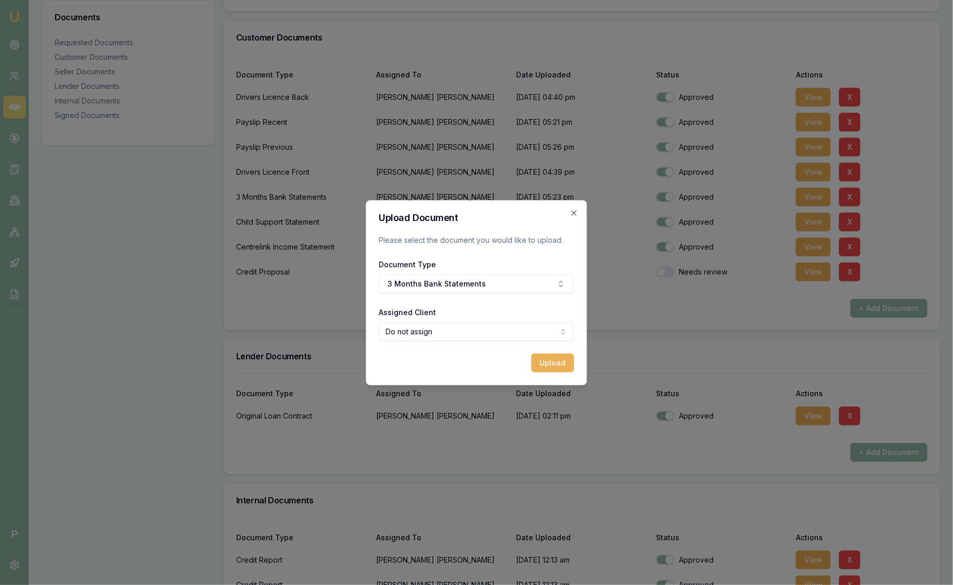
click at [459, 330] on body "Emu Broker P Deals View D-6R1GTJOV45 Sam Crouch Toggle Menu Customer Caroline G…" at bounding box center [476, 61] width 953 height 585
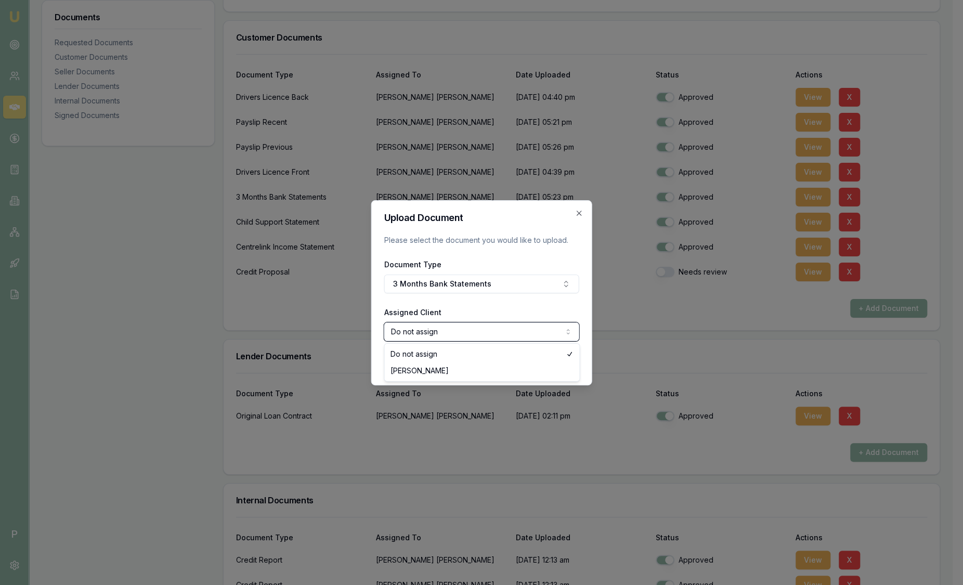
click at [517, 215] on body "Emu Broker P Deals View D-6R1GTJOV45 Sam Crouch Toggle Menu Customer Caroline G…" at bounding box center [476, 61] width 953 height 585
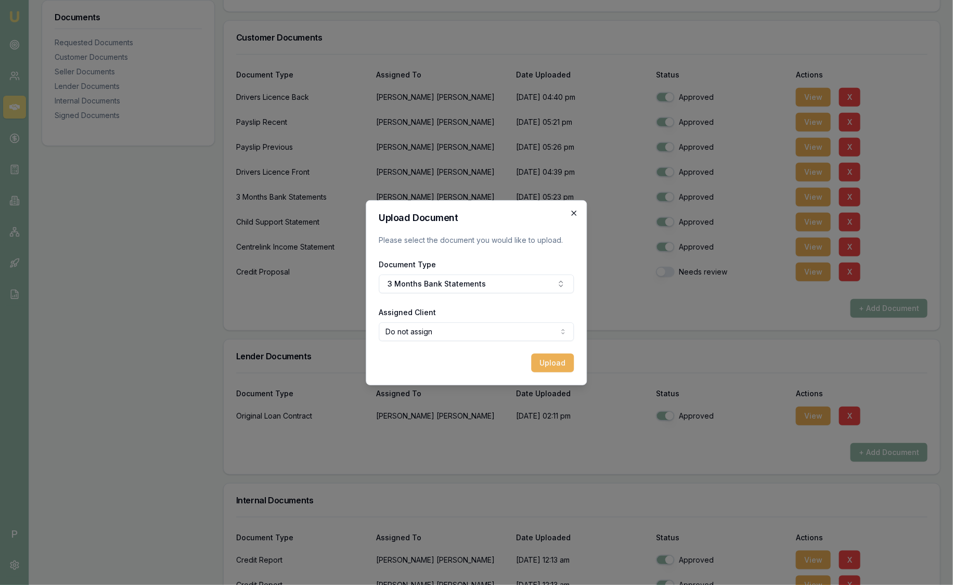
click at [574, 212] on icon "button" at bounding box center [573, 213] width 5 height 5
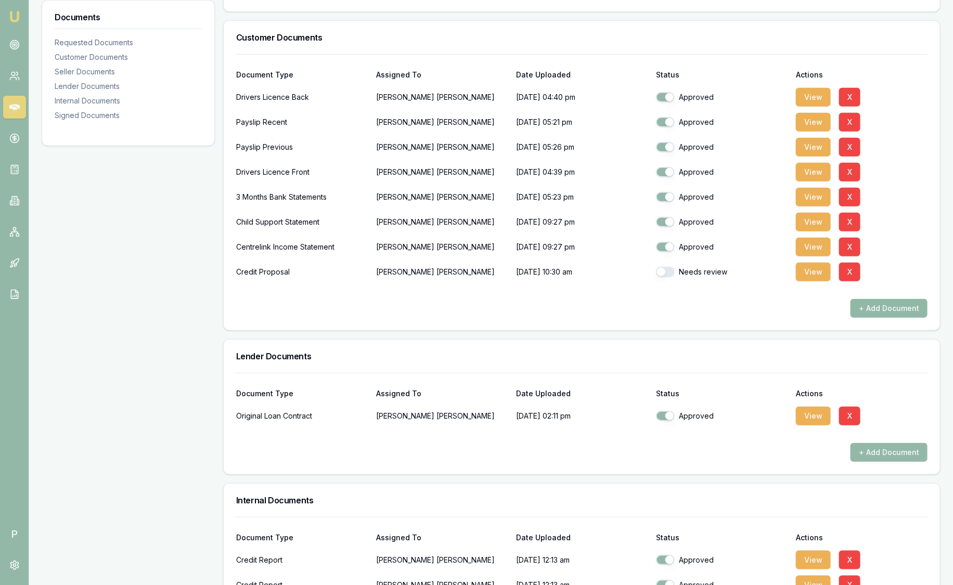
click at [895, 306] on button "+ Add Document" at bounding box center [888, 308] width 77 height 19
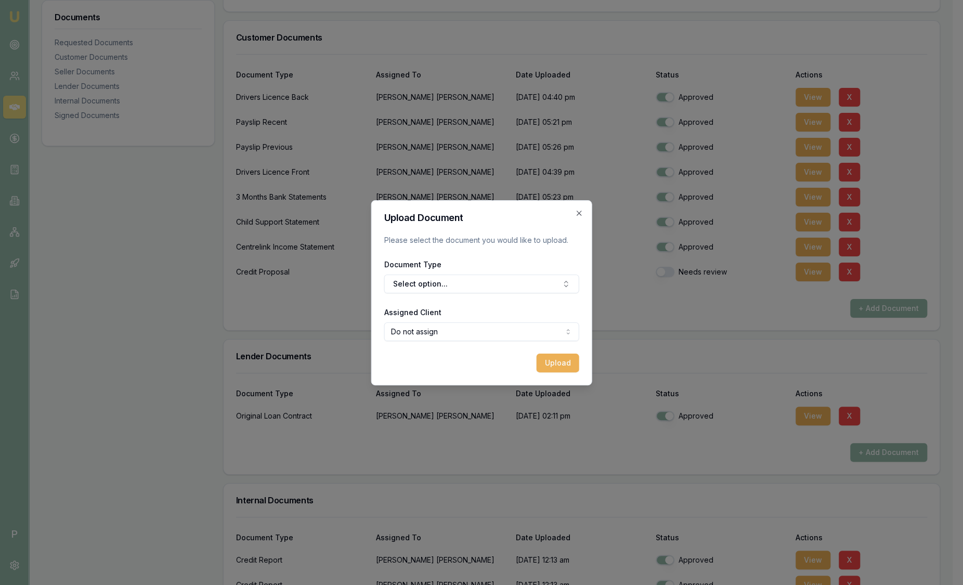
click at [474, 273] on div "Document Type Select option..." at bounding box center [481, 275] width 195 height 35
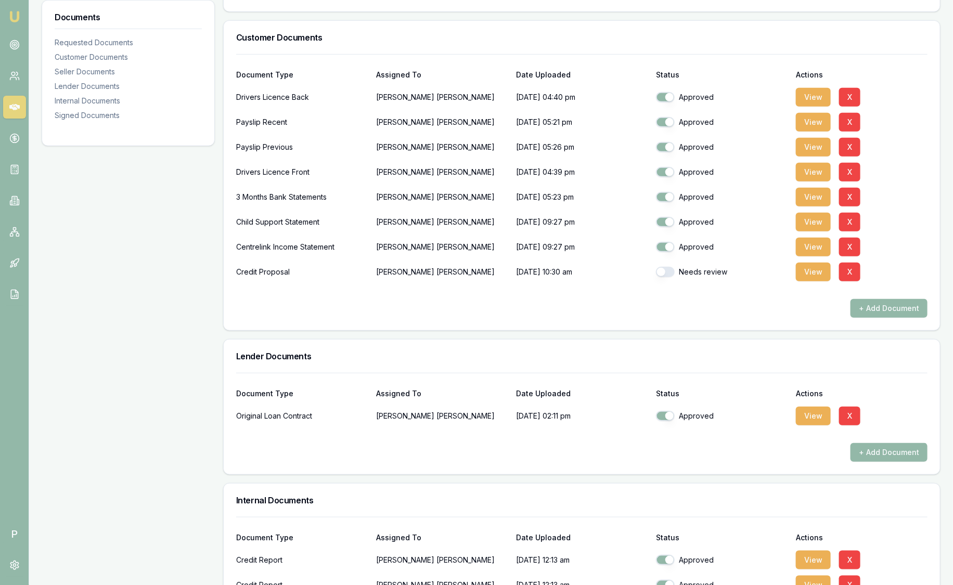
drag, startPoint x: 474, startPoint y: 273, endPoint x: 646, endPoint y: 271, distance: 171.6
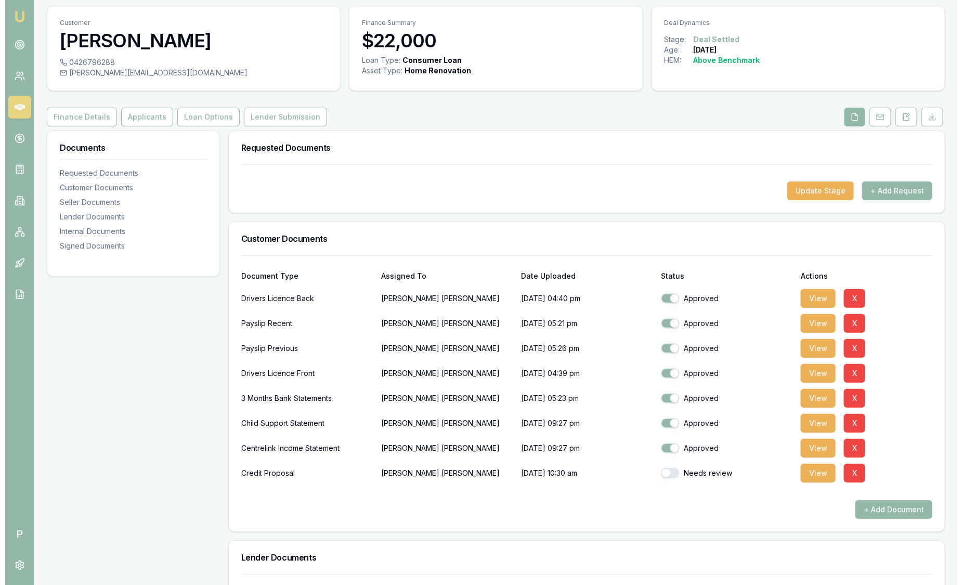
scroll to position [0, 0]
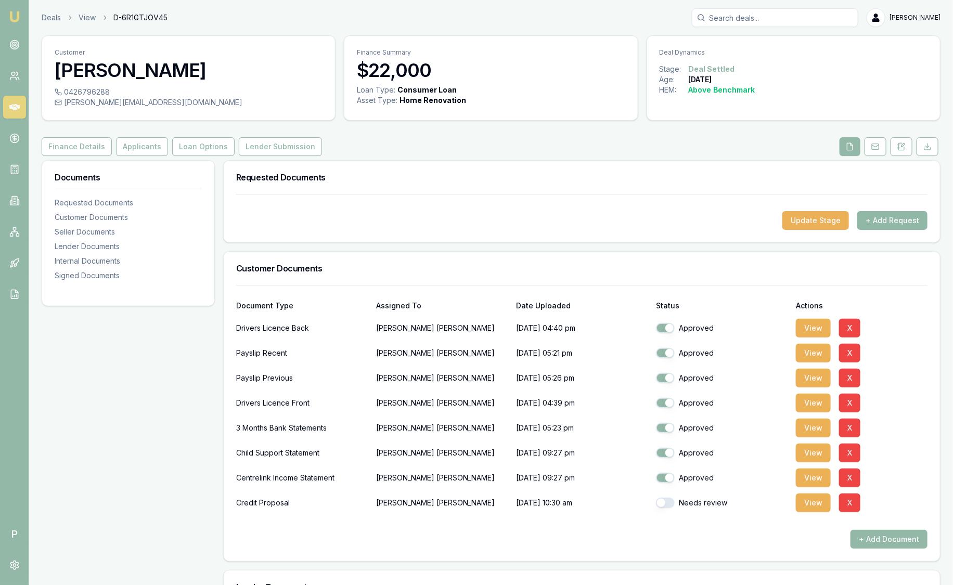
click at [911, 216] on button "+ Add Request" at bounding box center [892, 220] width 70 height 19
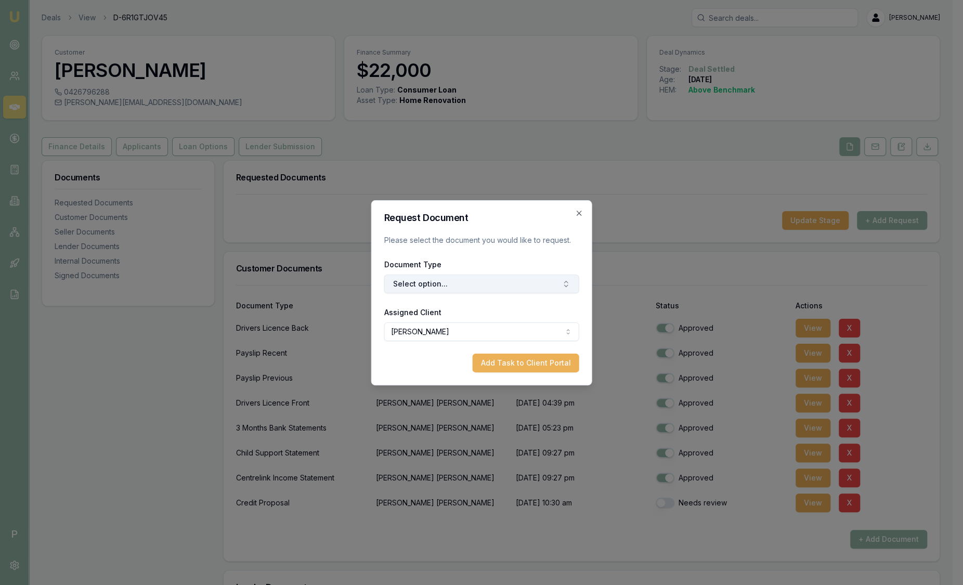
click at [451, 279] on button "Select option..." at bounding box center [481, 284] width 195 height 19
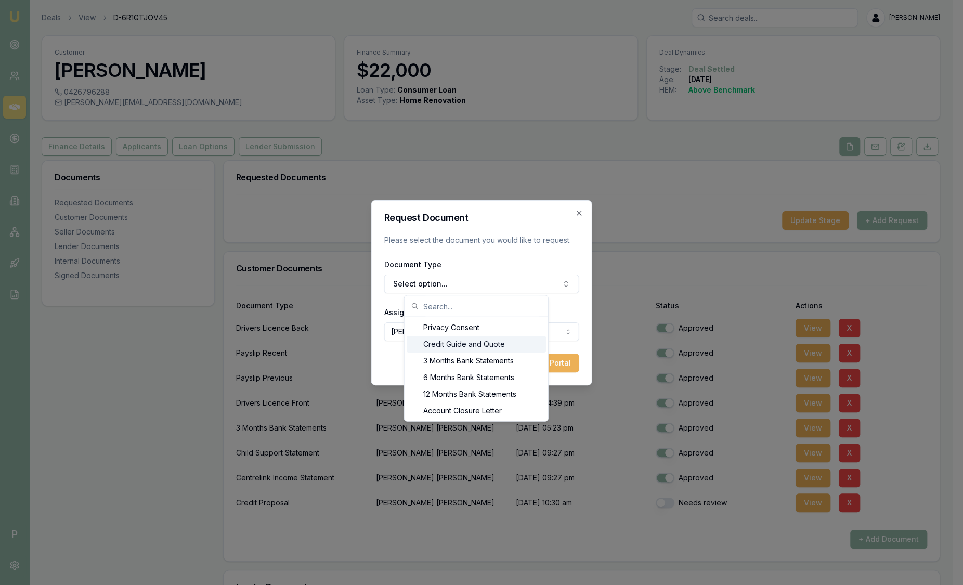
click at [505, 225] on form "Request Document Please select the document you would like to request. Document…" at bounding box center [481, 292] width 195 height 159
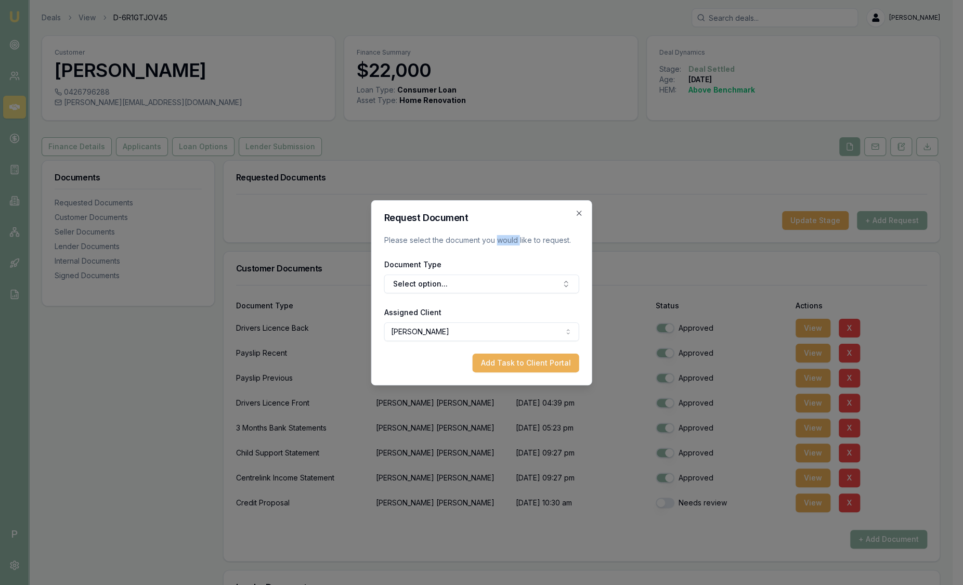
click at [505, 225] on form "Request Document Please select the document you would like to request. Document…" at bounding box center [481, 292] width 195 height 159
drag, startPoint x: 505, startPoint y: 225, endPoint x: 582, endPoint y: 214, distance: 77.2
click at [582, 214] on icon "button" at bounding box center [579, 213] width 8 height 8
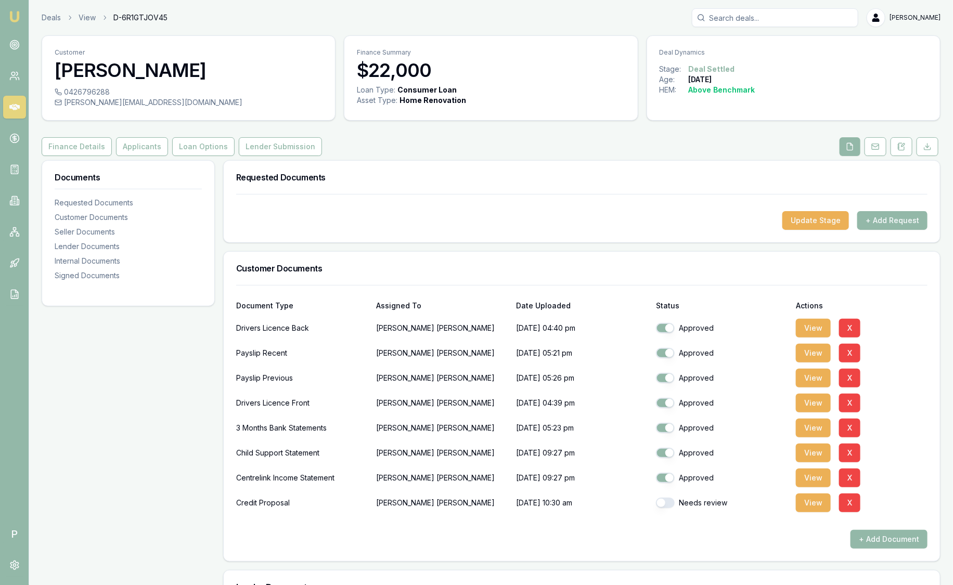
click at [15, 20] on img at bounding box center [14, 16] width 12 height 12
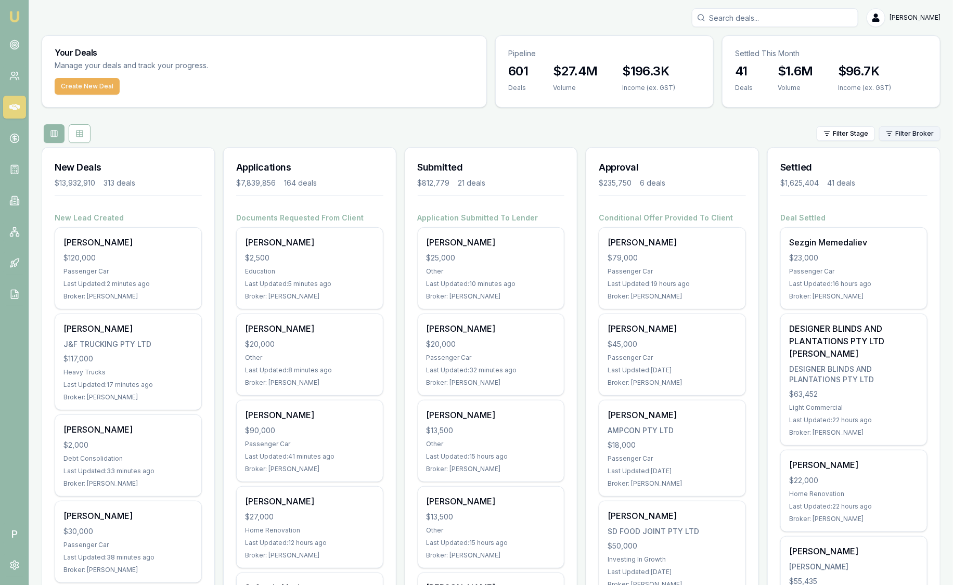
click at [905, 129] on html "Emu Broker P Sam Crouch Toggle Menu Your Deals Manage your deals and track your…" at bounding box center [476, 292] width 953 height 585
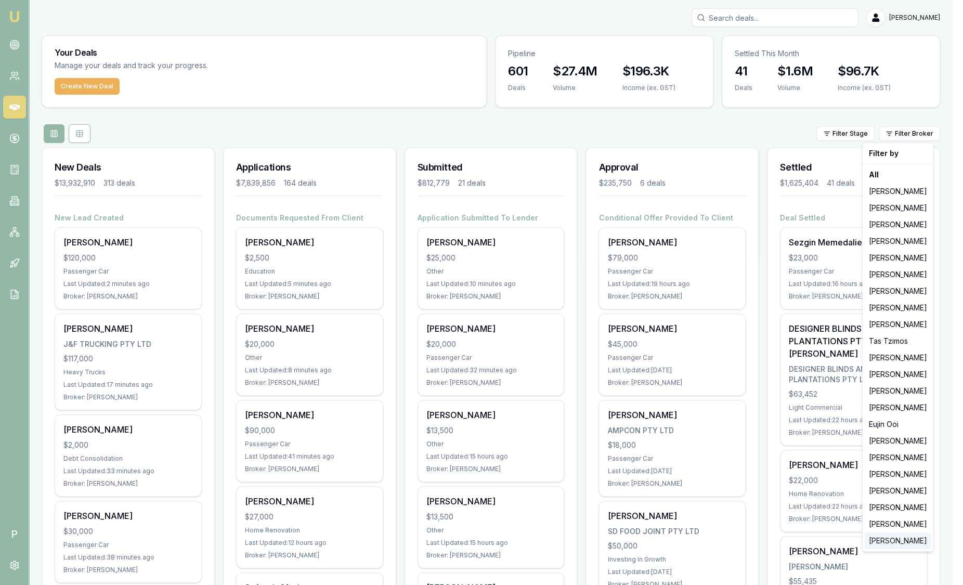
click at [877, 538] on div "Laura La Micela" at bounding box center [898, 540] width 67 height 17
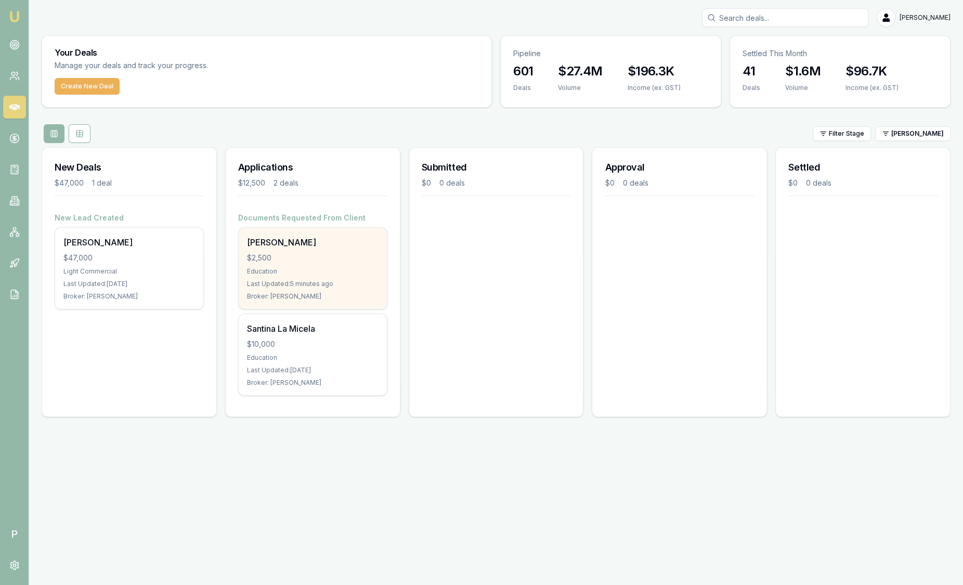
click at [329, 270] on div "Education" at bounding box center [313, 271] width 132 height 8
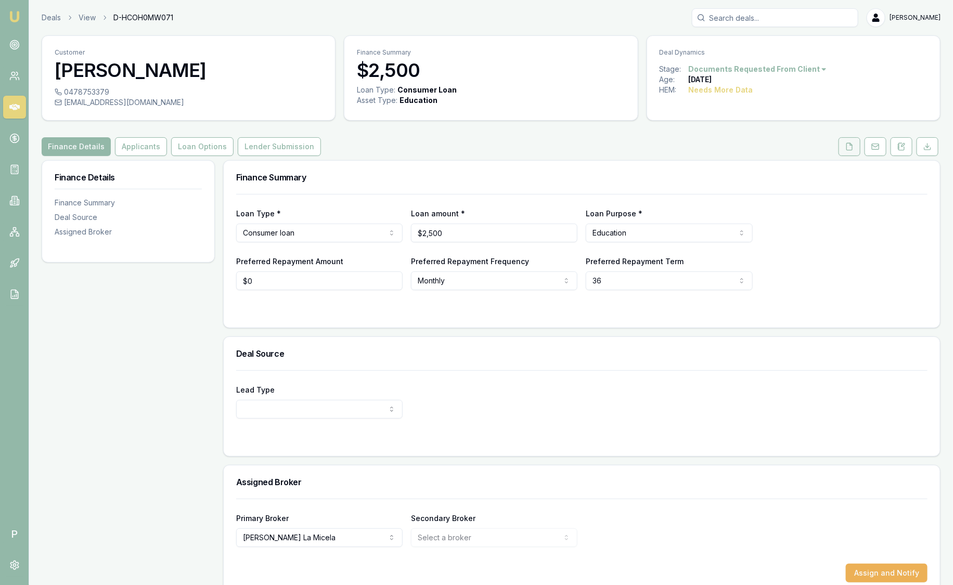
click at [851, 147] on icon at bounding box center [849, 146] width 8 height 8
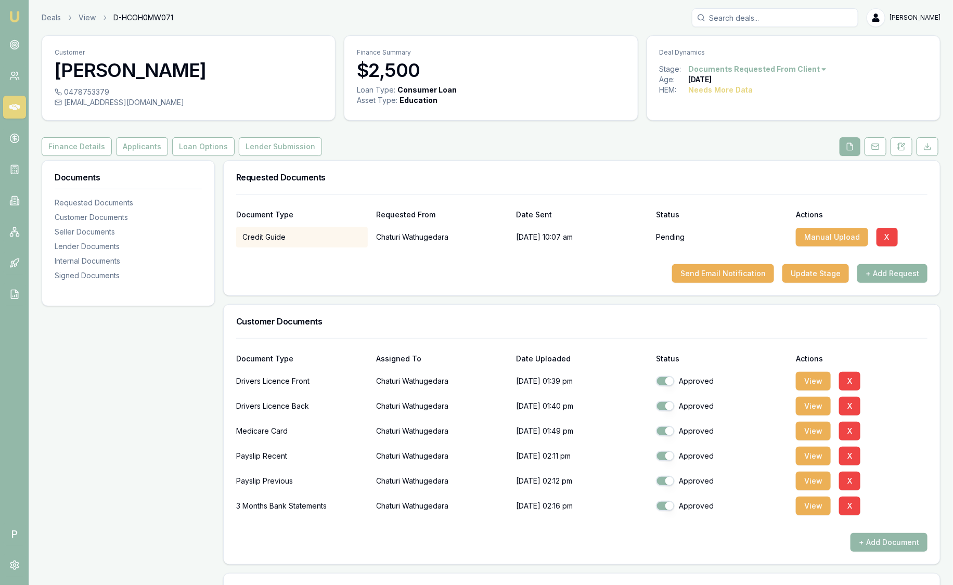
click at [888, 276] on button "+ Add Request" at bounding box center [892, 273] width 70 height 19
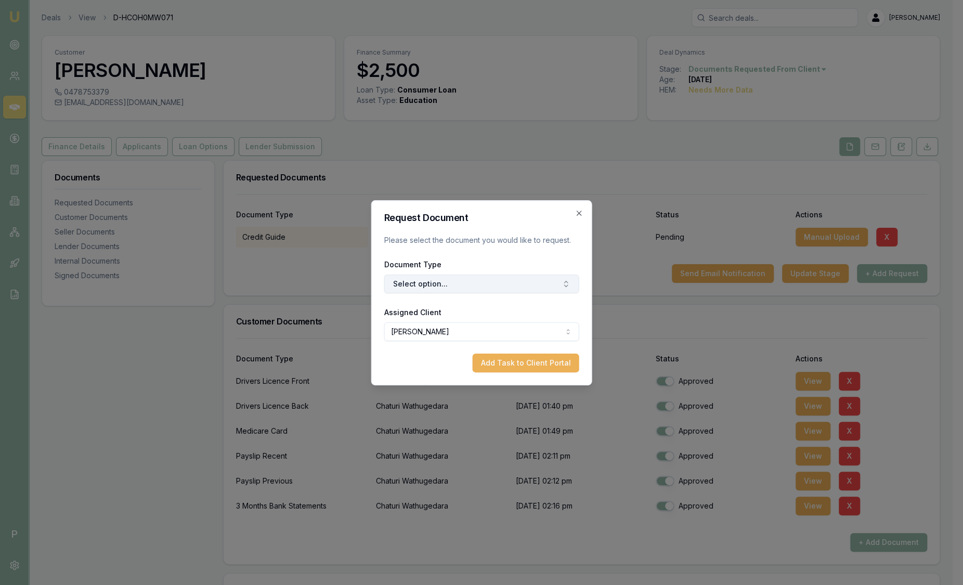
click at [457, 278] on button "Select option..." at bounding box center [481, 284] width 195 height 19
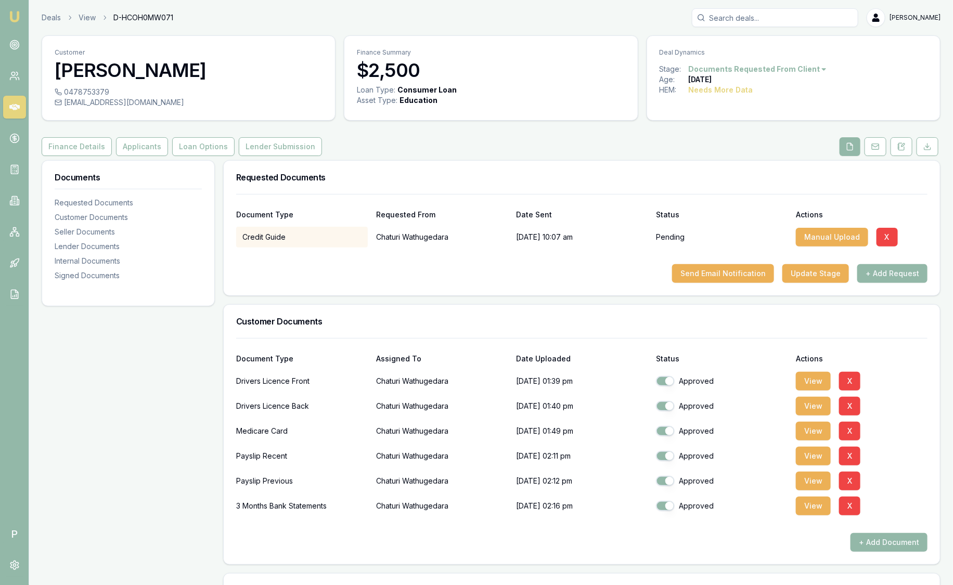
scroll to position [12, 0]
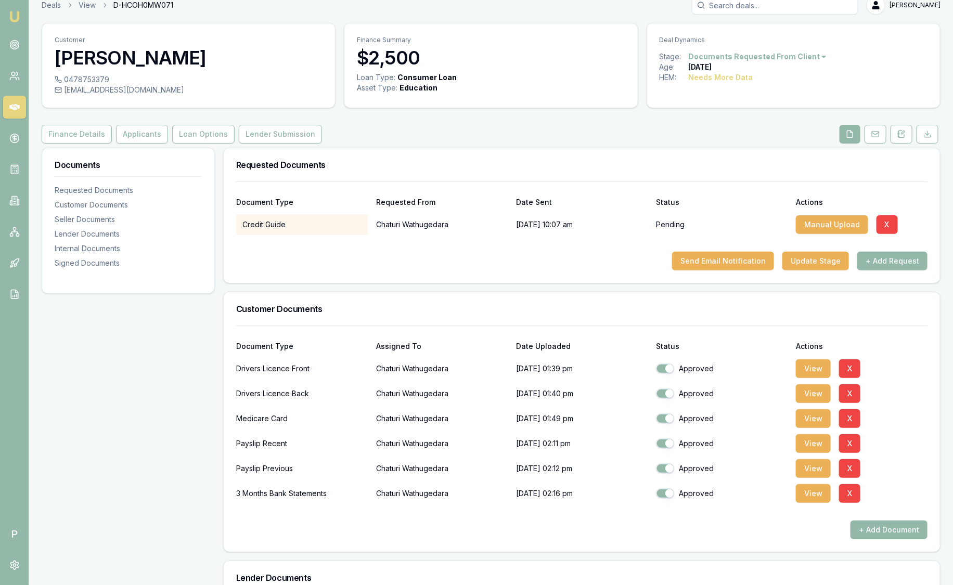
click at [175, 296] on div "Documents Requested Documents Customer Documents Seller Documents Lender Docume…" at bounding box center [128, 531] width 173 height 767
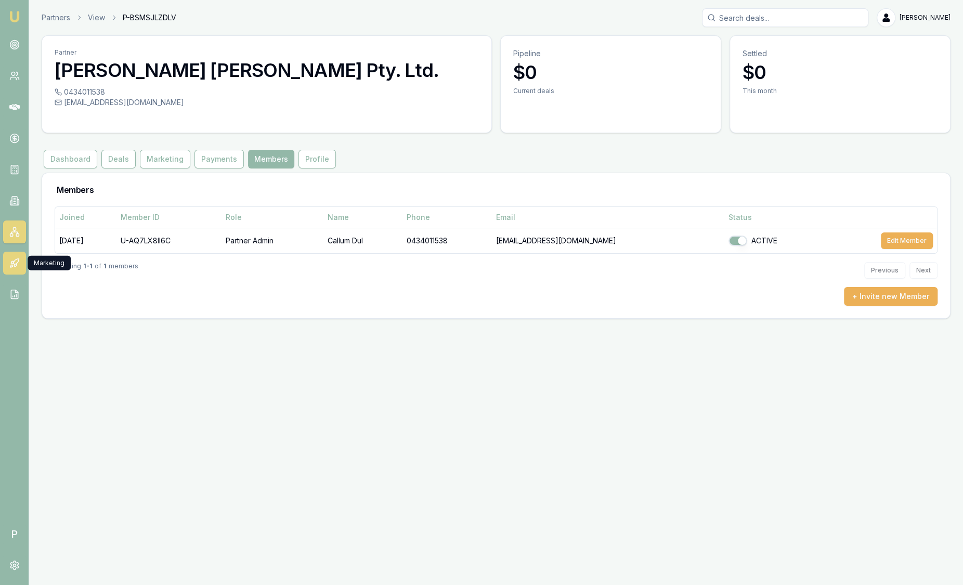
click at [23, 266] on link at bounding box center [14, 263] width 23 height 23
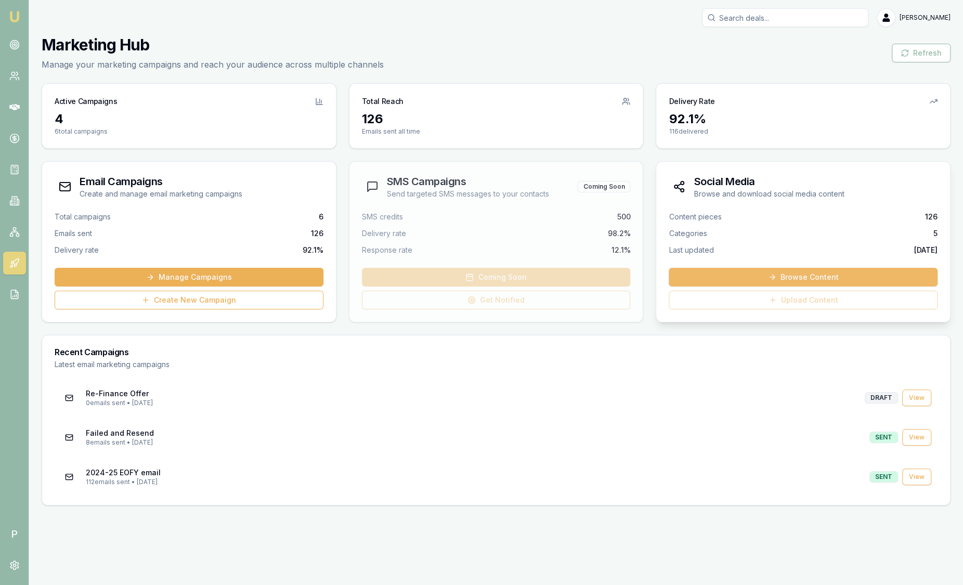
click at [755, 273] on link "Browse Content" at bounding box center [803, 277] width 269 height 19
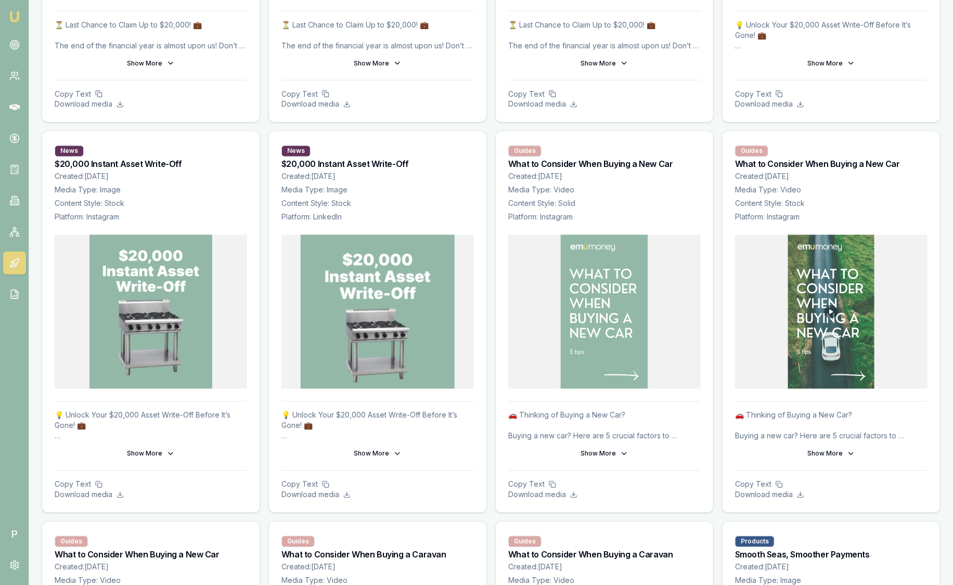
scroll to position [860, 0]
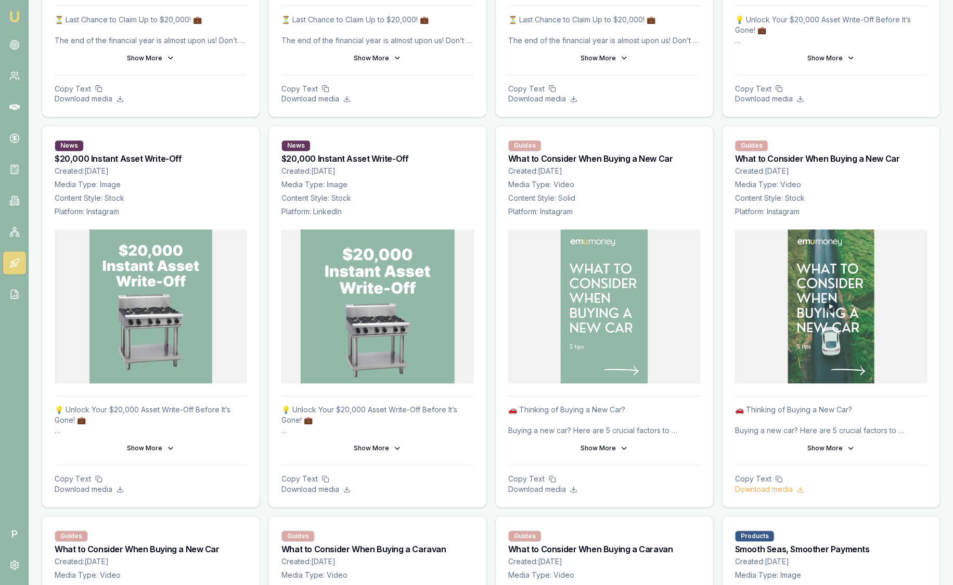
click at [764, 491] on p "Download media" at bounding box center [831, 490] width 192 height 10
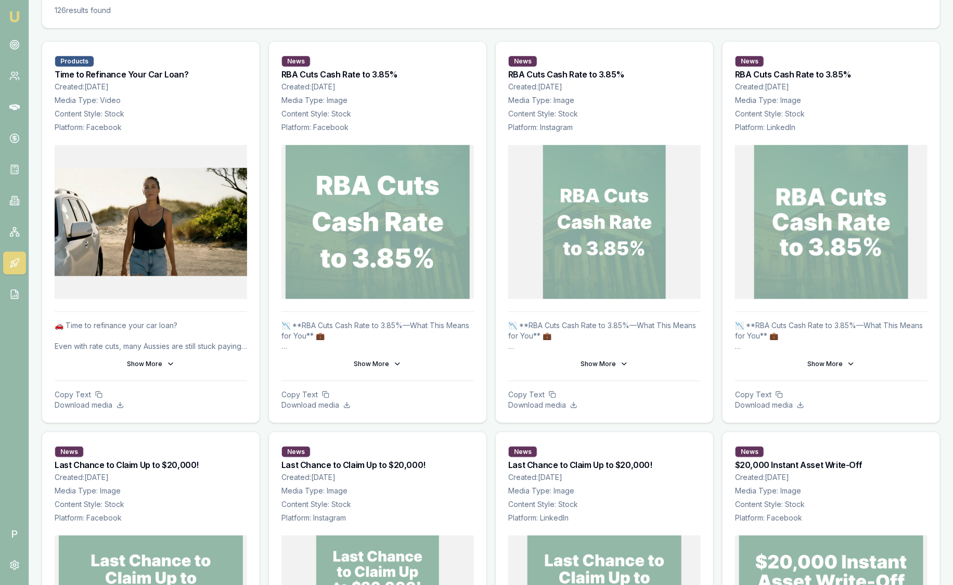
scroll to position [0, 0]
